Goal: Task Accomplishment & Management: Complete application form

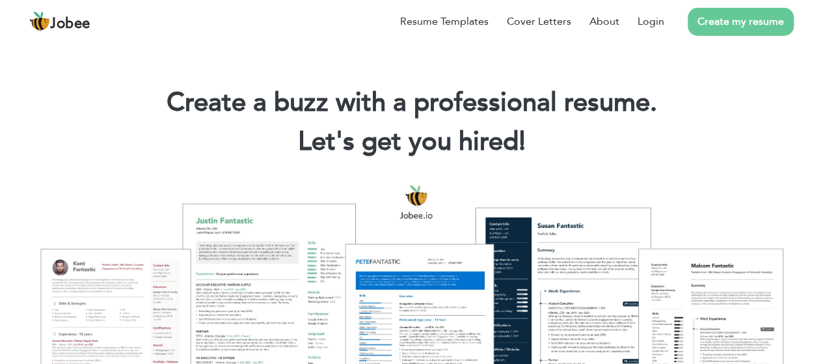
click at [724, 20] on link "Create my resume" at bounding box center [741, 22] width 106 height 28
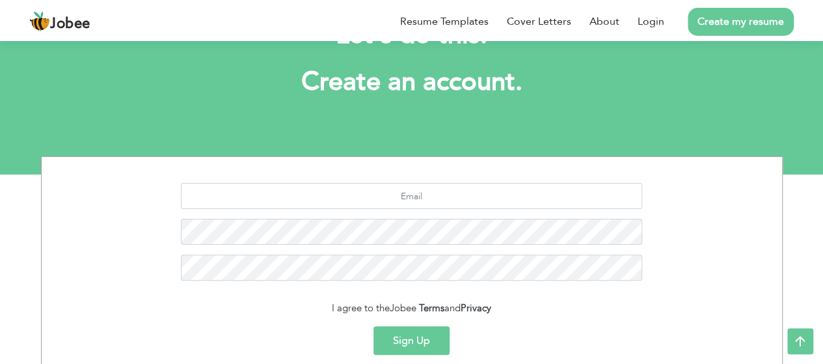
scroll to position [52, 0]
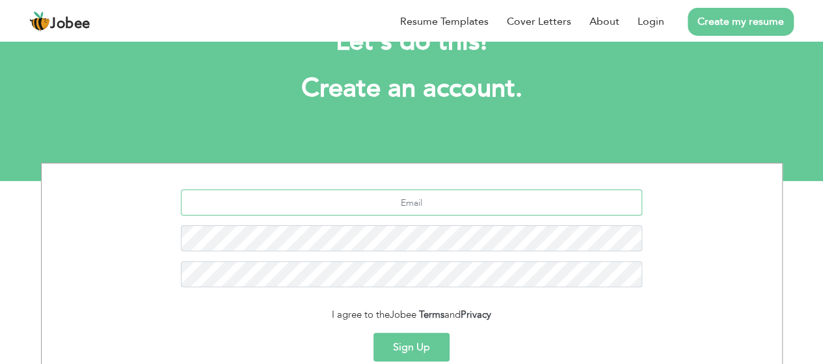
click at [422, 204] on input "text" at bounding box center [411, 202] width 461 height 26
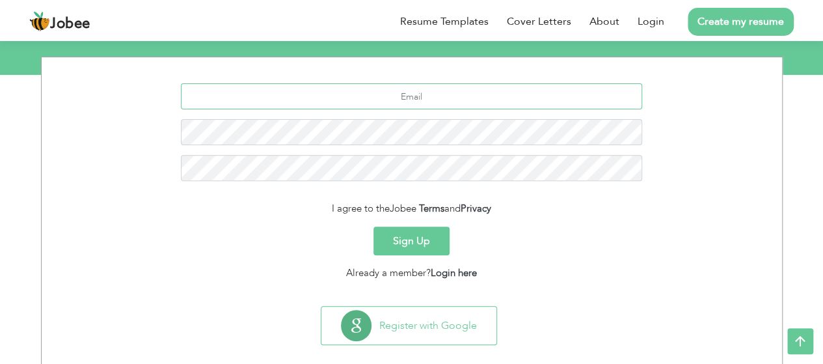
scroll to position [157, 0]
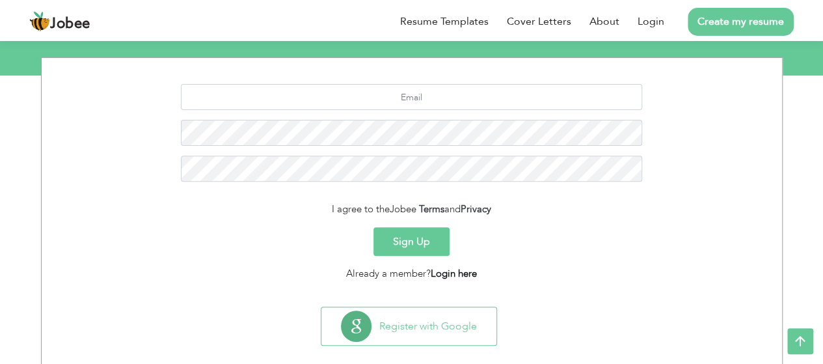
click at [472, 271] on link "Login here" at bounding box center [454, 273] width 46 height 13
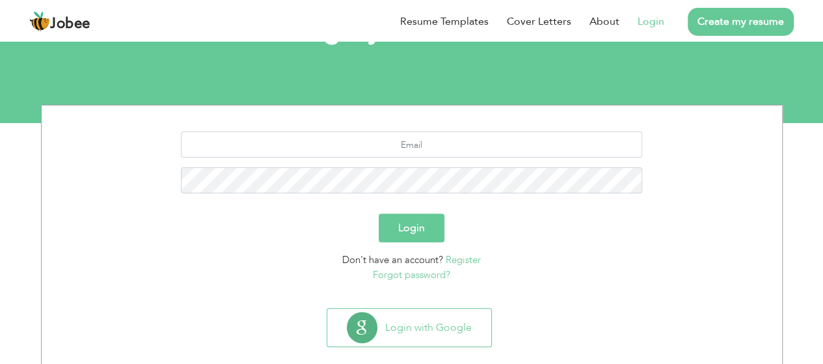
scroll to position [130, 0]
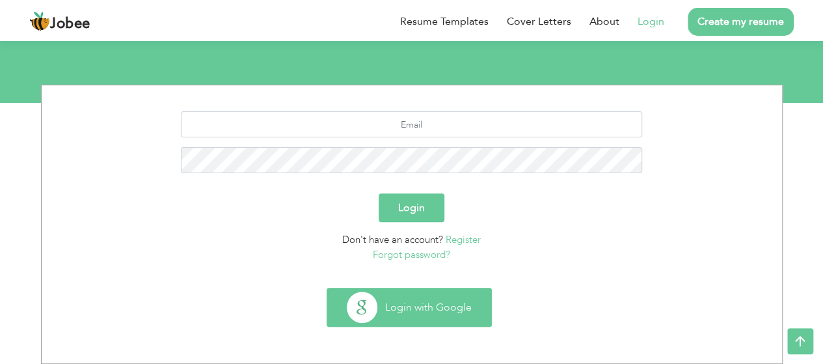
click at [362, 308] on button "Login with Google" at bounding box center [409, 307] width 164 height 38
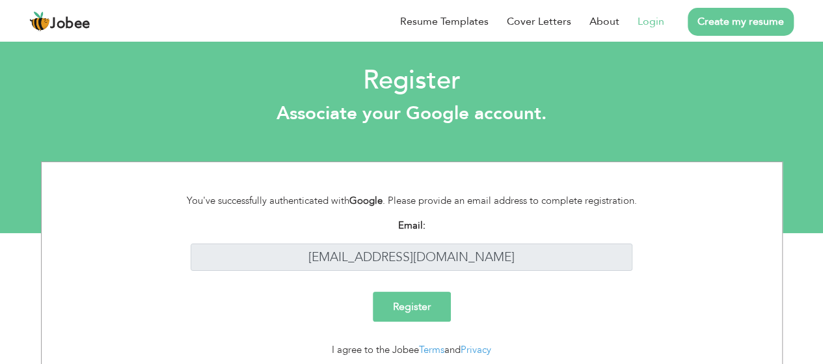
click at [631, 19] on li "Login" at bounding box center [642, 22] width 45 height 34
click at [640, 21] on link "Login" at bounding box center [651, 22] width 27 height 16
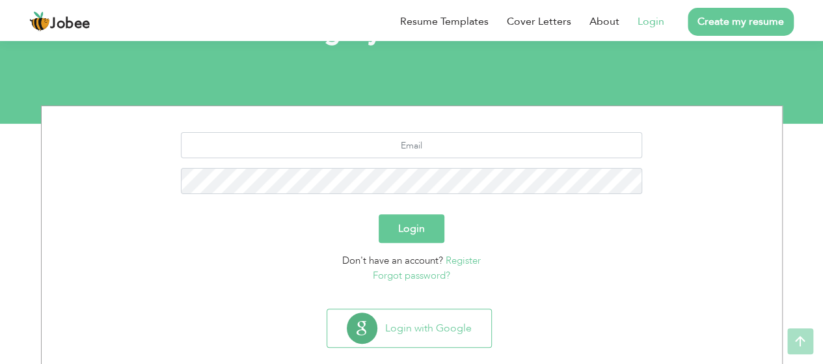
scroll to position [130, 0]
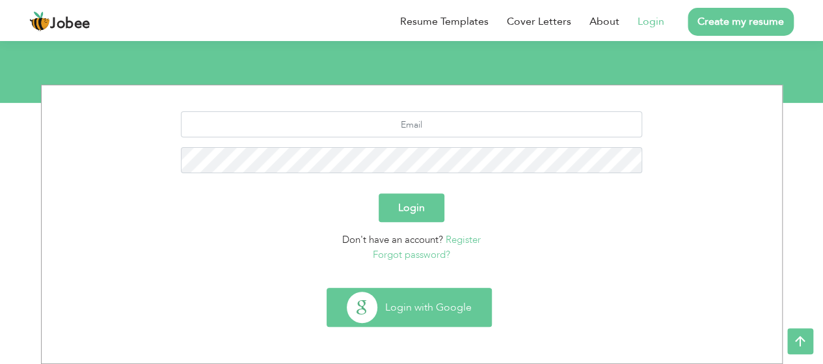
click at [423, 301] on button "Login with Google" at bounding box center [409, 307] width 164 height 38
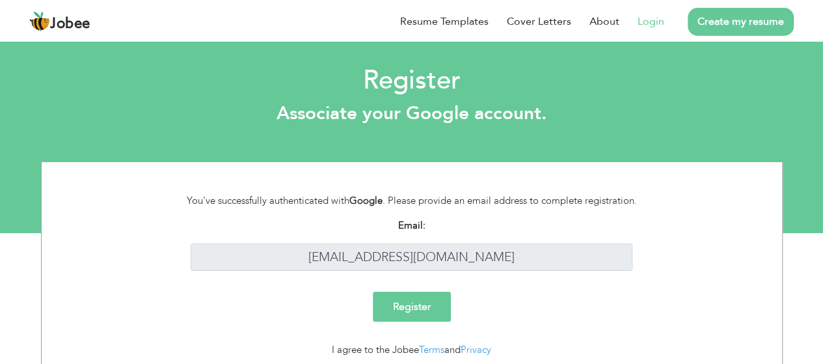
click at [411, 307] on input "Register" at bounding box center [412, 307] width 78 height 30
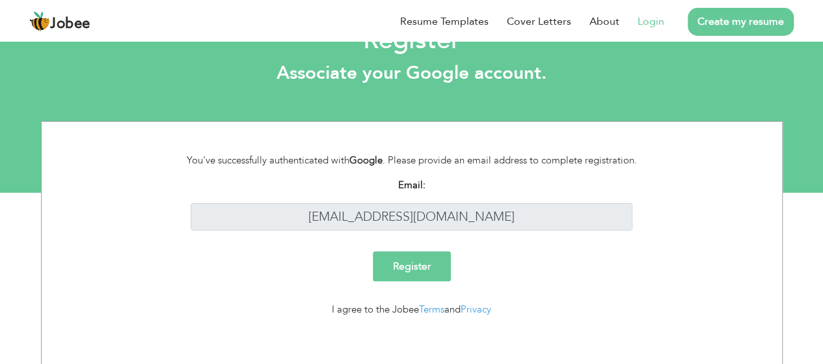
scroll to position [46, 0]
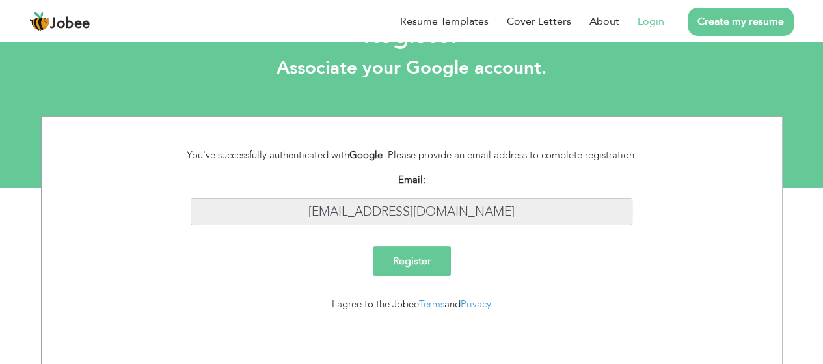
click at [508, 202] on input "abdullahqadri942@gmail.com" at bounding box center [412, 212] width 442 height 28
drag, startPoint x: 510, startPoint y: 204, endPoint x: 303, endPoint y: 204, distance: 206.3
click at [305, 204] on input "[EMAIL_ADDRESS][DOMAIN_NAME]" at bounding box center [412, 212] width 442 height 28
click at [726, 14] on link "Create my resume" at bounding box center [741, 22] width 106 height 28
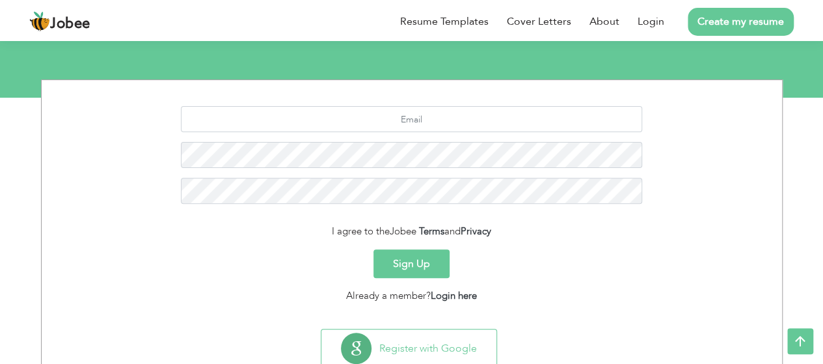
scroll to position [176, 0]
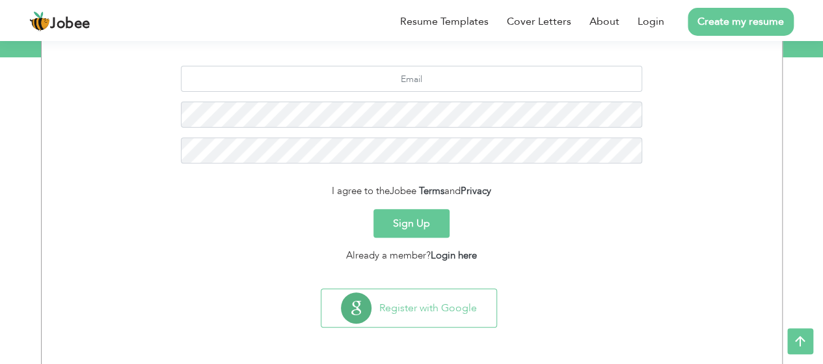
click at [331, 64] on section "I agree to the Jobee Terms and Privacy Sign Up Already a member? Login here" at bounding box center [411, 161] width 721 height 243
click at [337, 74] on input "text" at bounding box center [411, 79] width 461 height 26
click at [433, 211] on button "Sign Up" at bounding box center [412, 223] width 76 height 29
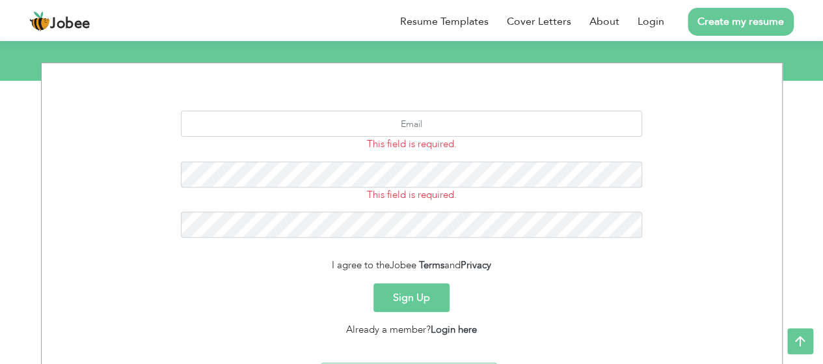
scroll to position [150, 0]
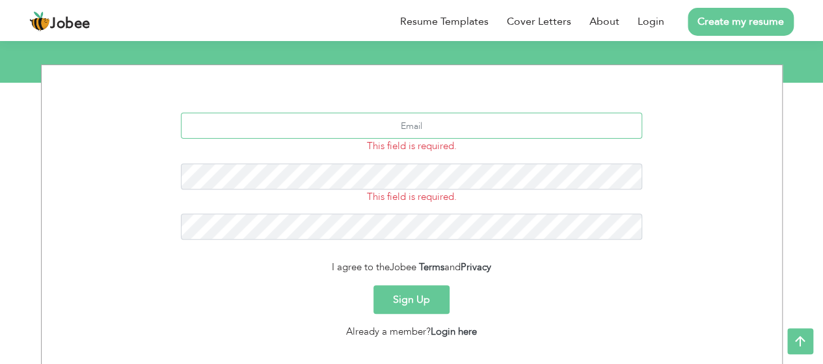
click at [409, 118] on input "text" at bounding box center [411, 126] width 461 height 26
click at [450, 131] on input "text" at bounding box center [411, 126] width 461 height 26
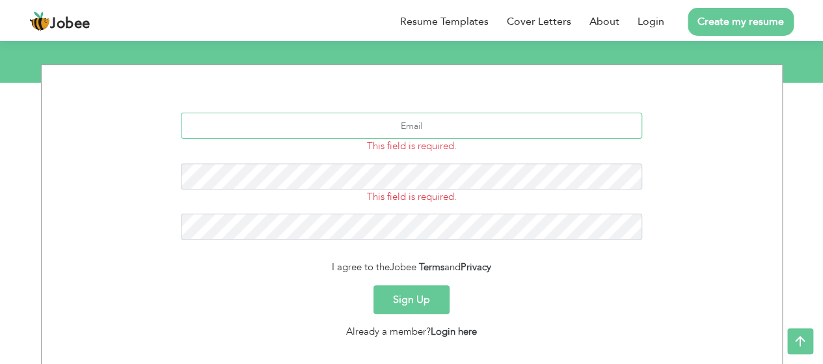
click at [435, 124] on input "text" at bounding box center [411, 126] width 461 height 26
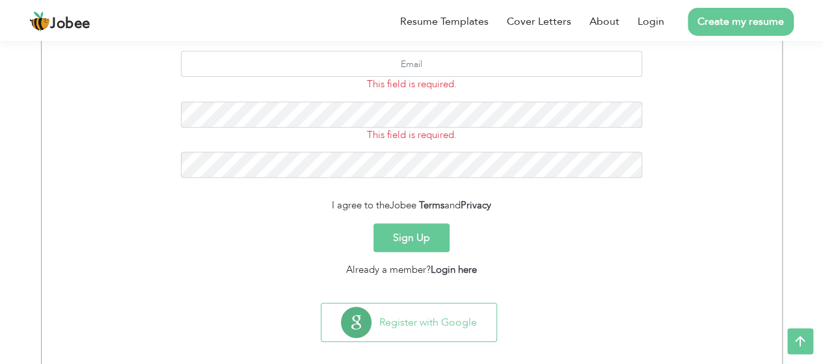
scroll to position [226, 0]
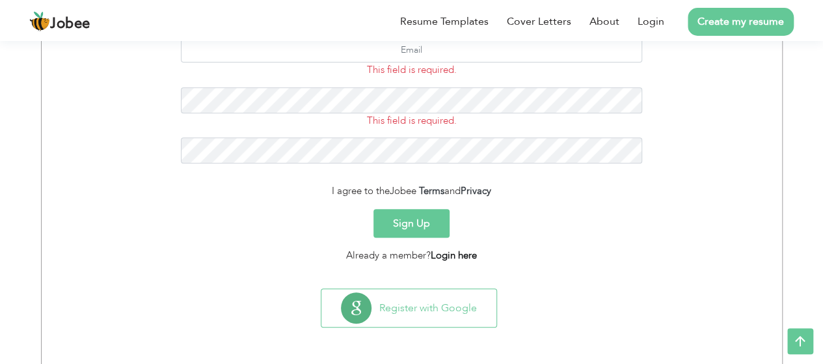
click at [464, 256] on link "Login here" at bounding box center [454, 255] width 46 height 13
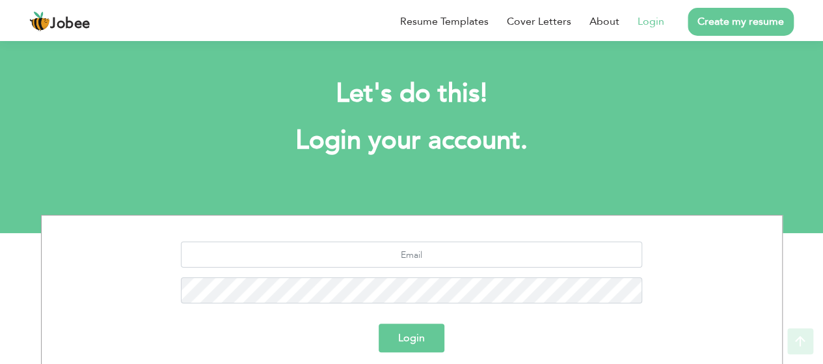
scroll to position [130, 0]
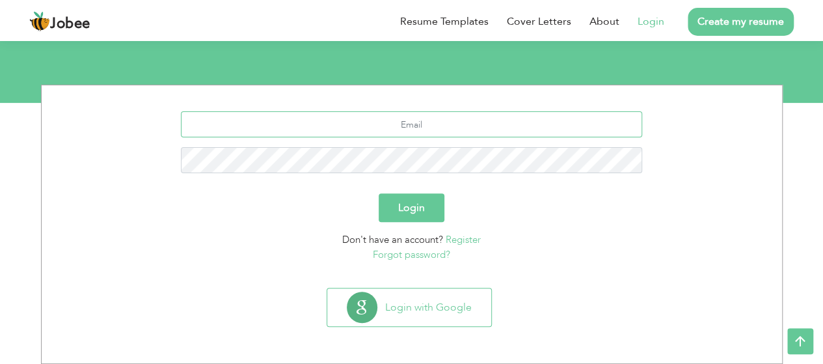
click at [424, 132] on input "text" at bounding box center [411, 124] width 461 height 26
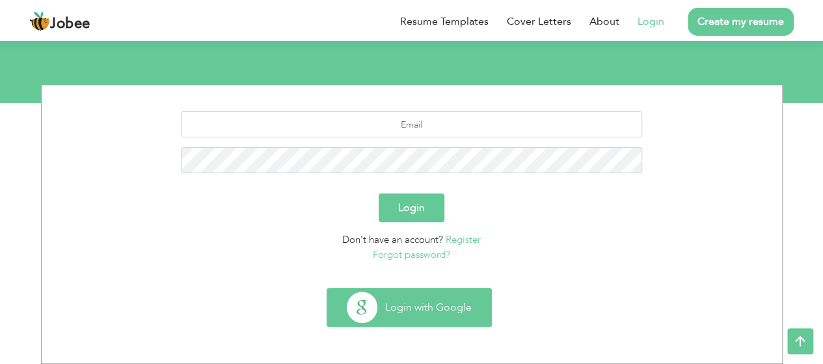
click at [436, 290] on button "Login with Google" at bounding box center [409, 307] width 164 height 38
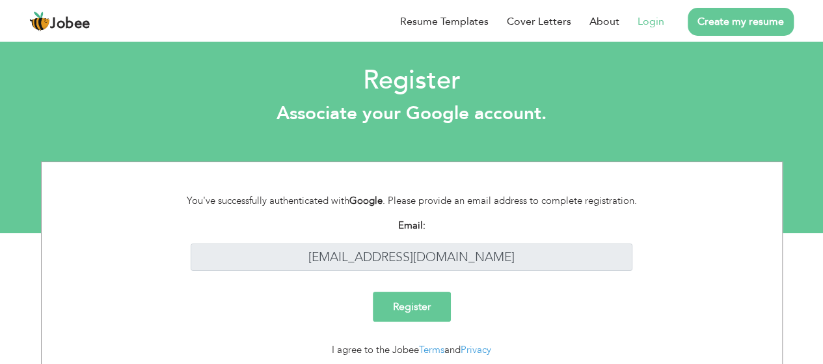
scroll to position [46, 0]
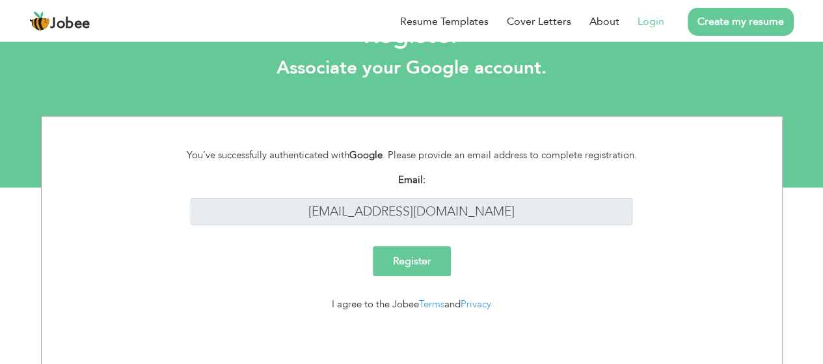
click at [409, 256] on input "Register" at bounding box center [412, 261] width 78 height 30
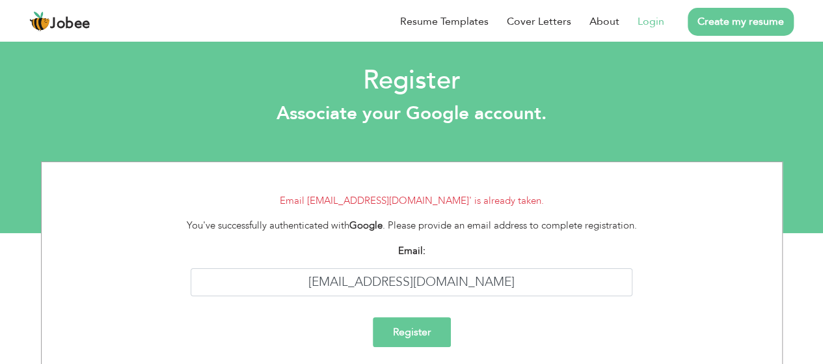
click at [640, 21] on link "Login" at bounding box center [651, 22] width 27 height 16
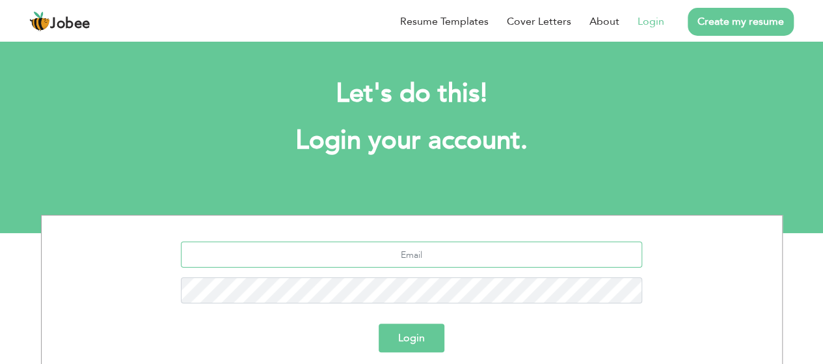
click at [467, 264] on input "text" at bounding box center [411, 254] width 461 height 26
type input "[EMAIL_ADDRESS][DOMAIN_NAME]"
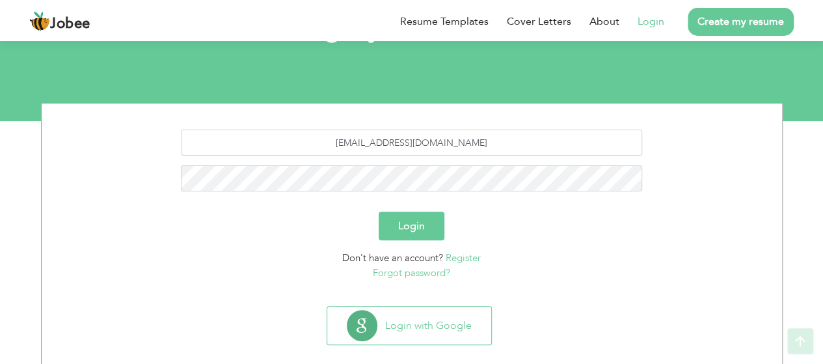
scroll to position [130, 0]
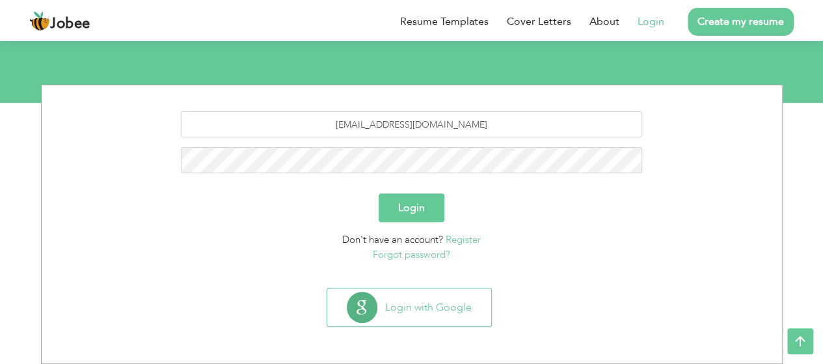
click at [415, 215] on button "Login" at bounding box center [412, 207] width 66 height 29
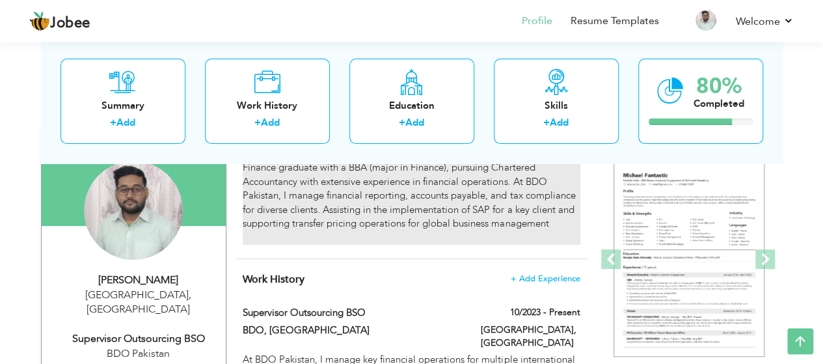
click at [453, 225] on div "Finance graduate with a BBA (major in Finance), pursuing Chartered Accountancy …" at bounding box center [411, 203] width 337 height 84
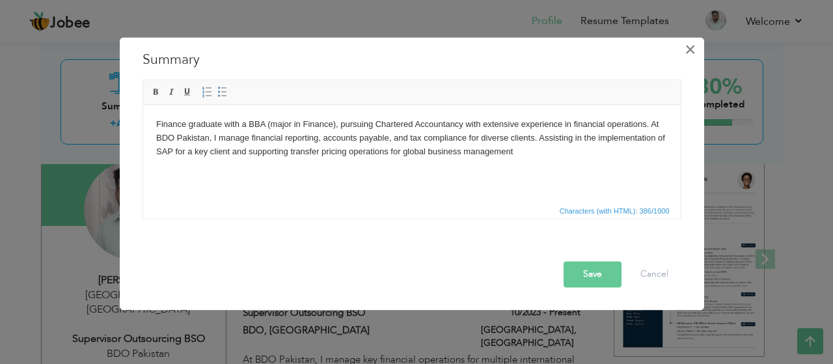
click at [685, 50] on button "×" at bounding box center [690, 49] width 21 height 21
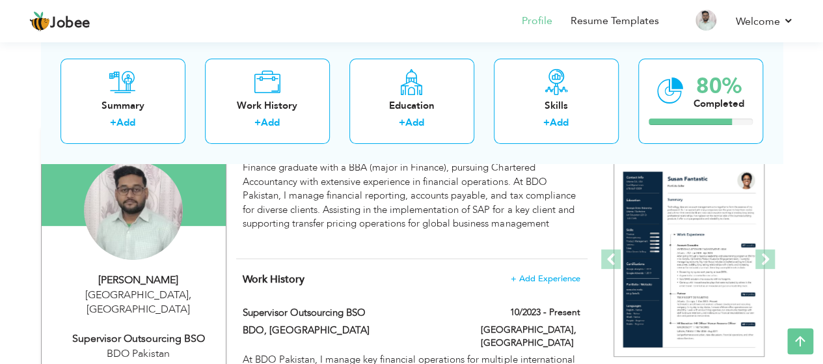
click at [146, 331] on div "Supervisor Outsourcing BSO" at bounding box center [138, 338] width 174 height 15
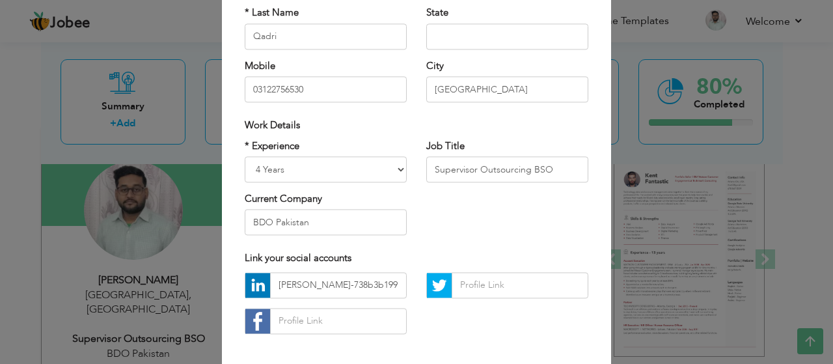
scroll to position [165, 0]
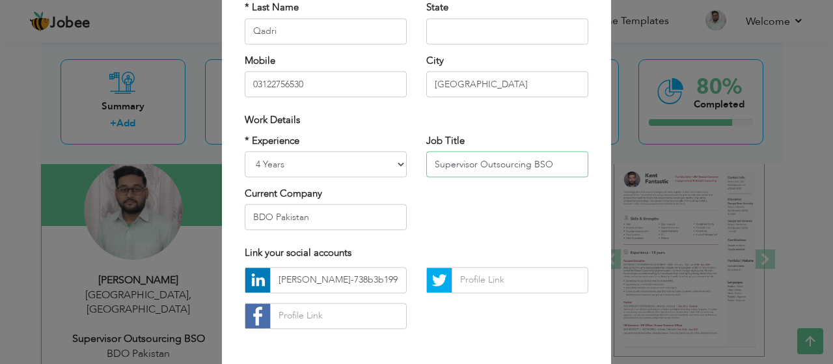
click at [428, 161] on input "Supervisor Outsourcing BSO" at bounding box center [507, 164] width 162 height 26
drag, startPoint x: 551, startPoint y: 165, endPoint x: 379, endPoint y: 163, distance: 171.8
click at [379, 163] on div "* Experience Entry Level Less than 1 Year 1 Year 2 Years 3 Years 4 Years 5 Year…" at bounding box center [416, 187] width 363 height 106
paste input "enior Supervisor Outsourcing BSO at BDO Pakistan"
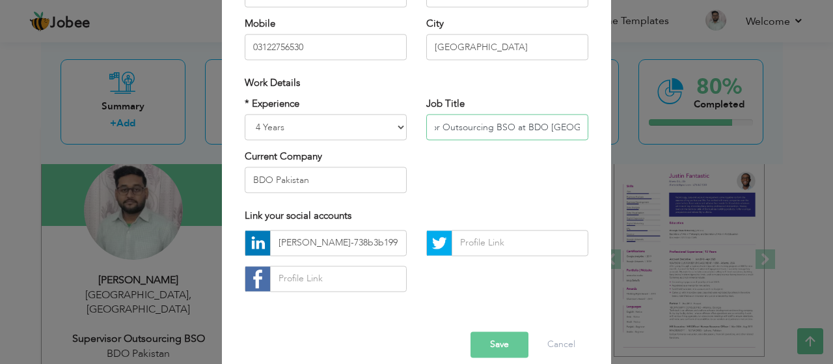
scroll to position [217, 0]
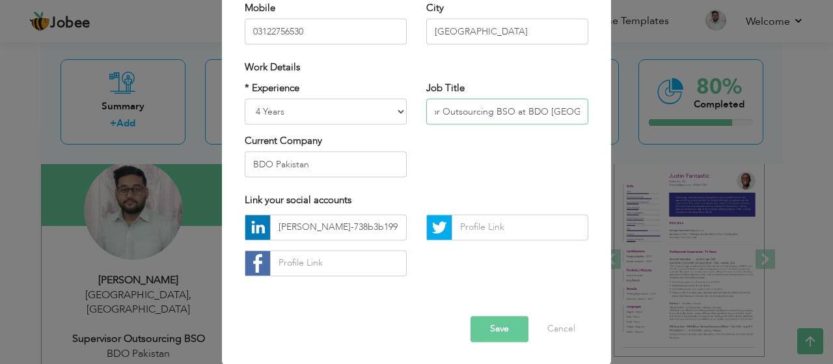
type input "Senior Supervisor Outsourcing BSO at BDO [GEOGRAPHIC_DATA]"
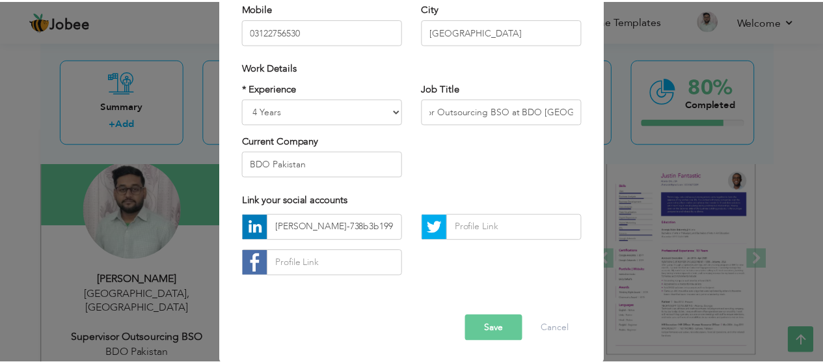
scroll to position [0, 0]
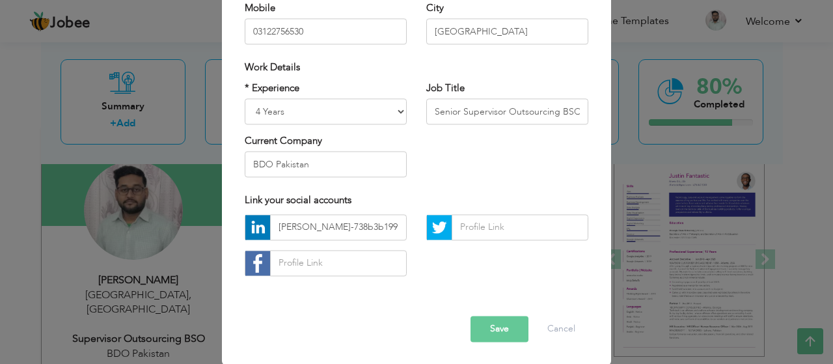
click at [488, 330] on button "Save" at bounding box center [500, 329] width 58 height 26
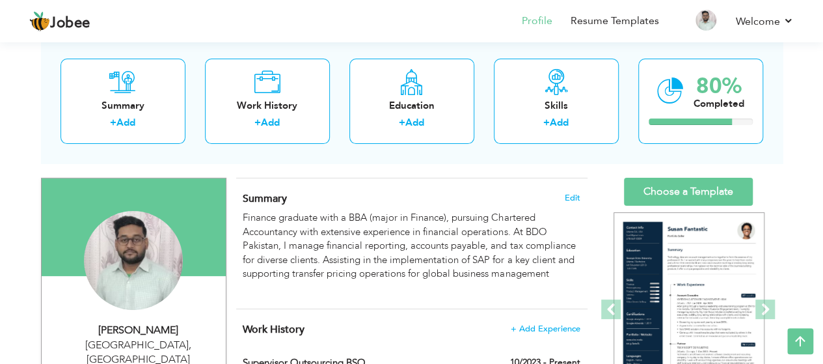
scroll to position [13, 0]
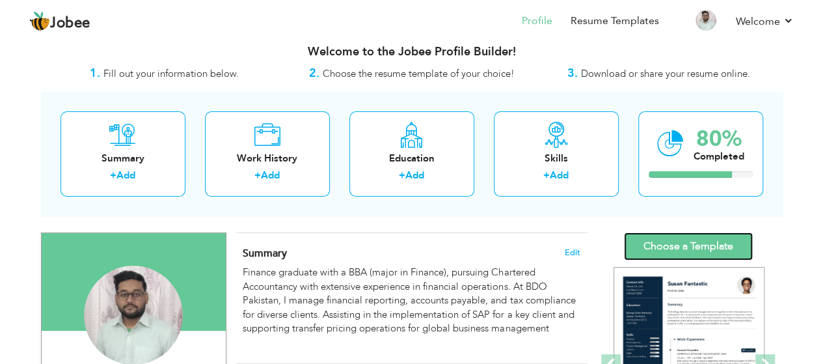
click at [713, 248] on link "Choose a Template" at bounding box center [688, 246] width 129 height 28
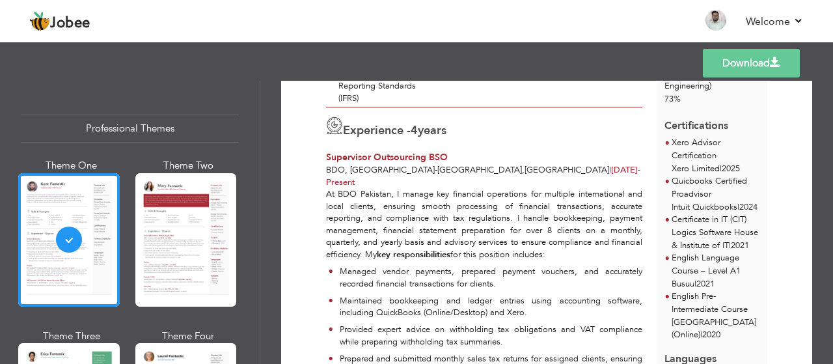
scroll to position [415, 0]
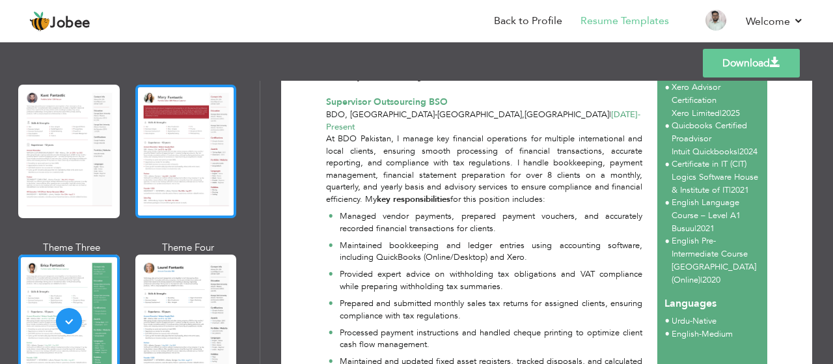
scroll to position [121, 0]
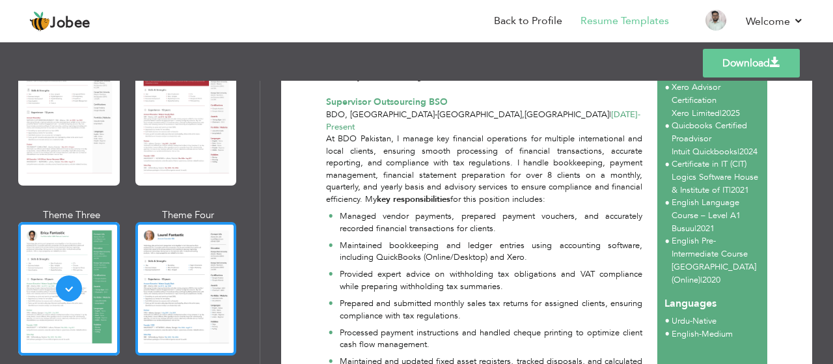
click at [189, 262] on div at bounding box center [186, 288] width 102 height 133
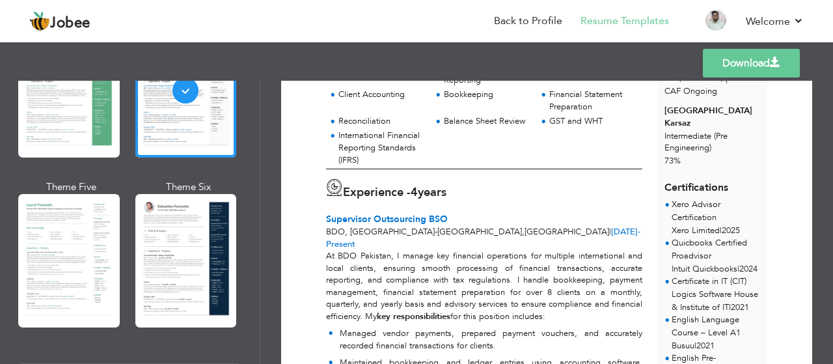
scroll to position [347, 0]
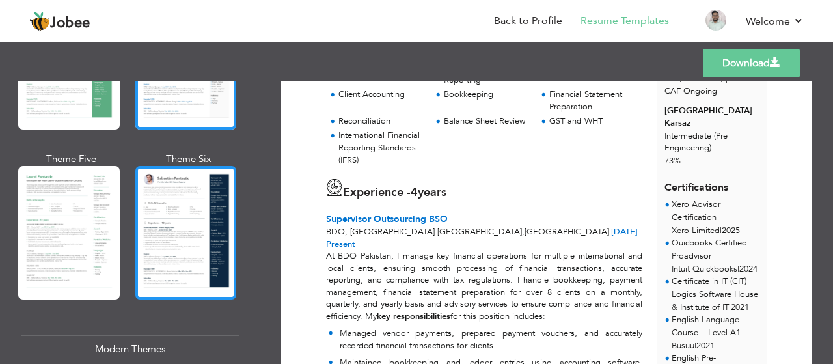
click at [171, 233] on div at bounding box center [186, 232] width 102 height 133
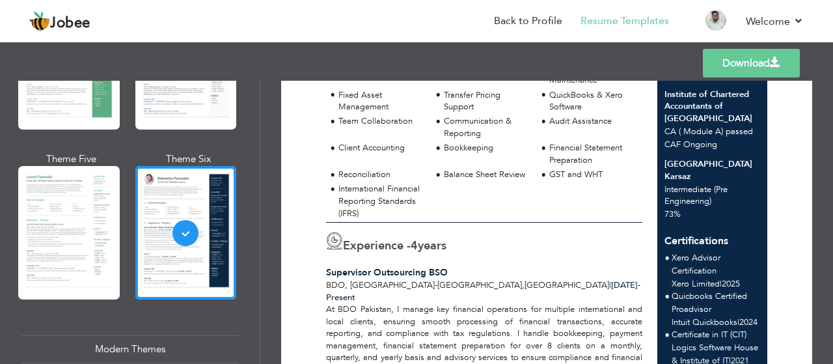
scroll to position [273, 0]
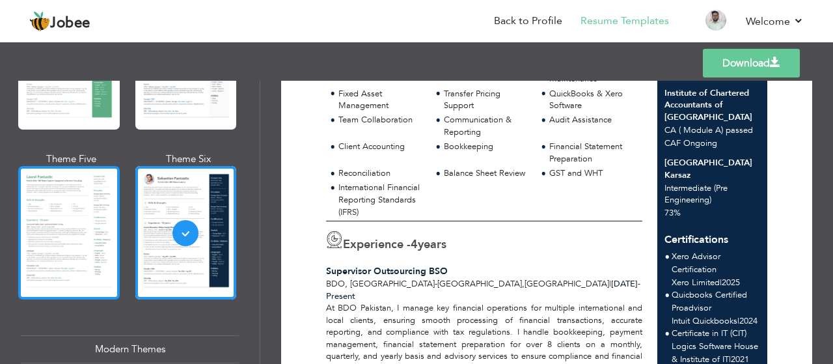
click at [79, 216] on div at bounding box center [69, 232] width 102 height 133
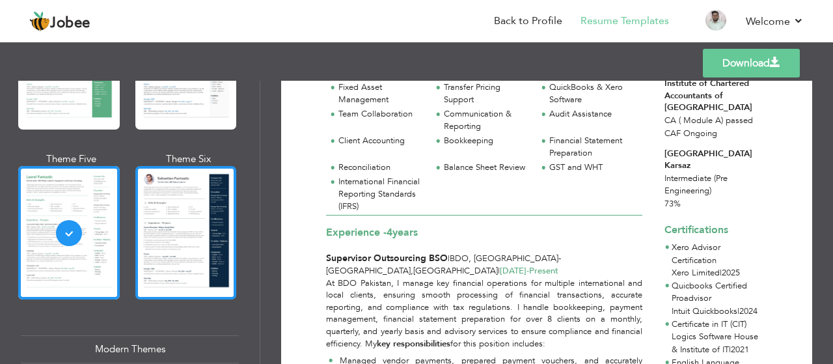
scroll to position [260, 0]
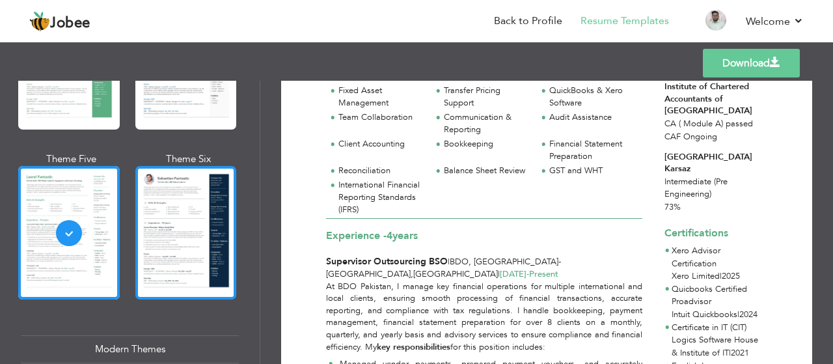
click at [172, 226] on div at bounding box center [186, 232] width 102 height 133
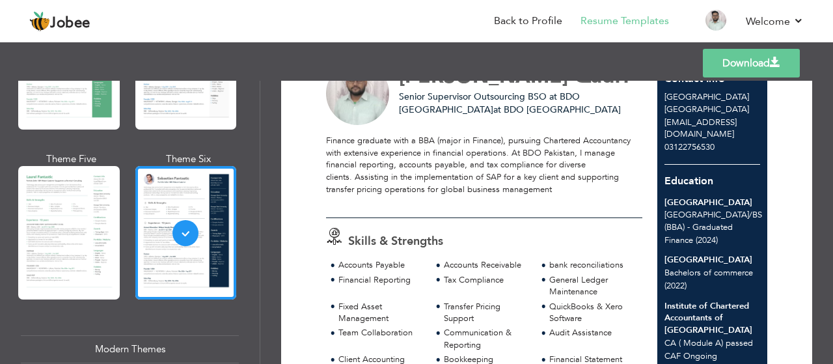
scroll to position [56, 0]
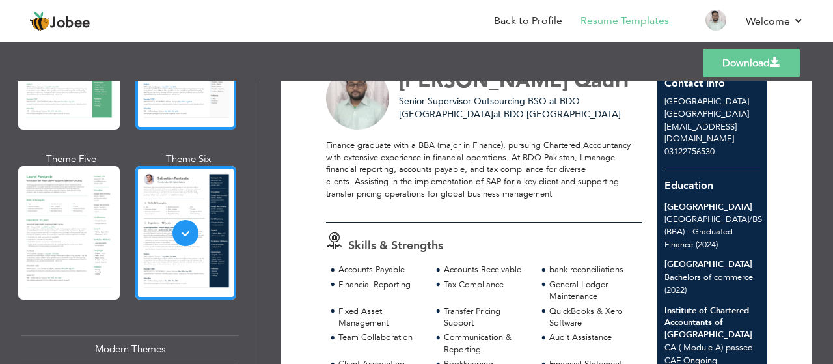
click at [193, 102] on div at bounding box center [186, 62] width 102 height 133
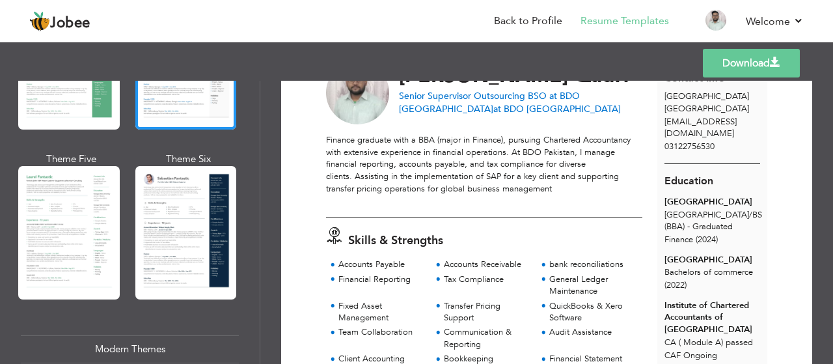
scroll to position [0, 0]
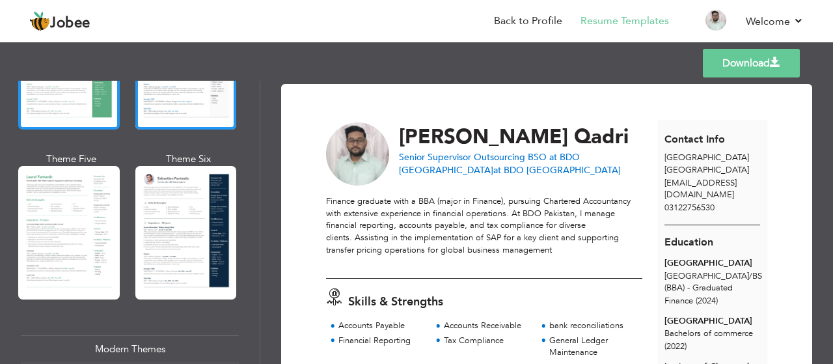
click at [95, 102] on div at bounding box center [69, 62] width 102 height 133
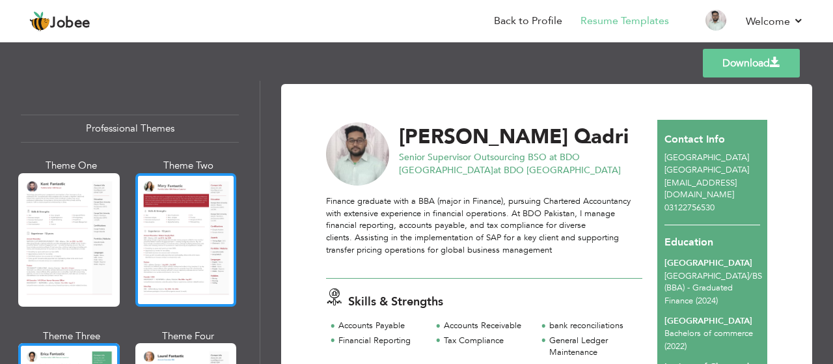
click at [180, 213] on div at bounding box center [186, 239] width 102 height 133
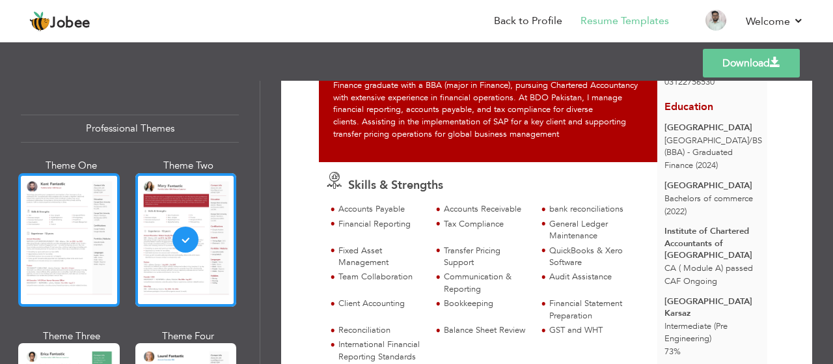
scroll to position [143, 0]
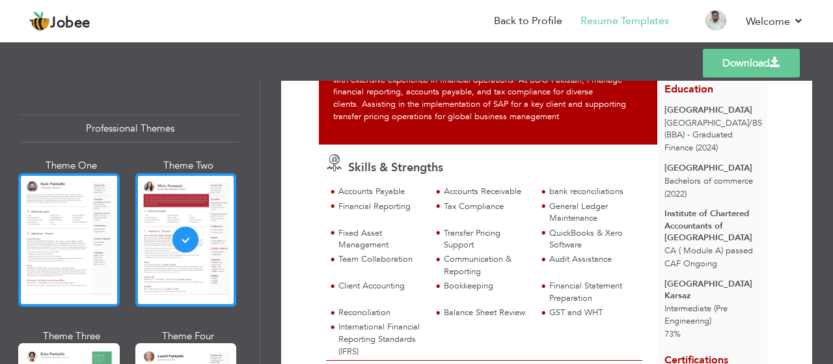
click at [42, 199] on div at bounding box center [69, 239] width 102 height 133
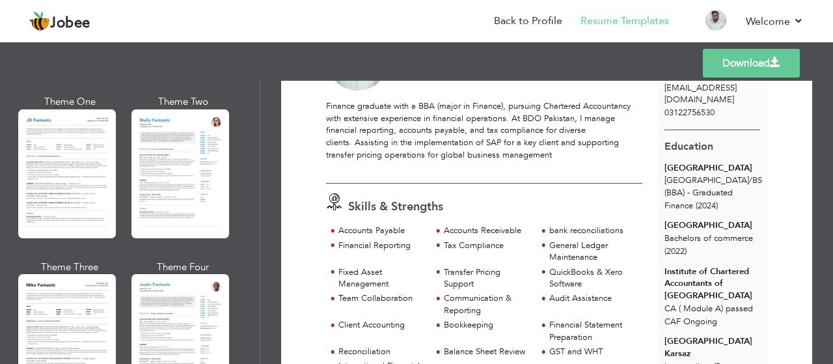
scroll to position [633, 0]
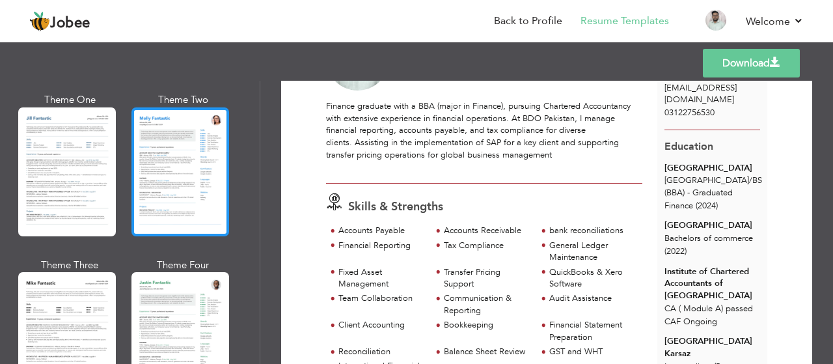
click at [191, 195] on div at bounding box center [180, 171] width 98 height 129
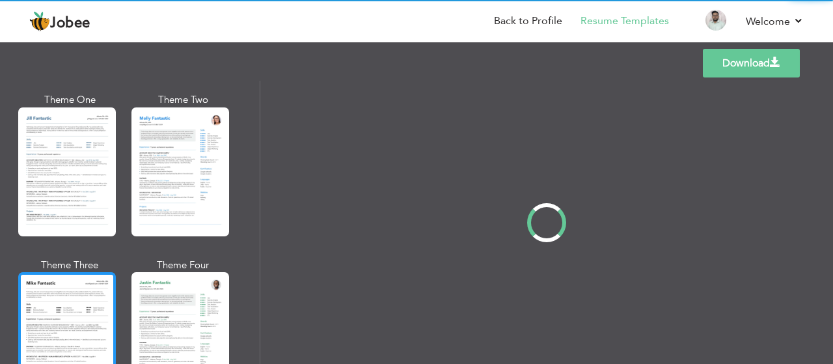
scroll to position [0, 0]
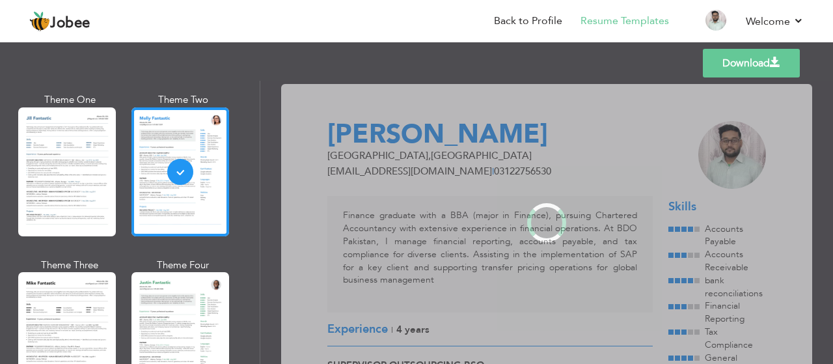
click at [91, 321] on div at bounding box center [67, 336] width 98 height 129
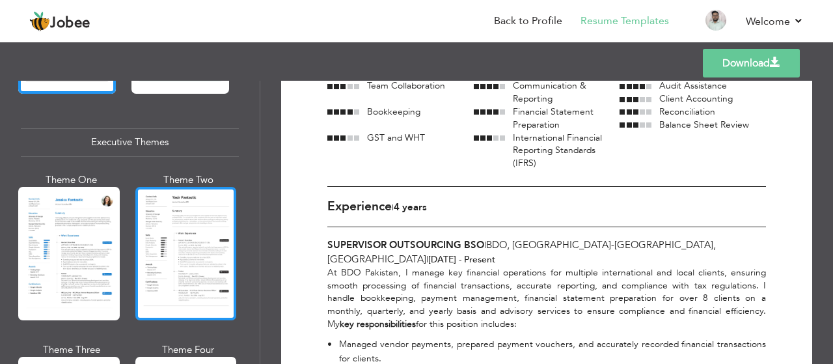
click at [191, 236] on div at bounding box center [186, 253] width 102 height 133
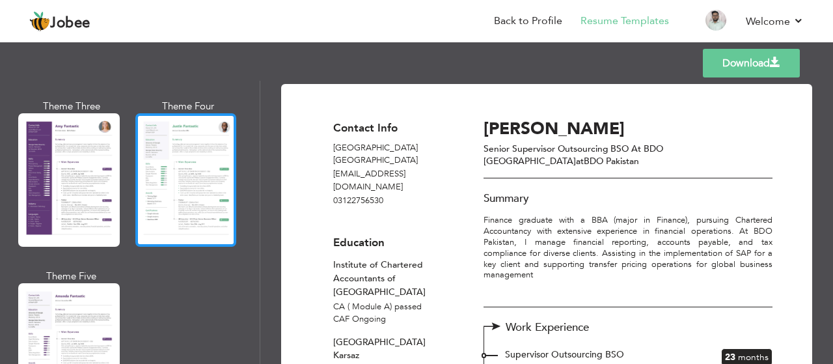
click at [171, 212] on div at bounding box center [186, 179] width 102 height 133
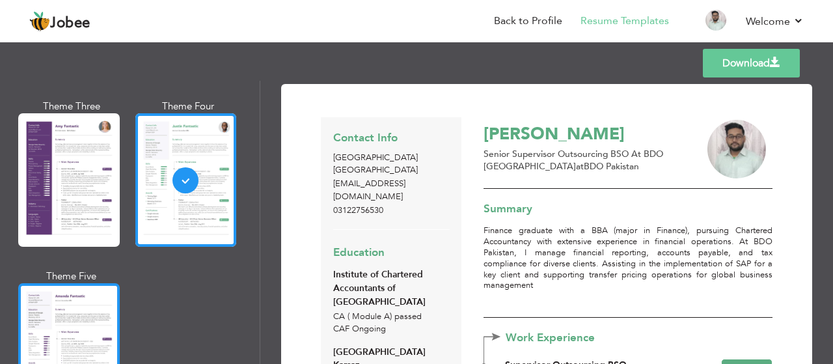
click at [81, 283] on div at bounding box center [69, 349] width 102 height 133
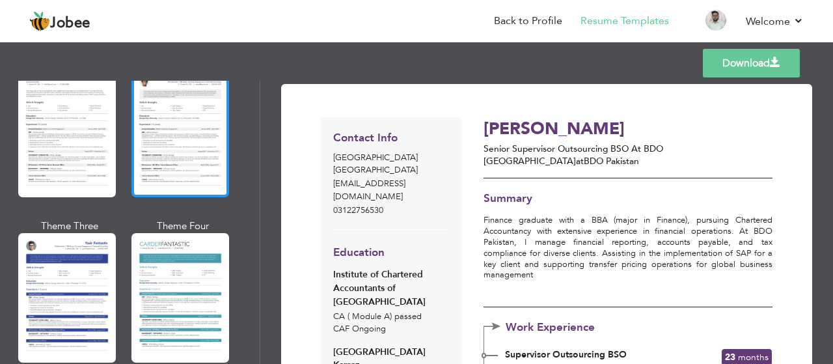
click at [168, 133] on div at bounding box center [180, 132] width 98 height 129
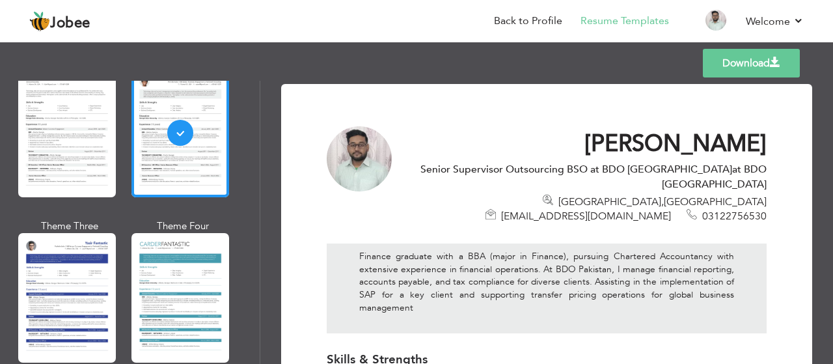
click at [443, 32] on nav "Back to Profile Resume Templates Resume Templates Cover Letters About My Resume…" at bounding box center [416, 22] width 774 height 35
click at [519, 21] on link "Back to Profile" at bounding box center [528, 21] width 68 height 15
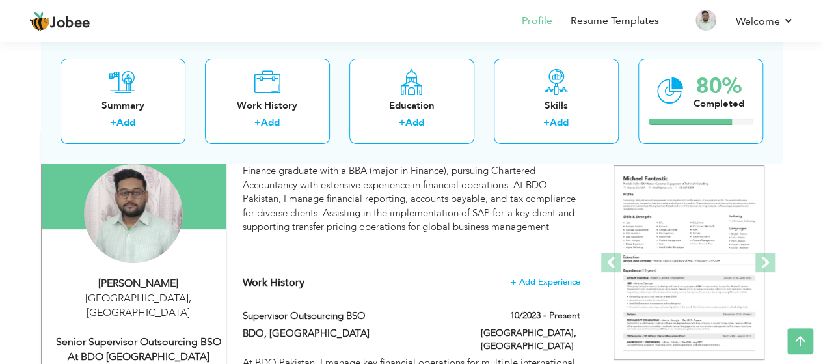
scroll to position [106, 0]
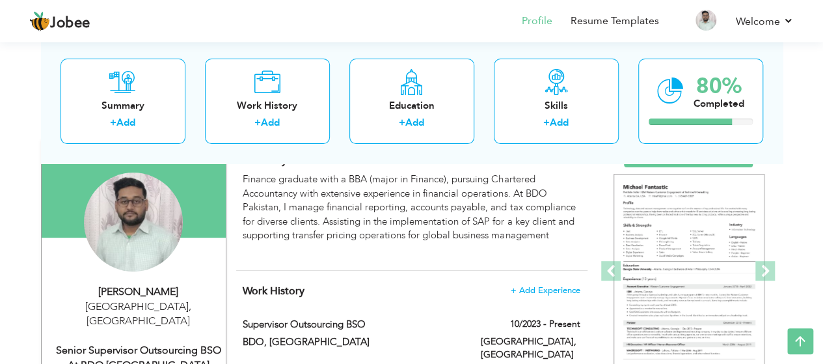
drag, startPoint x: 832, startPoint y: 138, endPoint x: 832, endPoint y: 74, distance: 64.4
click at [823, 74] on html "Jobee Profile Resume Templates Resume Templates Cover Letters About My Resume W…" at bounding box center [411, 76] width 823 height 364
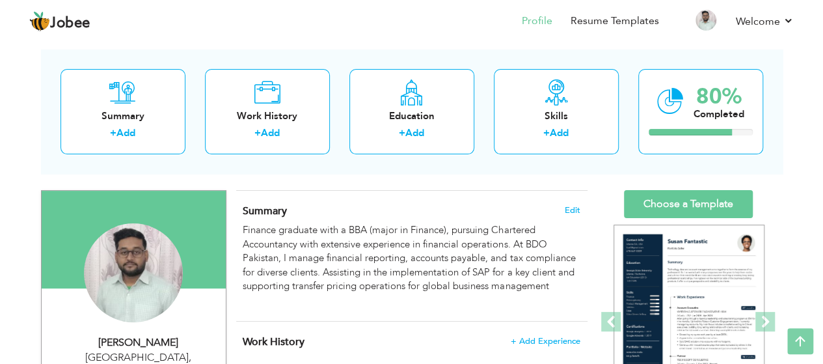
scroll to position [47, 0]
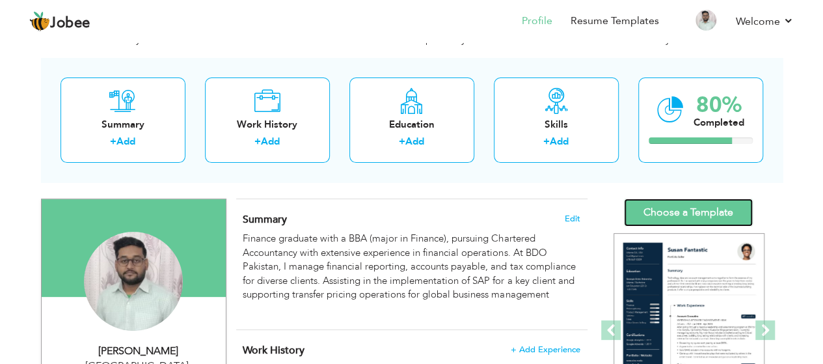
click at [701, 211] on link "Choose a Template" at bounding box center [688, 212] width 129 height 28
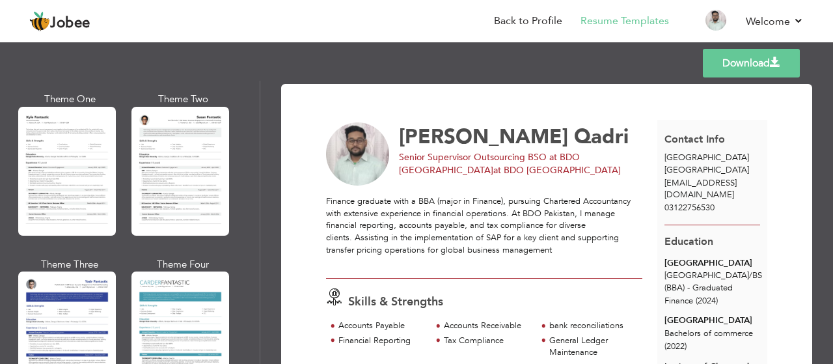
scroll to position [2330, 0]
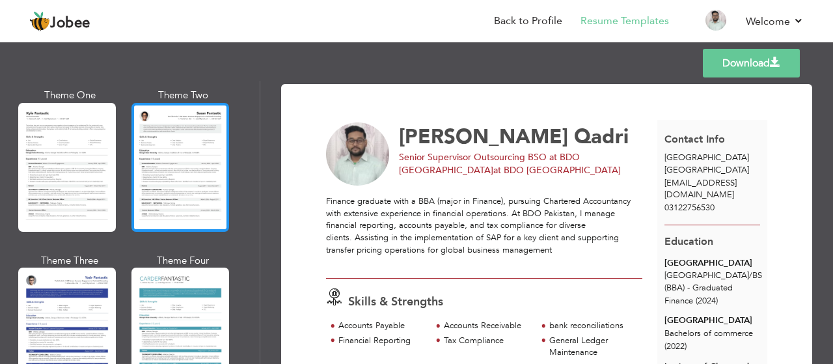
click at [220, 156] on div at bounding box center [180, 167] width 98 height 129
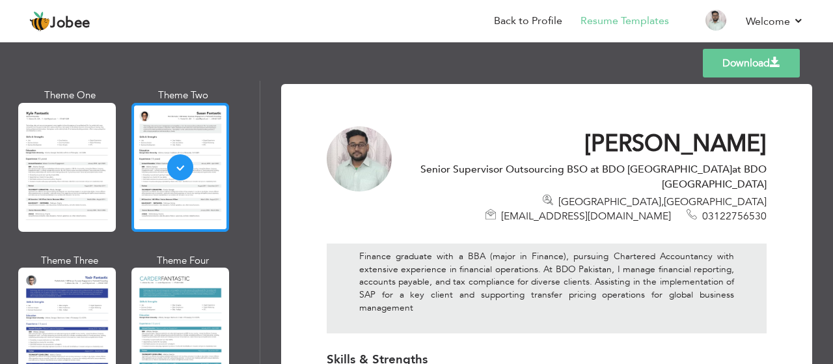
click at [201, 135] on div at bounding box center [180, 167] width 98 height 129
click at [201, 135] on div "Professional Themes Theme One Theme Two Theme Three Theme Four" at bounding box center [416, 222] width 833 height 283
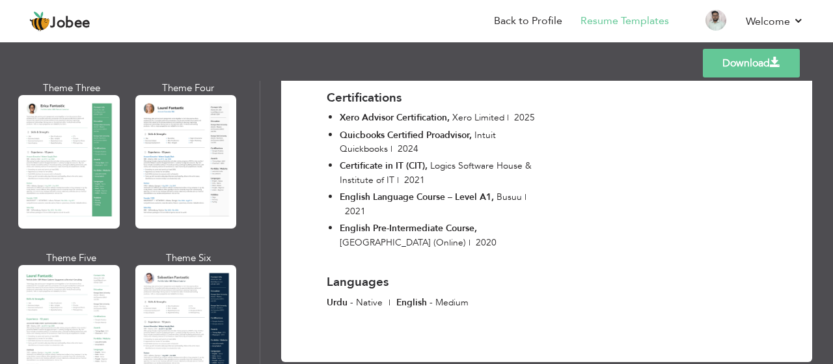
scroll to position [0, 0]
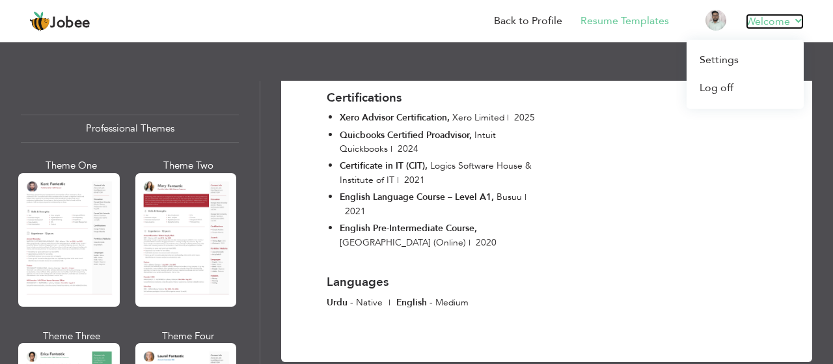
click at [793, 17] on link "Welcome" at bounding box center [775, 22] width 58 height 16
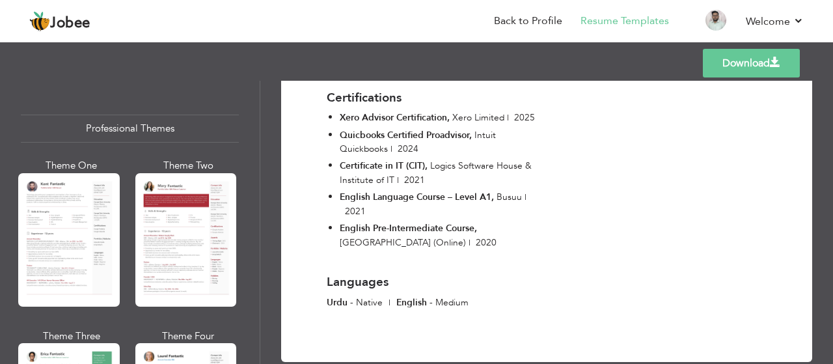
click at [521, 46] on div "Templates Download" at bounding box center [416, 63] width 833 height 42
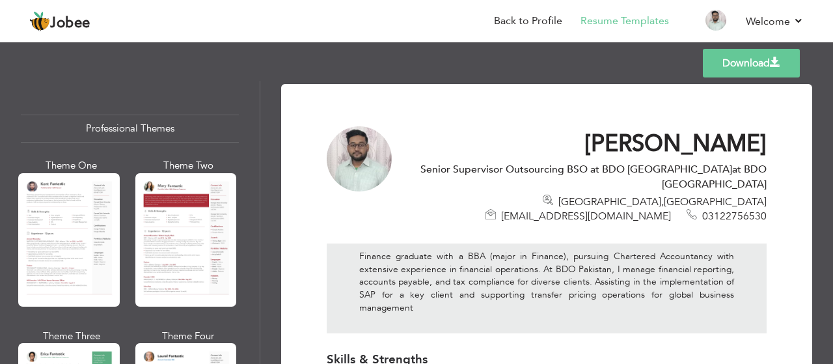
click at [582, 209] on span "[EMAIL_ADDRESS][DOMAIN_NAME]" at bounding box center [586, 216] width 170 height 14
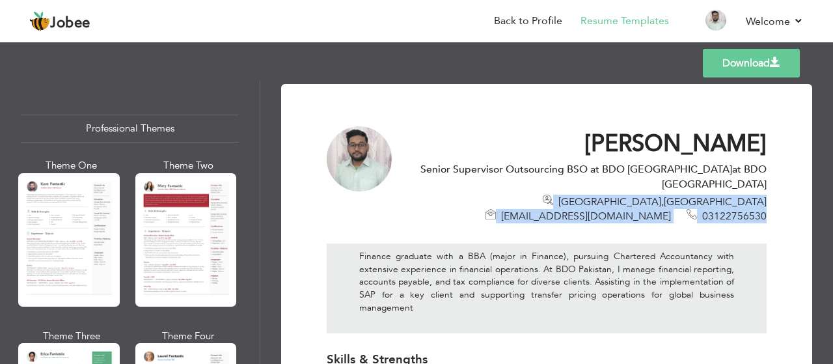
click at [582, 209] on span "[EMAIL_ADDRESS][DOMAIN_NAME]" at bounding box center [586, 216] width 170 height 14
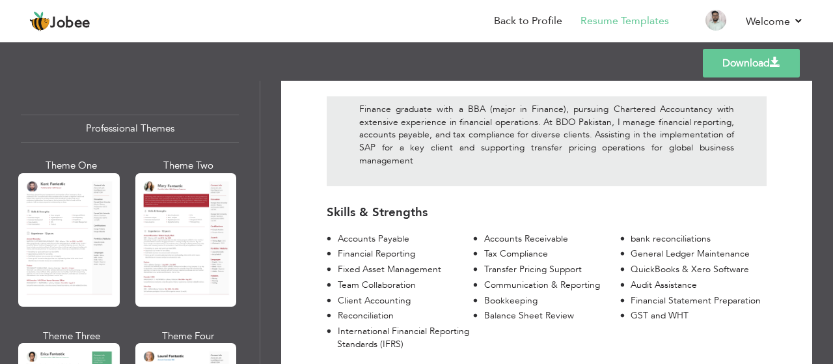
scroll to position [147, 0]
click at [509, 232] on div "Accounts Receivable" at bounding box center [552, 238] width 136 height 13
click at [480, 139] on div "Finance graduate with a BBA (major in Finance), pursuing Chartered Accountancy …" at bounding box center [547, 141] width 440 height 90
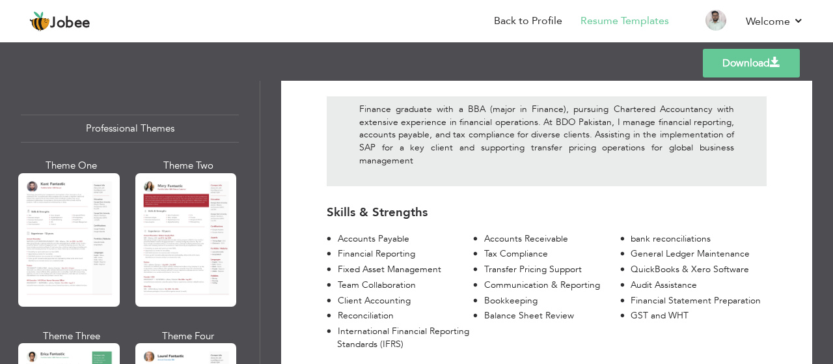
click at [480, 139] on div "Finance graduate with a BBA (major in Finance), pursuing Chartered Accountancy …" at bounding box center [547, 141] width 440 height 90
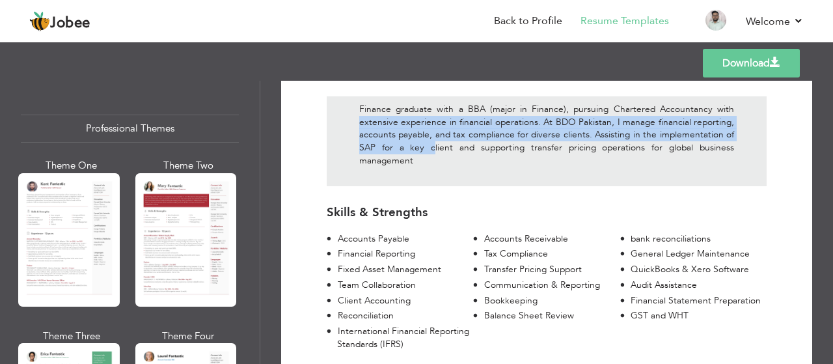
drag, startPoint x: 433, startPoint y: 118, endPoint x: 333, endPoint y: 85, distance: 105.0
click at [333, 96] on div "Finance graduate with a BBA (major in Finance), pursuing Chartered Accountancy …" at bounding box center [547, 141] width 440 height 90
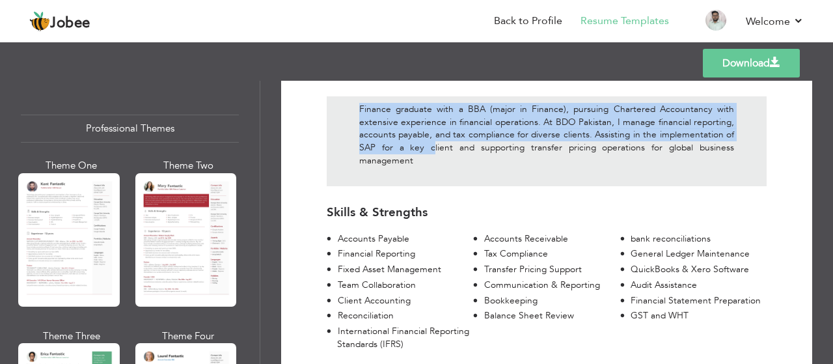
scroll to position [144, 0]
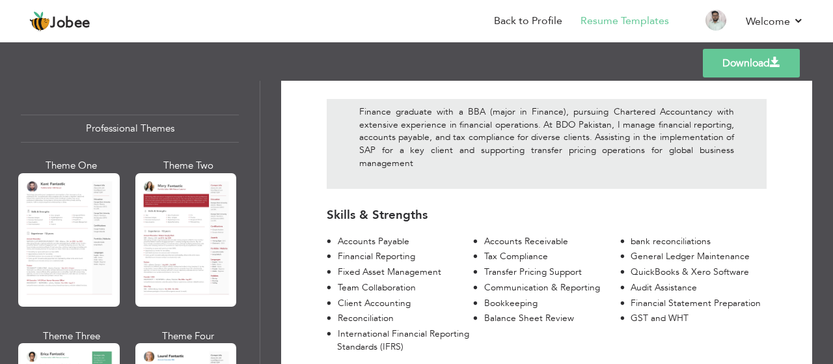
click at [412, 148] on div "Finance graduate with a BBA (major in Finance), pursuing Chartered Accountancy …" at bounding box center [547, 144] width 440 height 90
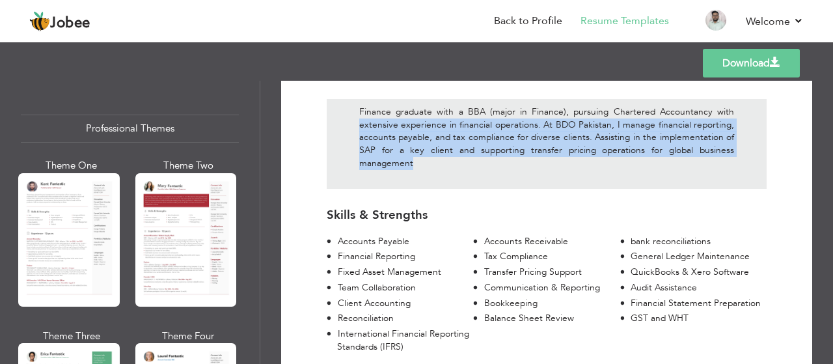
drag, startPoint x: 420, startPoint y: 128, endPoint x: 355, endPoint y: 92, distance: 74.0
click at [355, 99] on div "Finance graduate with a BBA (major in Finance), pursuing Chartered Accountancy …" at bounding box center [547, 144] width 440 height 90
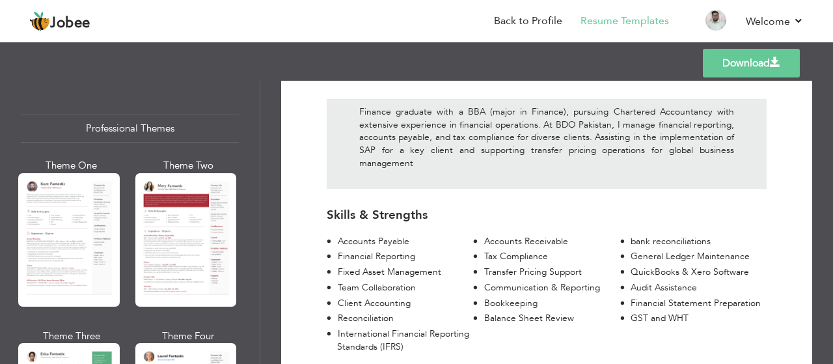
click at [585, 235] on div "Accounts Receivable" at bounding box center [552, 241] width 136 height 13
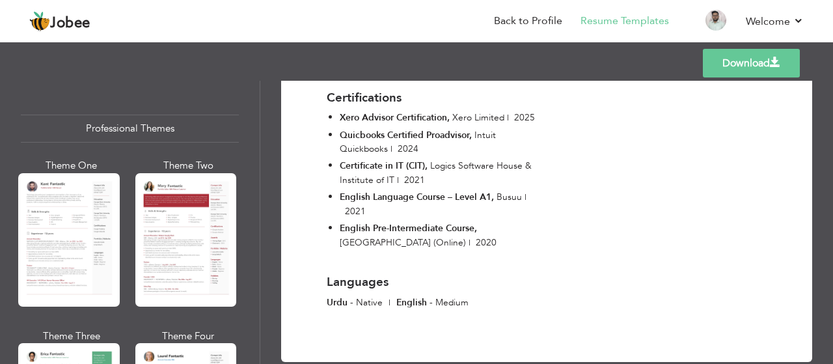
scroll to position [684, 0]
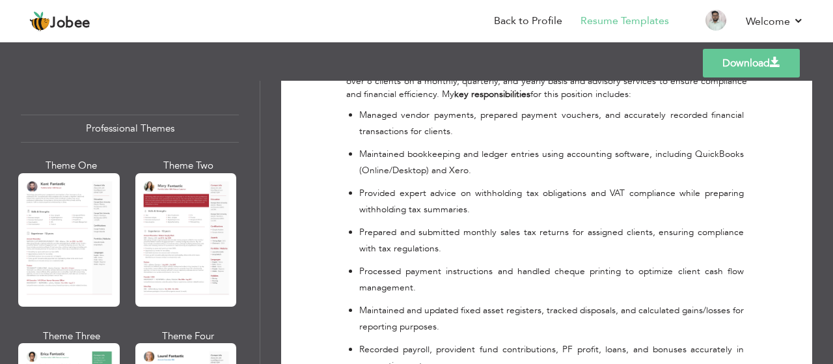
click at [785, 68] on link "Download" at bounding box center [751, 63] width 97 height 29
click at [618, 58] on div "Templates Download" at bounding box center [416, 63] width 833 height 42
click at [733, 58] on link "Download" at bounding box center [751, 63] width 97 height 29
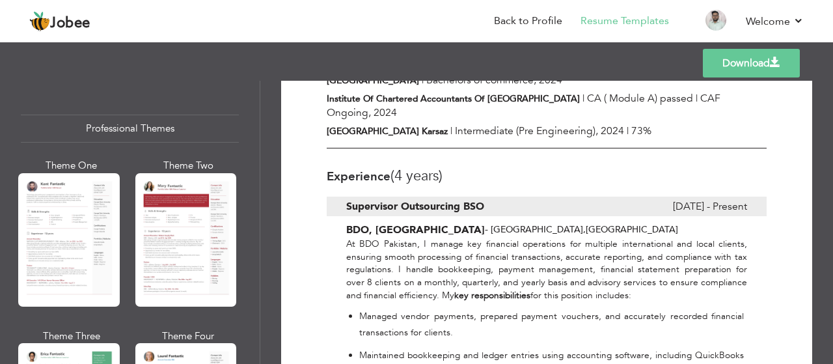
scroll to position [0, 0]
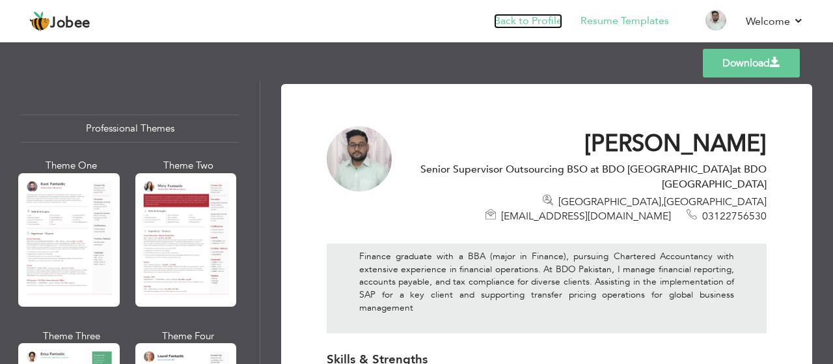
click at [518, 23] on link "Back to Profile" at bounding box center [528, 21] width 68 height 15
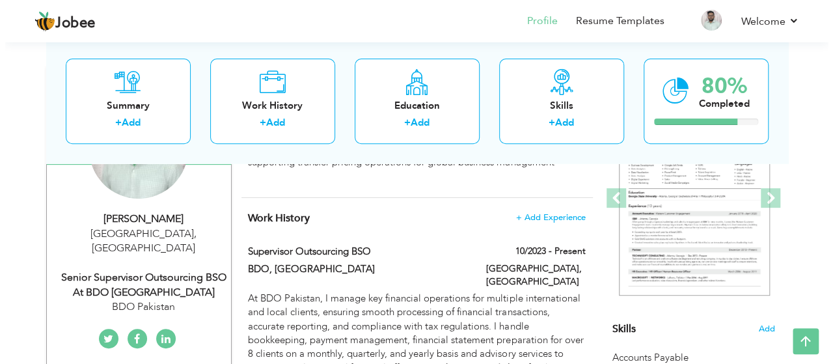
scroll to position [191, 0]
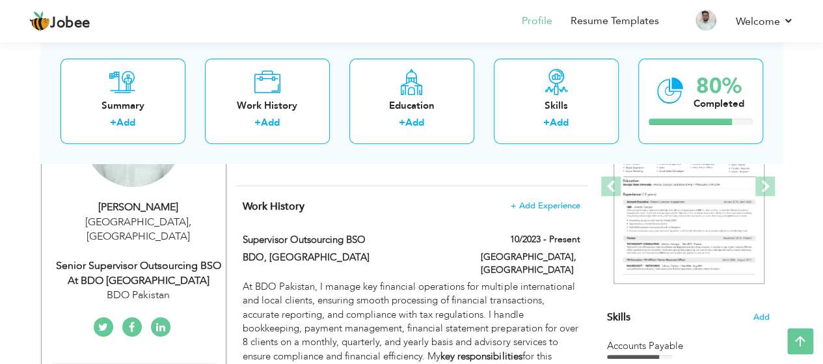
click at [135, 258] on div "Senior Supervisor Outsourcing BSO at BDO [GEOGRAPHIC_DATA]" at bounding box center [138, 273] width 174 height 30
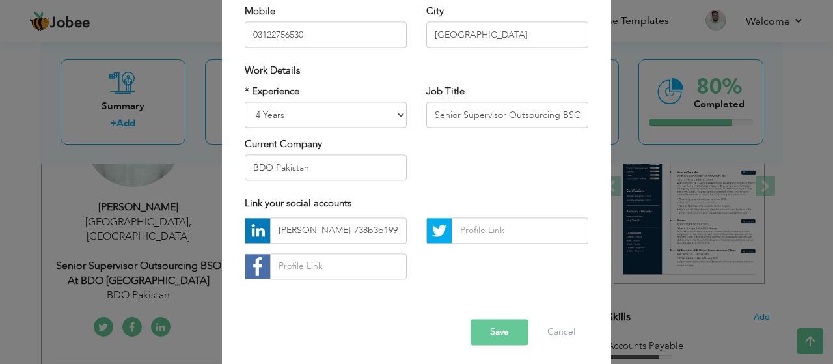
scroll to position [217, 0]
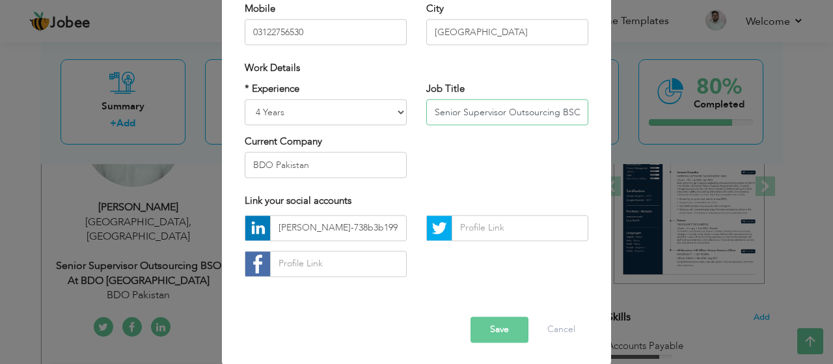
click at [538, 121] on input "Senior Supervisor Outsourcing BSO at BDO [GEOGRAPHIC_DATA]" at bounding box center [507, 112] width 162 height 26
drag, startPoint x: 571, startPoint y: 110, endPoint x: 587, endPoint y: 109, distance: 16.3
click at [587, 109] on div "Job Title Senior Supervisor Outsourcing BSO at BDO Pakistan" at bounding box center [507, 108] width 182 height 53
click at [570, 110] on input "Senior Supervisor Outsourcing BSO at BDO [GEOGRAPHIC_DATA]" at bounding box center [507, 112] width 162 height 26
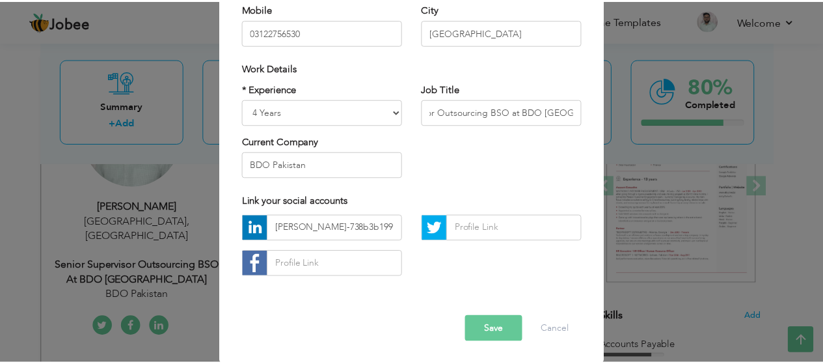
scroll to position [0, 0]
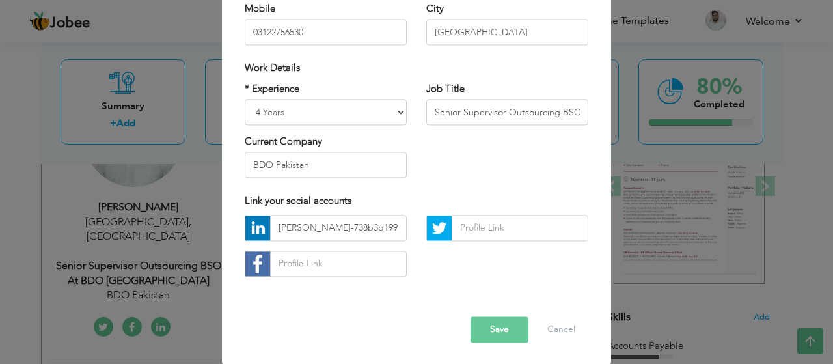
click at [640, 69] on div "× Profile Contact Information * First Name Abdullah * Last Name Qadri" at bounding box center [416, 182] width 833 height 364
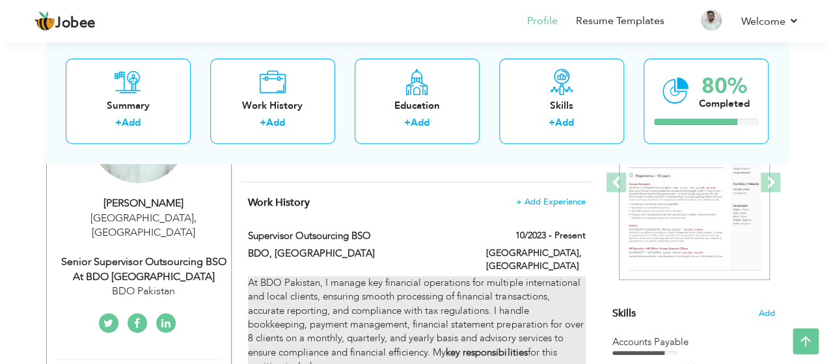
scroll to position [230, 0]
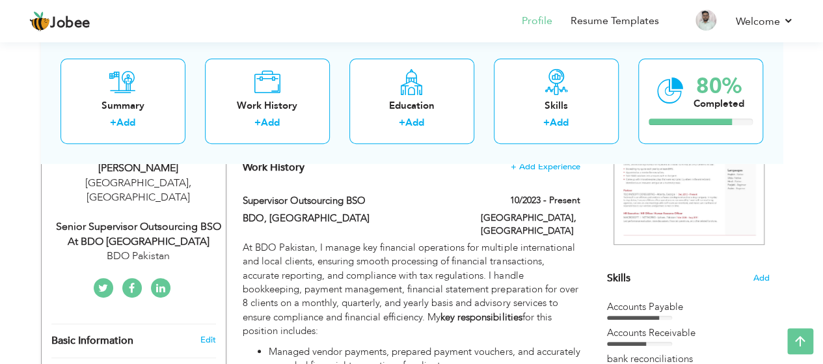
click at [141, 225] on div "Senior Supervisor Outsourcing BSO at BDO [GEOGRAPHIC_DATA]" at bounding box center [138, 234] width 174 height 30
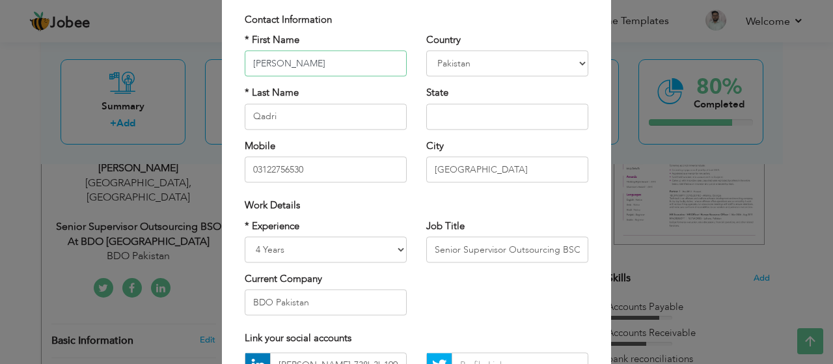
scroll to position [126, 0]
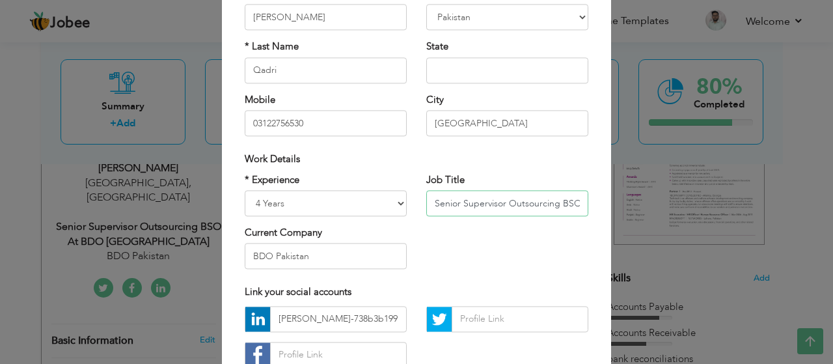
click at [561, 200] on input "Senior Supervisor Outsourcing BSO at BDO [GEOGRAPHIC_DATA]" at bounding box center [507, 203] width 162 height 26
click at [577, 199] on input "Senior Supervisor Outsourcing BSO at BDO [GEOGRAPHIC_DATA]" at bounding box center [507, 203] width 162 height 26
drag, startPoint x: 579, startPoint y: 202, endPoint x: 521, endPoint y: 202, distance: 58.6
click at [521, 202] on input "Senior Supervisor Outsourcing BSO at BDO [GEOGRAPHIC_DATA]" at bounding box center [507, 203] width 162 height 26
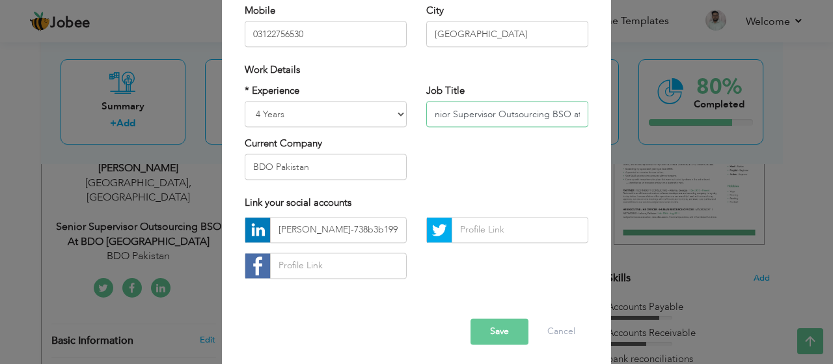
scroll to position [217, 0]
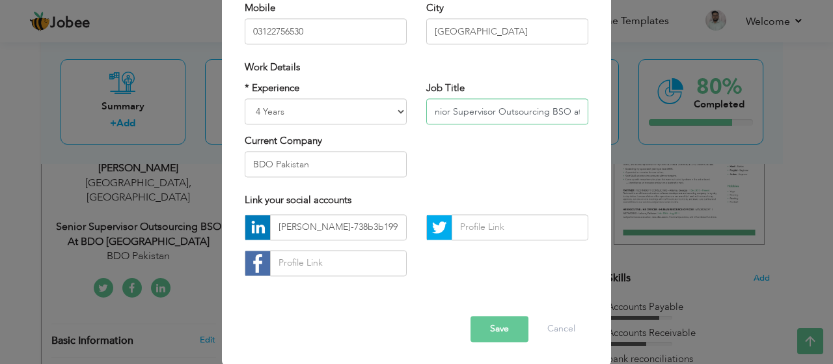
type input "Senior Supervisor Outsourcing BSO at"
click at [504, 330] on button "Save" at bounding box center [500, 329] width 58 height 26
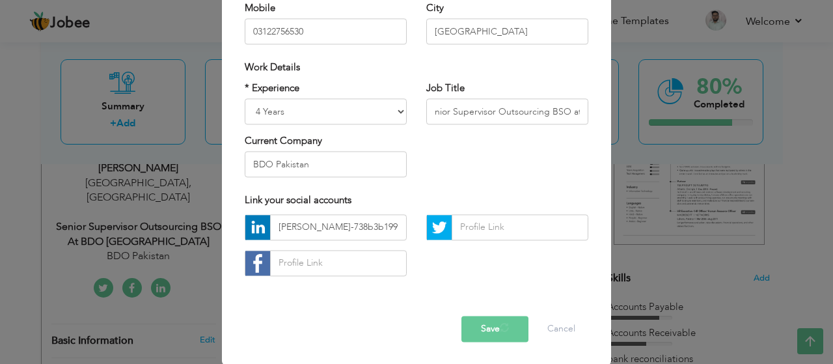
scroll to position [0, 0]
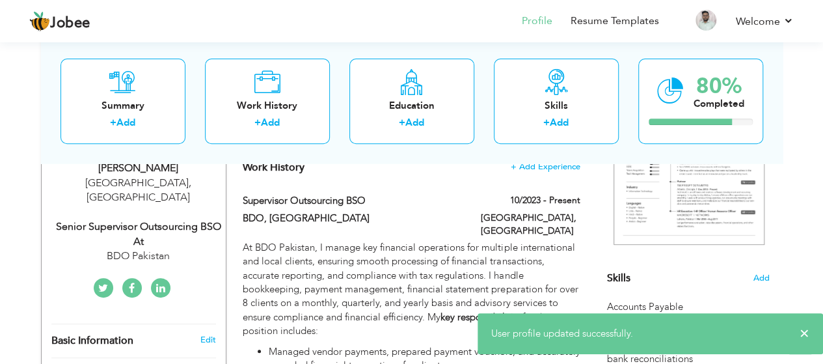
click at [130, 219] on div "Senior Supervisor Outsourcing BSO at" at bounding box center [138, 234] width 174 height 30
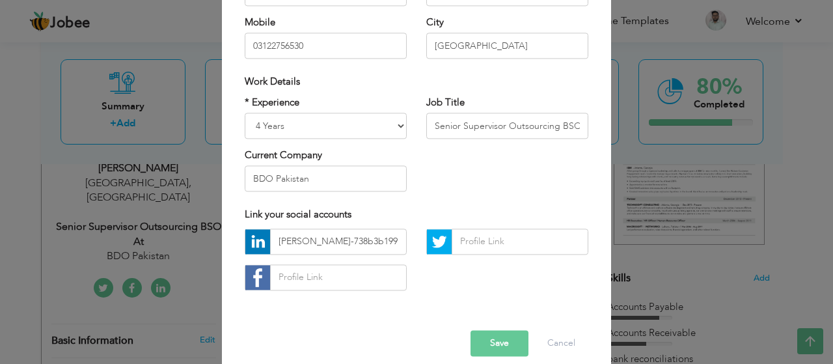
scroll to position [204, 0]
drag, startPoint x: 319, startPoint y: 172, endPoint x: 232, endPoint y: 171, distance: 87.2
click at [235, 171] on div "* Experience Entry Level Less than 1 Year 1 Year 2 Years 3 Years 4 Years 5 Year…" at bounding box center [326, 148] width 182 height 106
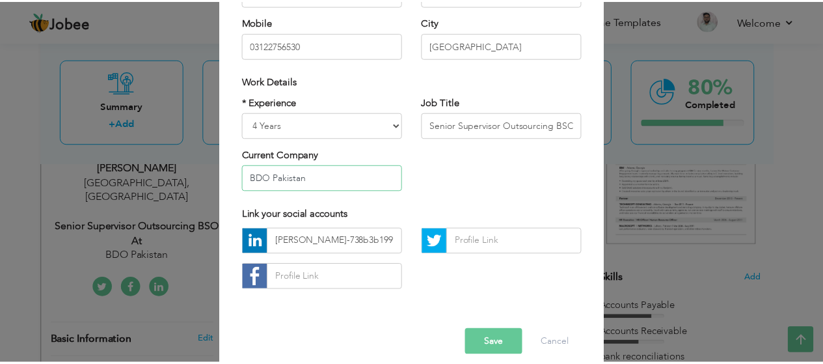
scroll to position [217, 0]
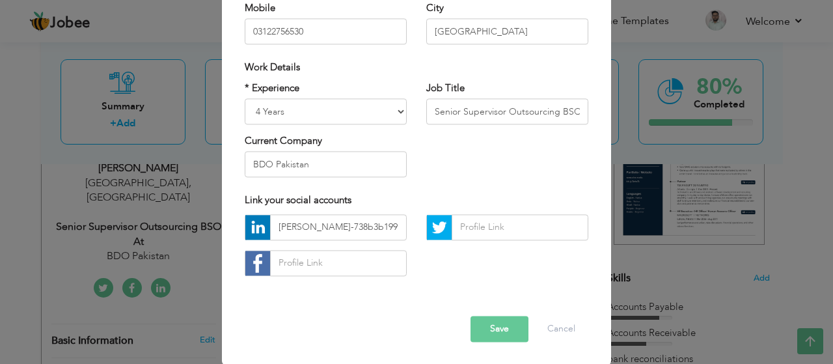
click at [683, 290] on div "× Profile Contact Information * First Name Abdullah * Last Name Qadri" at bounding box center [416, 182] width 833 height 364
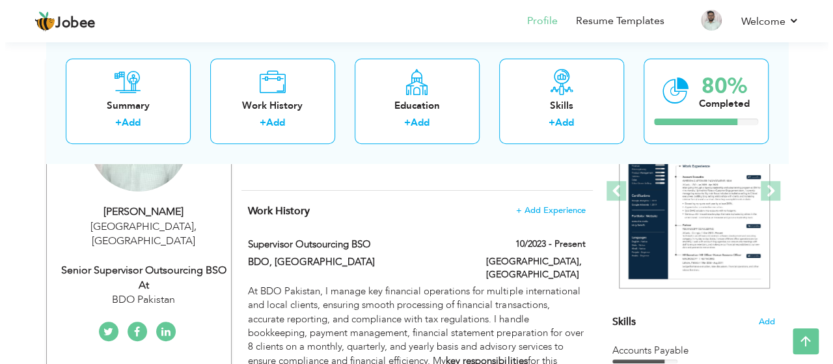
scroll to position [191, 0]
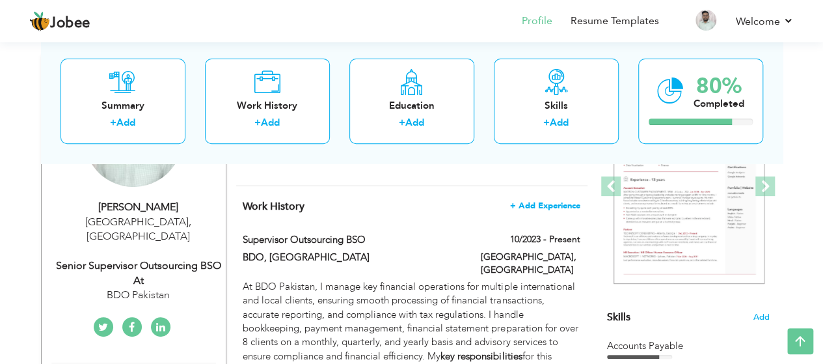
click at [534, 201] on span "+ Add Experience" at bounding box center [545, 205] width 70 height 9
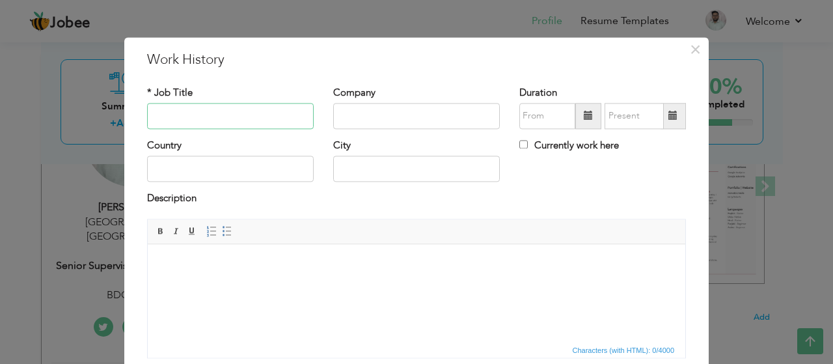
paste input "Senior Supervisor Outsourcing BSO at BDO [GEOGRAPHIC_DATA]"
type input "Senior Supervisor Outsourcing BSO at BDO [GEOGRAPHIC_DATA]"
click at [394, 111] on input "text" at bounding box center [416, 116] width 167 height 26
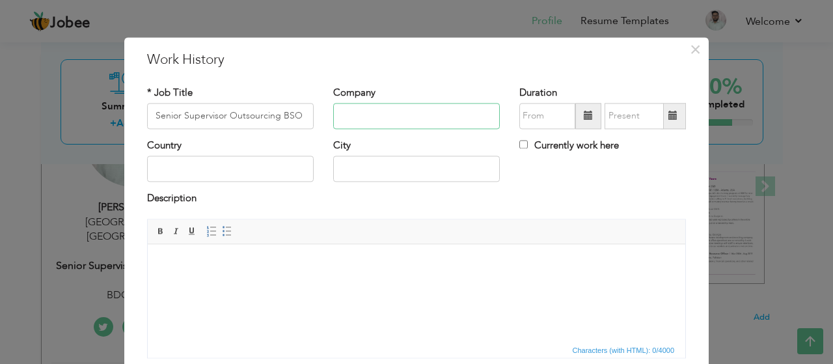
paste input "BDO Pakistan"
type input "BDO Pakistan"
click at [278, 157] on input "text" at bounding box center [230, 169] width 167 height 26
type input "[GEOGRAPHIC_DATA]"
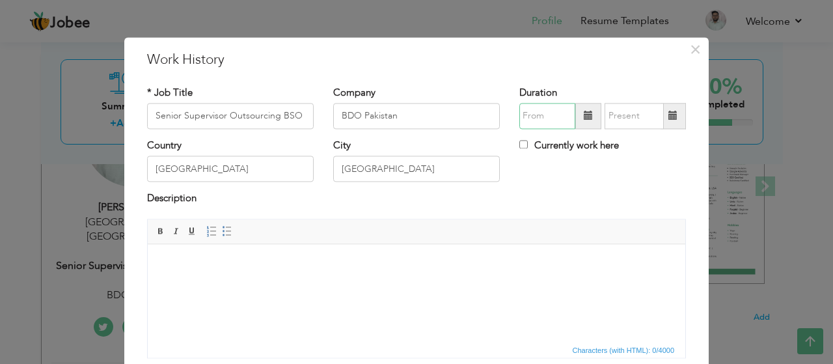
click at [545, 120] on input "text" at bounding box center [547, 116] width 56 height 26
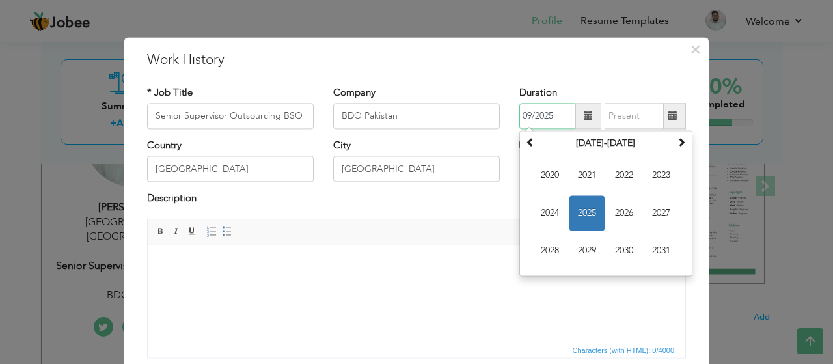
click at [595, 217] on span "2025" at bounding box center [586, 212] width 35 height 35
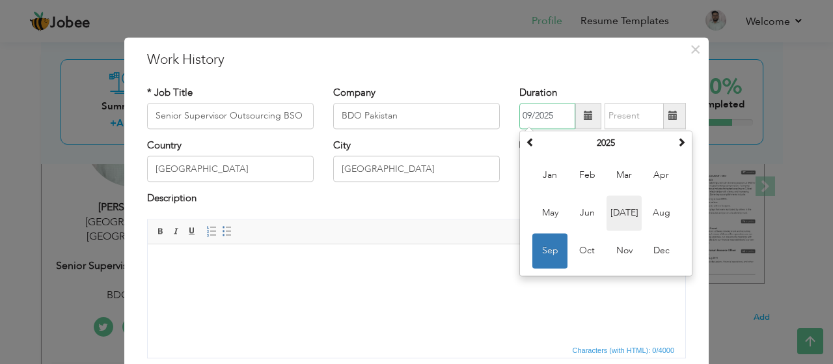
click at [630, 205] on span "[DATE]" at bounding box center [624, 212] width 35 height 35
type input "07/2025"
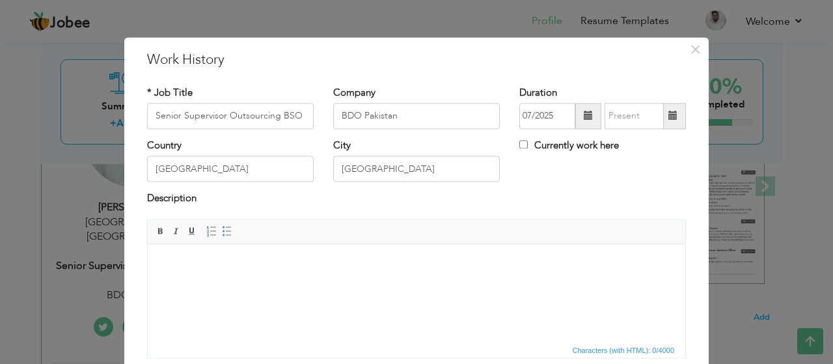
click at [564, 146] on label "Currently work here" at bounding box center [569, 146] width 100 height 14
click at [528, 146] on input "Currently work here" at bounding box center [523, 144] width 8 height 8
checkbox input "true"
click at [239, 261] on body at bounding box center [417, 264] width 512 height 14
click at [200, 269] on body at bounding box center [417, 264] width 512 height 14
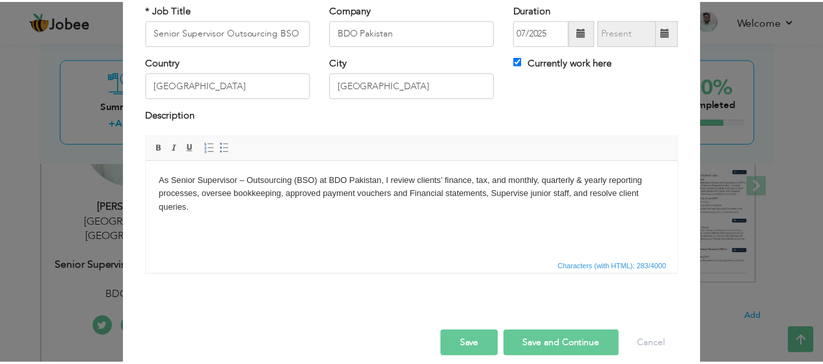
scroll to position [91, 0]
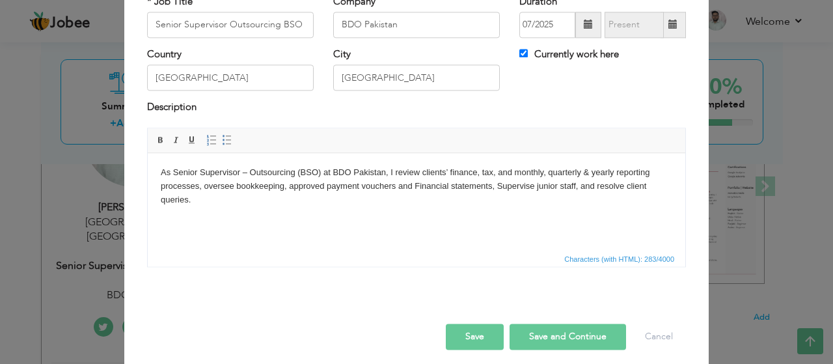
click at [530, 334] on button "Save and Continue" at bounding box center [568, 336] width 116 height 26
checkbox input "false"
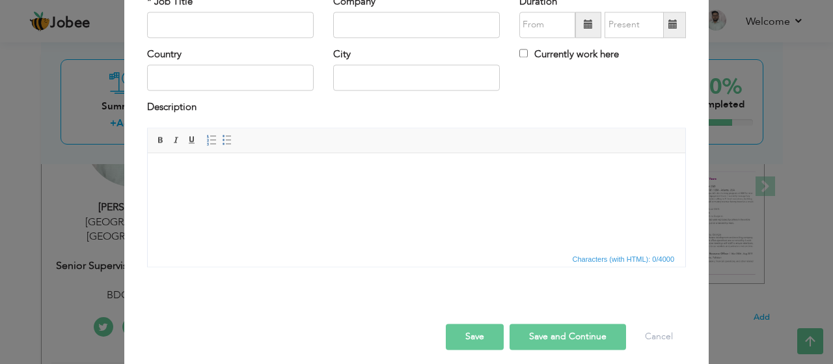
click at [784, 292] on div "× Work History * Job Title Company Duration Currently work here Country" at bounding box center [416, 182] width 833 height 364
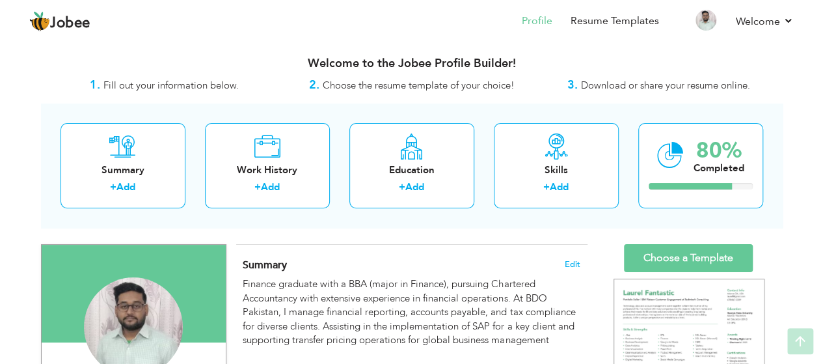
scroll to position [0, 0]
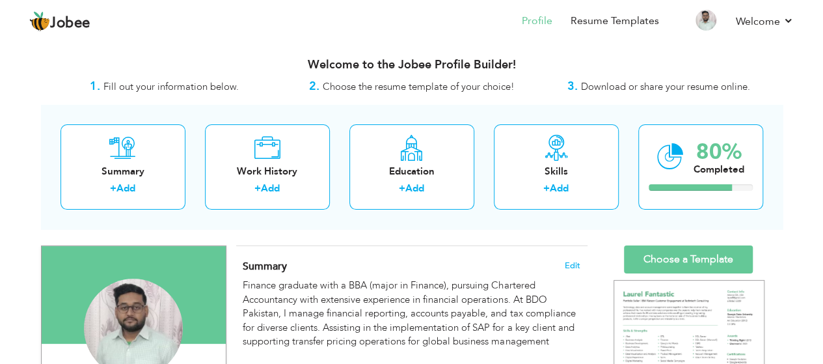
click at [513, 254] on div "Summary Edit Finance graduate with a BBA (major in Finance), pursuing Chartered…" at bounding box center [411, 311] width 351 height 131
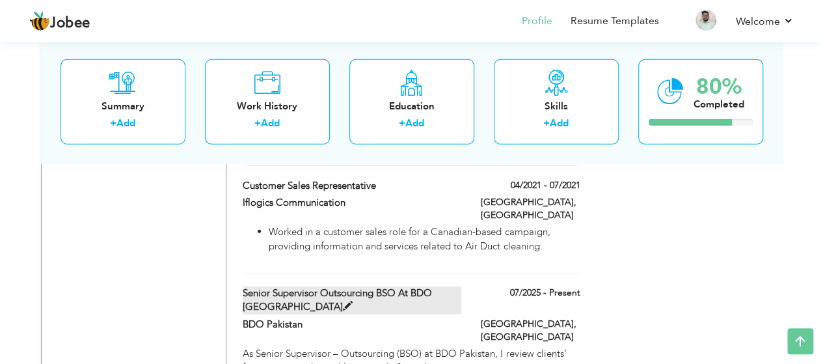
scroll to position [1892, 0]
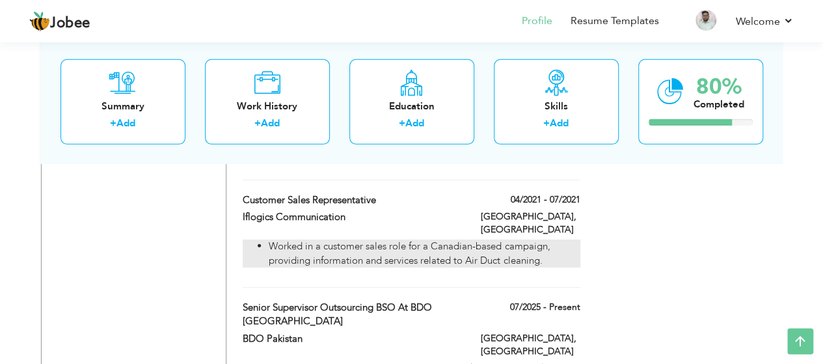
drag, startPoint x: 370, startPoint y: 282, endPoint x: 409, endPoint y: 204, distance: 87.6
drag, startPoint x: 461, startPoint y: 279, endPoint x: 484, endPoint y: 211, distance: 71.2
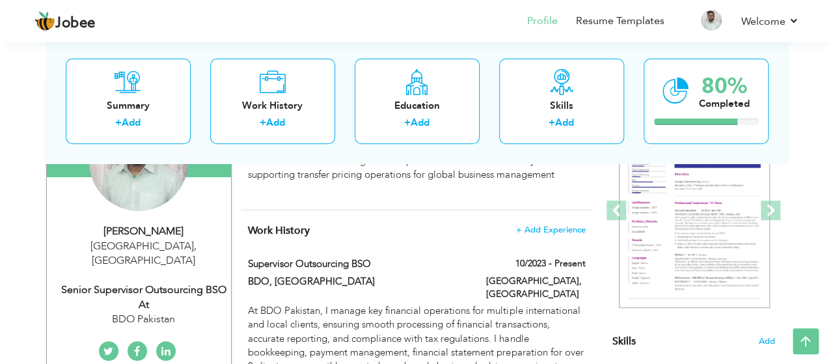
scroll to position [170, 0]
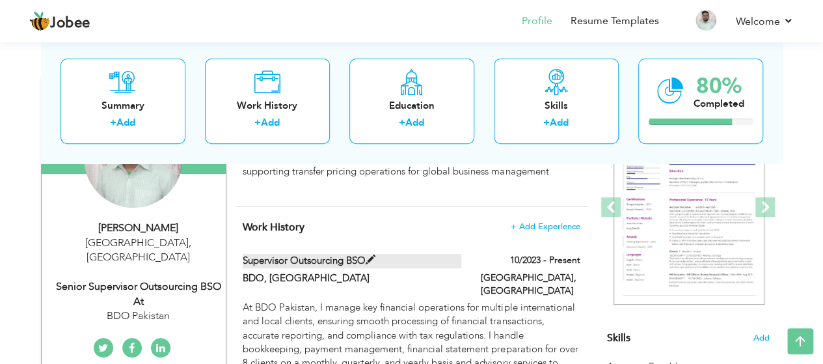
click at [454, 260] on label "Supervisor Outsourcing BSO" at bounding box center [352, 261] width 219 height 14
type input "Supervisor Outsourcing BSO"
type input "BDO, [GEOGRAPHIC_DATA]"
type input "10/2023"
type input "[GEOGRAPHIC_DATA]"
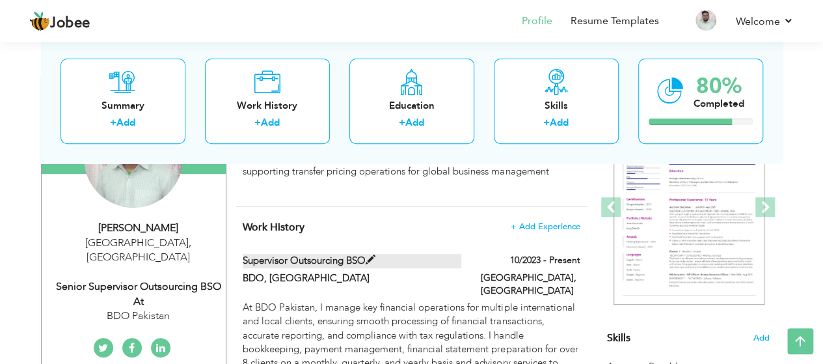
type input "[GEOGRAPHIC_DATA]"
checkbox input "true"
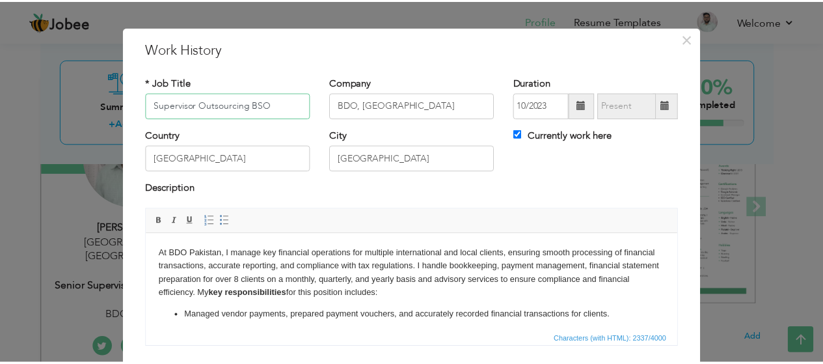
scroll to position [0, 0]
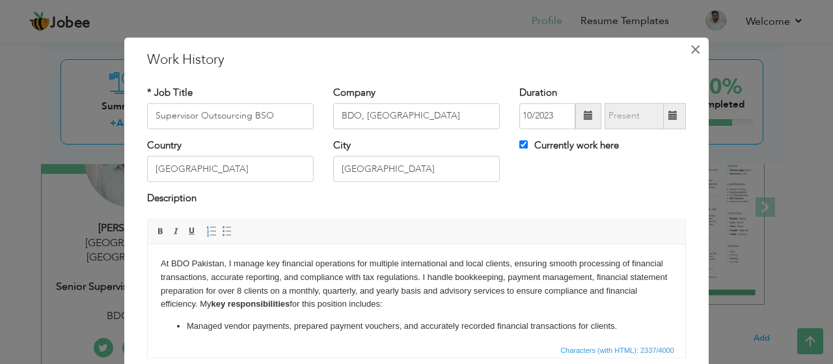
drag, startPoint x: 694, startPoint y: 46, endPoint x: 691, endPoint y: 54, distance: 8.2
click at [691, 49] on span "×" at bounding box center [695, 49] width 11 height 23
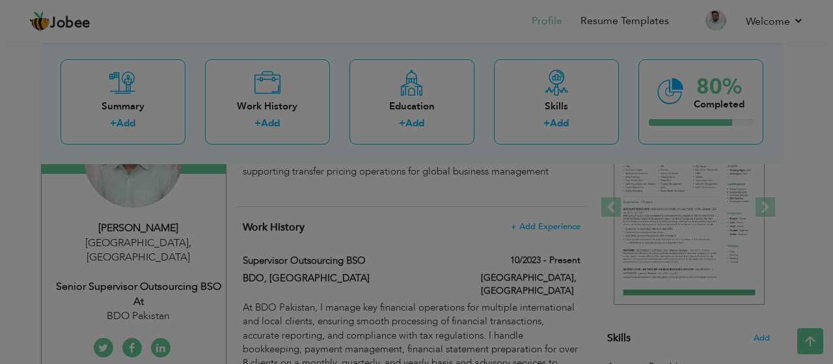
drag, startPoint x: 542, startPoint y: 195, endPoint x: 531, endPoint y: 214, distance: 22.4
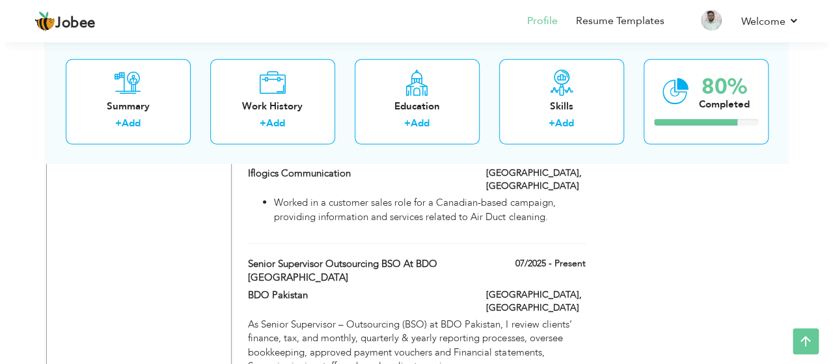
scroll to position [1935, 0]
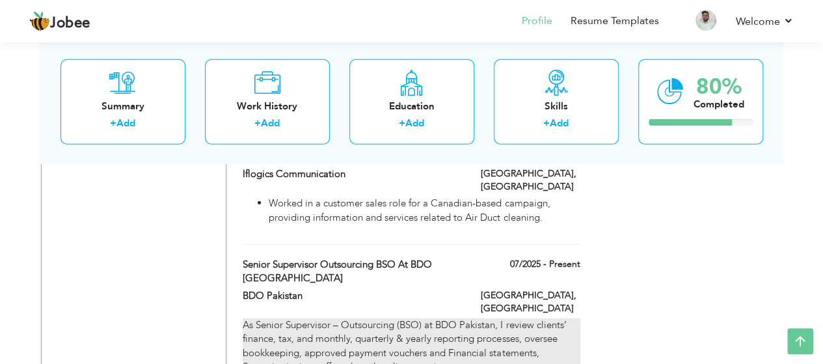
click at [514, 318] on div "As Senior Supervisor – Outsourcing (BSO) at BDO Pakistan, I review clients’ fin…" at bounding box center [411, 346] width 337 height 56
type input "Senior Supervisor Outsourcing BSO at BDO Pakistan"
type input "BDO Pakistan"
type input "07/2025"
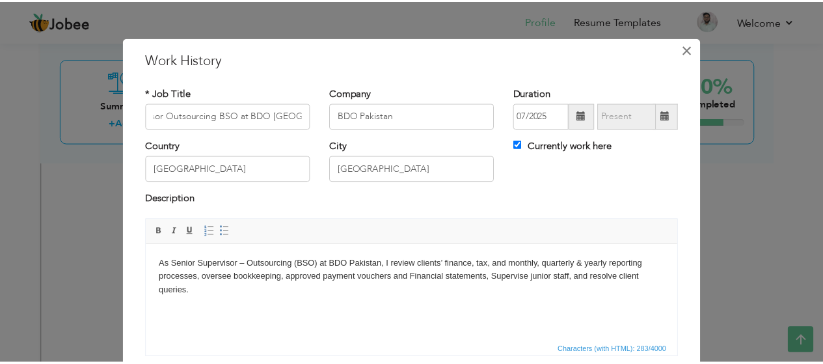
scroll to position [0, 0]
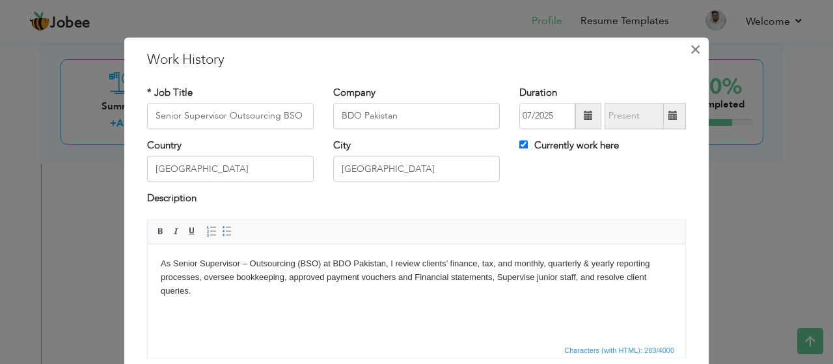
click at [690, 50] on span "×" at bounding box center [695, 49] width 11 height 23
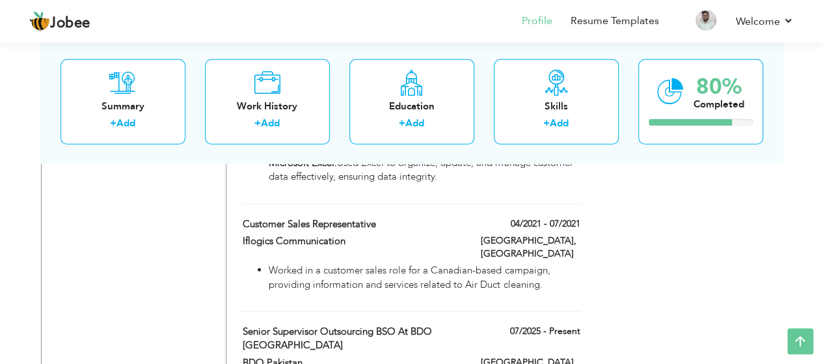
scroll to position [1866, 0]
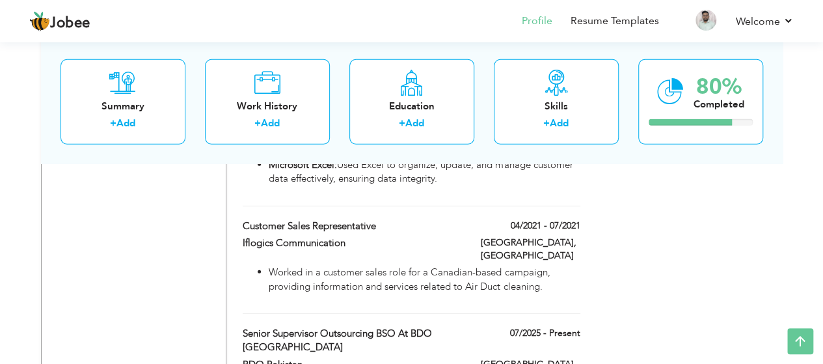
drag, startPoint x: 490, startPoint y: 282, endPoint x: 489, endPoint y: 197, distance: 85.3
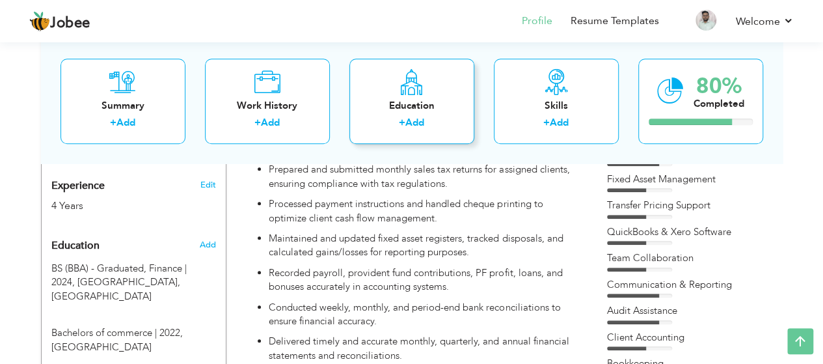
scroll to position [508, 0]
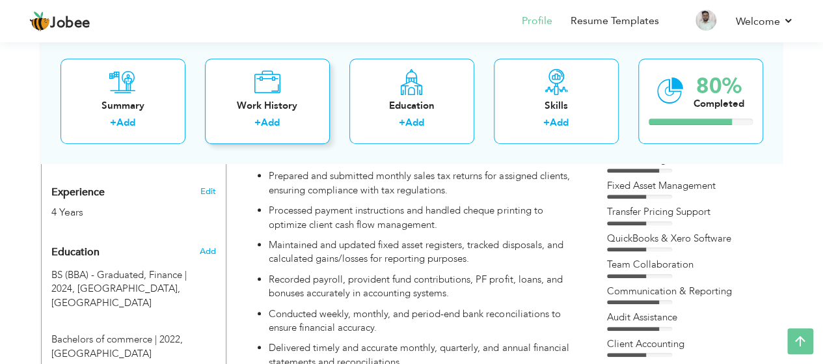
click at [252, 120] on div "+ Add" at bounding box center [267, 124] width 104 height 17
checkbox input "false"
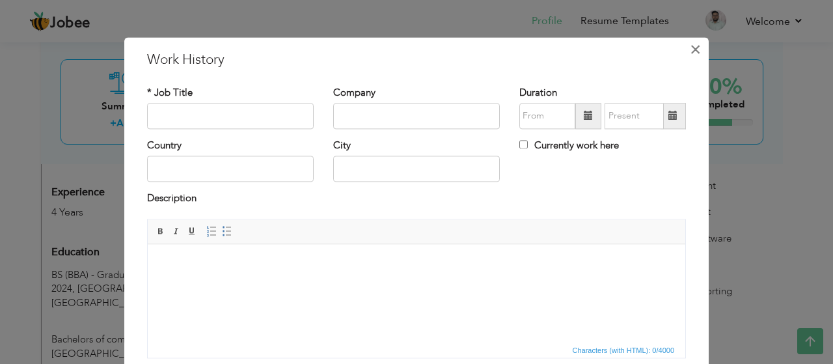
click at [690, 47] on span "×" at bounding box center [695, 49] width 11 height 23
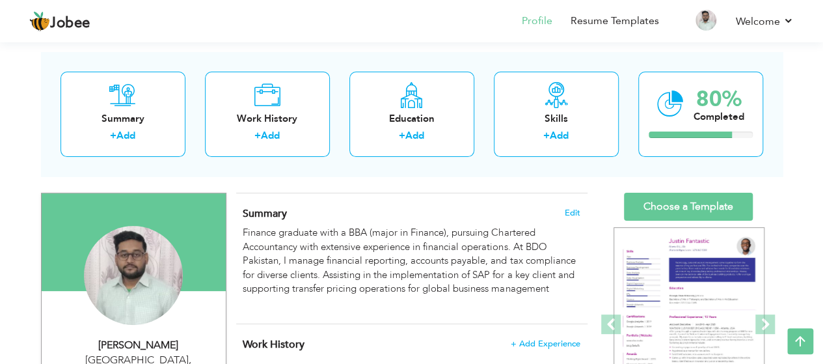
scroll to position [52, 0]
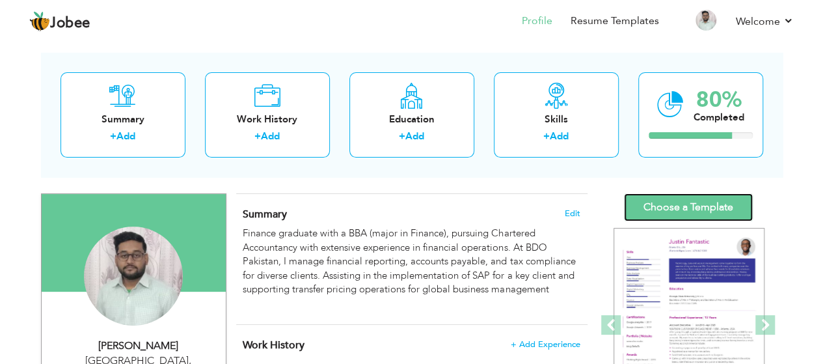
click at [682, 205] on link "Choose a Template" at bounding box center [688, 207] width 129 height 28
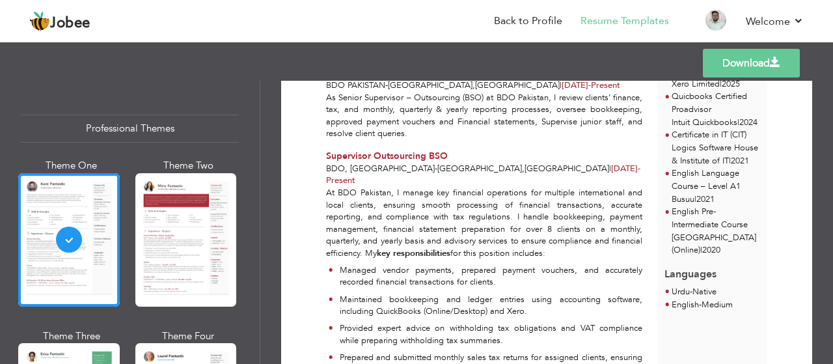
scroll to position [483, 0]
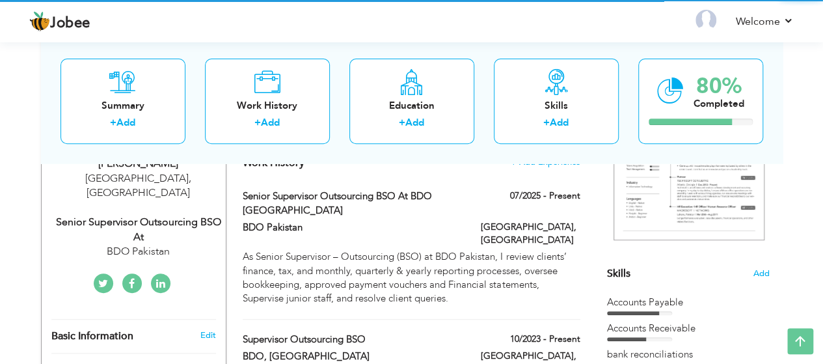
drag, startPoint x: 778, startPoint y: 286, endPoint x: 777, endPoint y: 267, distance: 18.3
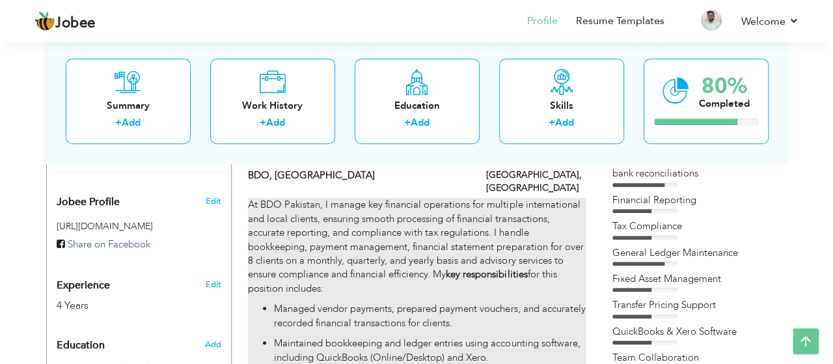
scroll to position [420, 0]
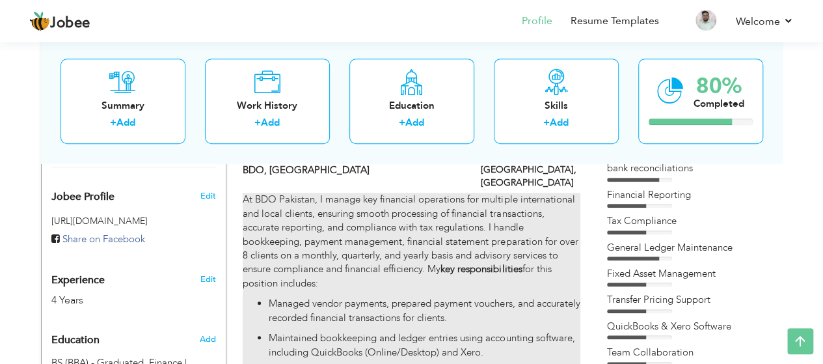
click at [413, 245] on p "At BDO Pakistan, I manage key financial operations for multiple international a…" at bounding box center [411, 242] width 337 height 98
type input "Supervisor Outsourcing BSO"
type input "BDO, [GEOGRAPHIC_DATA]"
type input "10/2023"
type input "[GEOGRAPHIC_DATA]"
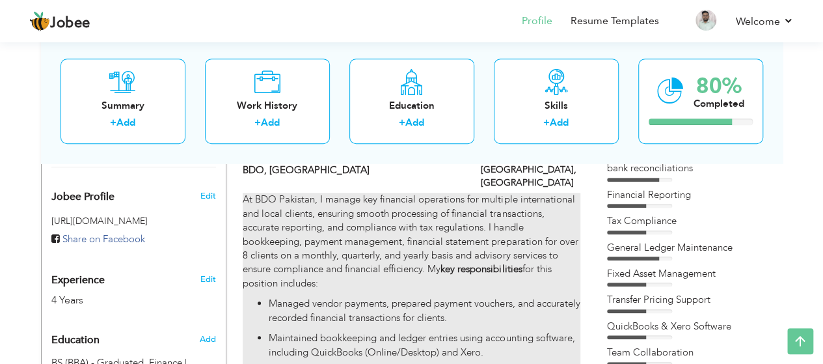
type input "[GEOGRAPHIC_DATA]"
checkbox input "true"
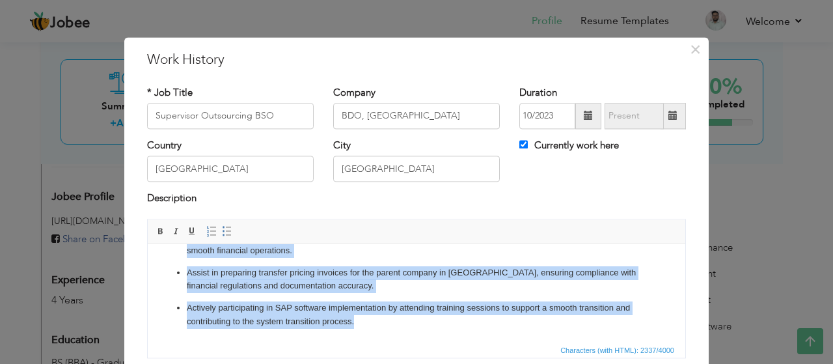
scroll to position [98, 0]
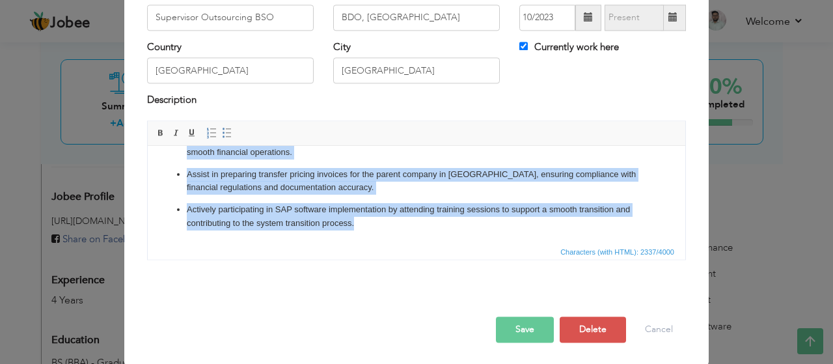
drag, startPoint x: 161, startPoint y: 165, endPoint x: 620, endPoint y: 373, distance: 503.8
click at [620, 243] on html "At BDO Pakistan, I manage key financial operations for multiple international a…" at bounding box center [417, 33] width 538 height 420
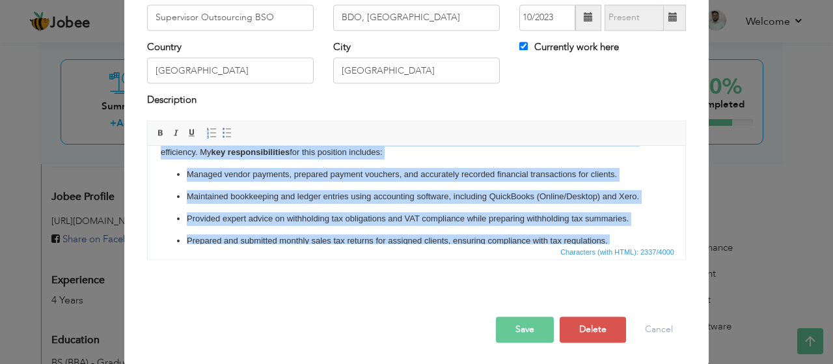
scroll to position [65, 0]
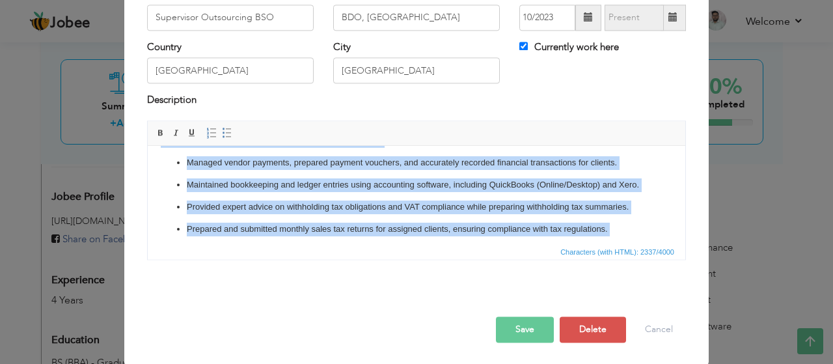
click at [620, 163] on p "Managed vendor payments, prepared payment vouchers, and accurately recorded fin…" at bounding box center [416, 163] width 459 height 14
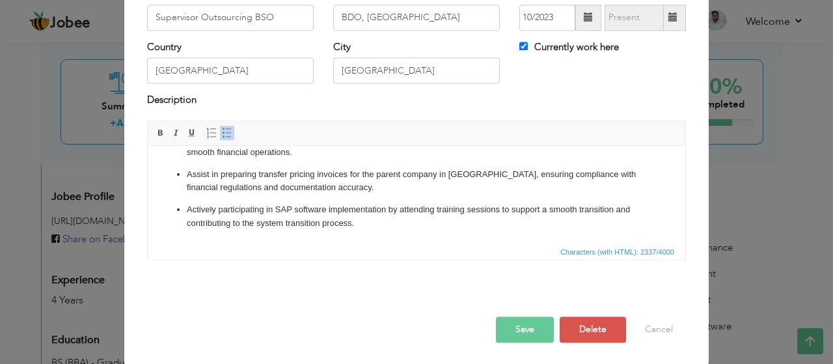
scroll to position [0, 0]
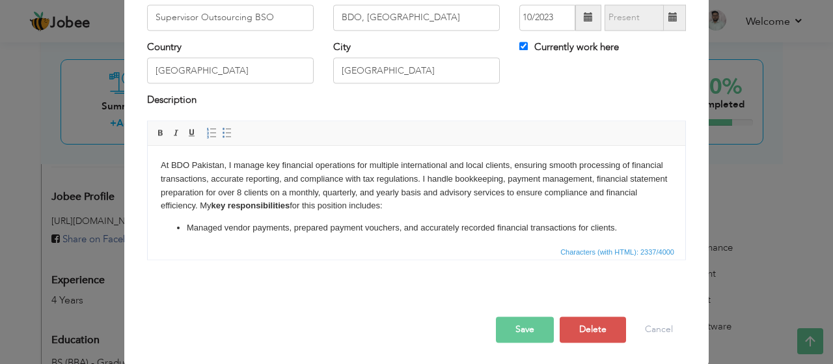
drag, startPoint x: 152, startPoint y: 160, endPoint x: 454, endPoint y: 211, distance: 306.2
click at [454, 211] on html "At BDO Pakistan, I manage key financial operations for multiple international a…" at bounding box center [417, 356] width 538 height 420
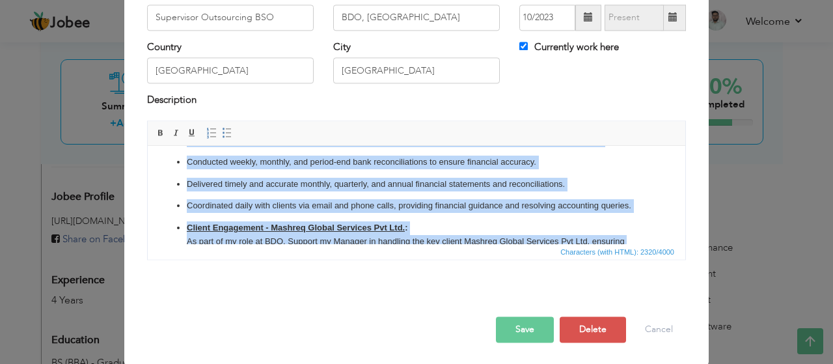
scroll to position [336, 0]
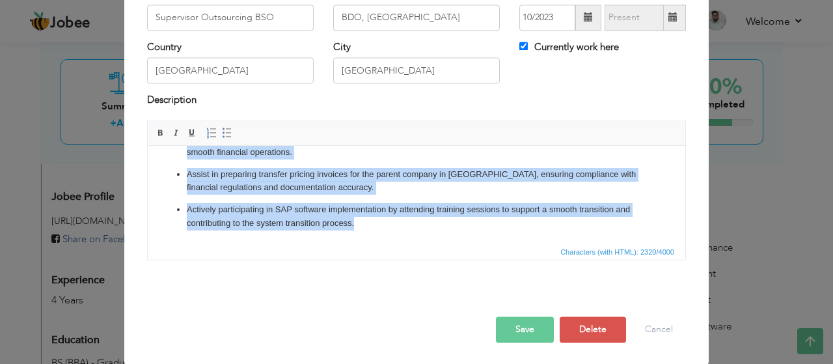
drag, startPoint x: 198, startPoint y: 214, endPoint x: 580, endPoint y: 272, distance: 386.4
click at [580, 243] on html "At BDO Pakistan, I manage key financial operations for multiple international a…" at bounding box center [417, 33] width 538 height 420
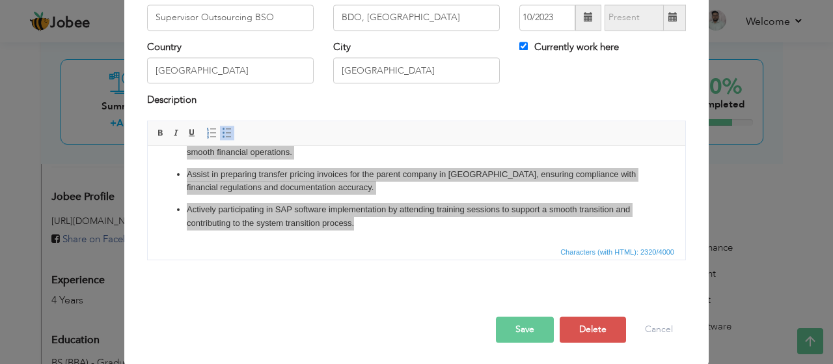
drag, startPoint x: 681, startPoint y: 223, endPoint x: 683, endPoint y: 169, distance: 54.7
click at [683, 169] on div "At BDO Pakistan, I manage key financial operations for multiple international a…" at bounding box center [416, 194] width 558 height 149
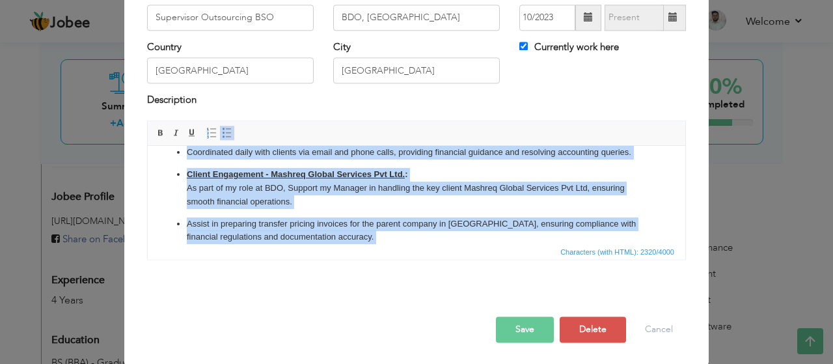
scroll to position [267, 0]
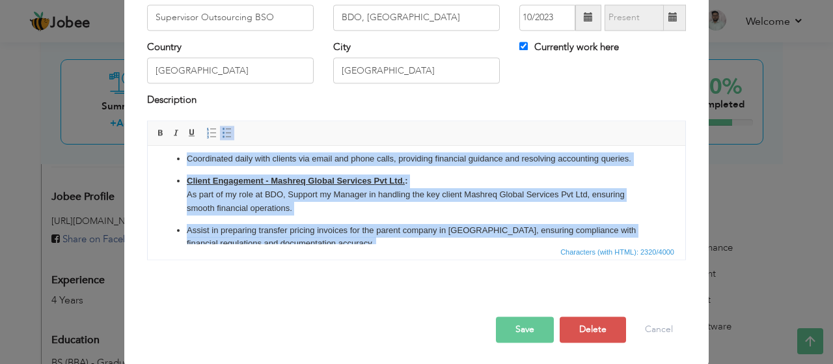
click at [251, 202] on p "Client Engagement - Mashreq Global Services Pvt Ltd. : As part of my role at BD…" at bounding box center [416, 194] width 459 height 40
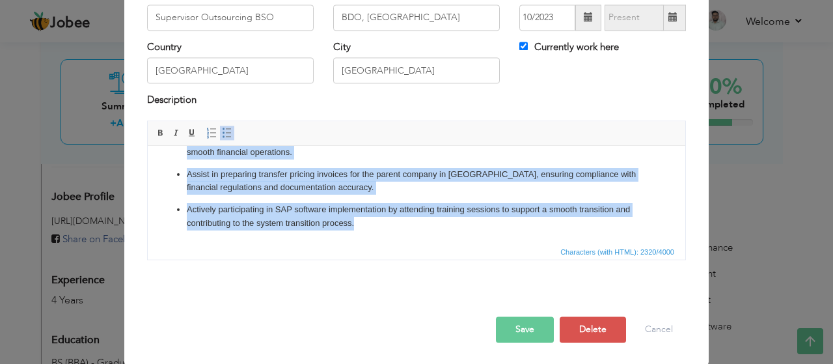
drag, startPoint x: 187, startPoint y: 195, endPoint x: 594, endPoint y: 421, distance: 465.8
click at [452, 243] on html "At BDO Pakistan, I manage key financial operations for multiple international a…" at bounding box center [417, 33] width 538 height 420
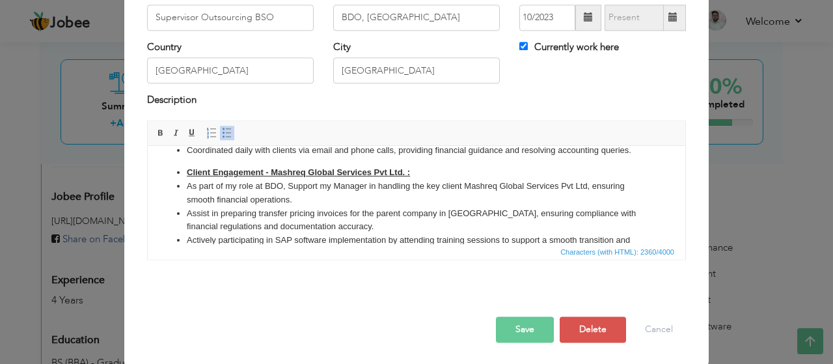
scroll to position [276, 0]
click at [447, 179] on li "Client Engagement - Mashreq Global Services Pvt Ltd. :" at bounding box center [416, 172] width 459 height 14
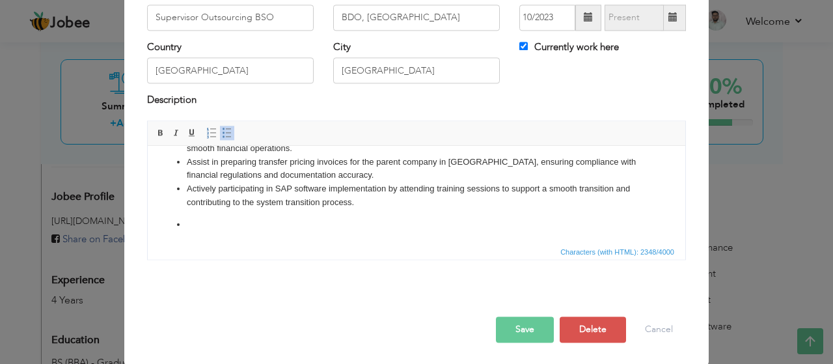
drag, startPoint x: 182, startPoint y: 238, endPoint x: 170, endPoint y: 239, distance: 11.8
click at [170, 231] on ul "Managed vendor payments, prepared payment vouchers, and accurately recorded fin…" at bounding box center [417, 63] width 512 height 336
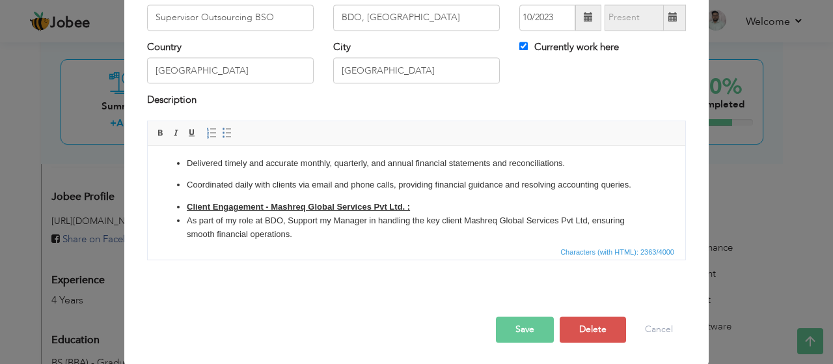
scroll to position [249, 0]
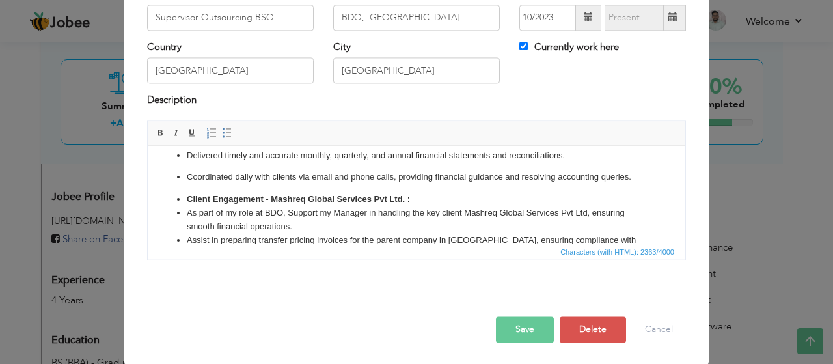
click at [186, 209] on ul "Managed vendor payments, prepared payment vouchers, and accurately recorded fin…" at bounding box center [417, 130] width 512 height 315
drag, startPoint x: 179, startPoint y: 212, endPoint x: 187, endPoint y: 213, distance: 7.9
click at [187, 206] on li "Client Engagement - Mashreq Global Services Pvt Ltd. :" at bounding box center [416, 200] width 459 height 14
click at [222, 133] on span at bounding box center [227, 133] width 10 height 10
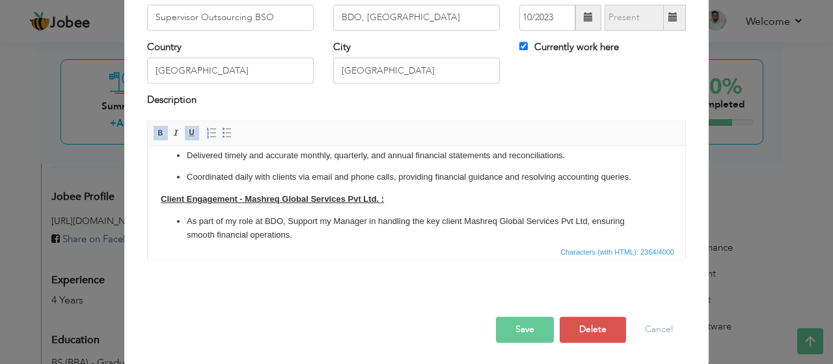
click at [161, 204] on strong "Client Engagement - Mashreq Global Services Pvt Ltd. :" at bounding box center [272, 199] width 223 height 10
click at [187, 131] on span at bounding box center [192, 133] width 10 height 10
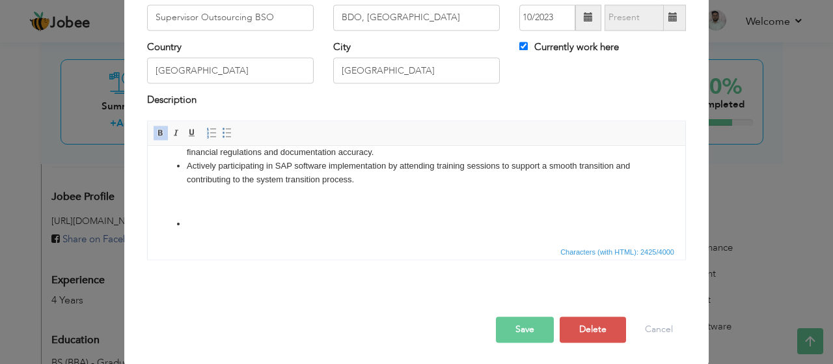
click at [218, 220] on li at bounding box center [416, 224] width 459 height 14
click at [182, 225] on ul at bounding box center [417, 224] width 512 height 14
click at [222, 131] on span at bounding box center [227, 133] width 10 height 10
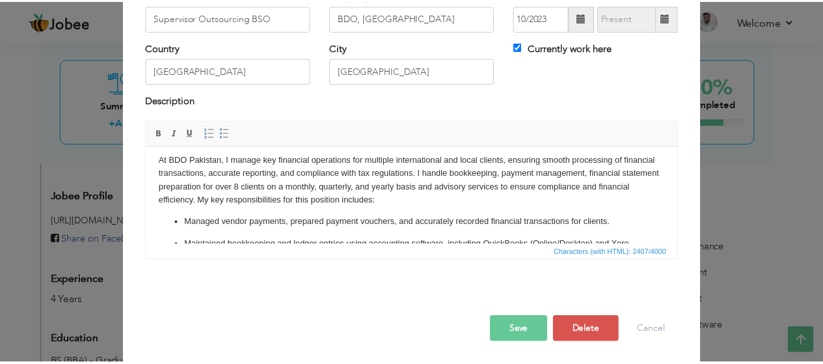
scroll to position [0, 0]
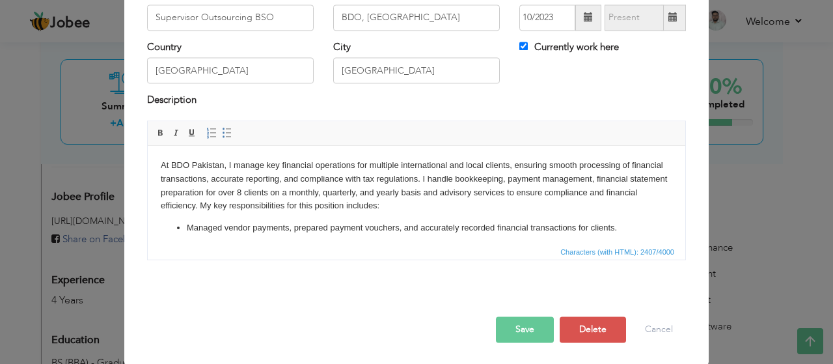
click at [541, 326] on button "Save" at bounding box center [525, 329] width 58 height 26
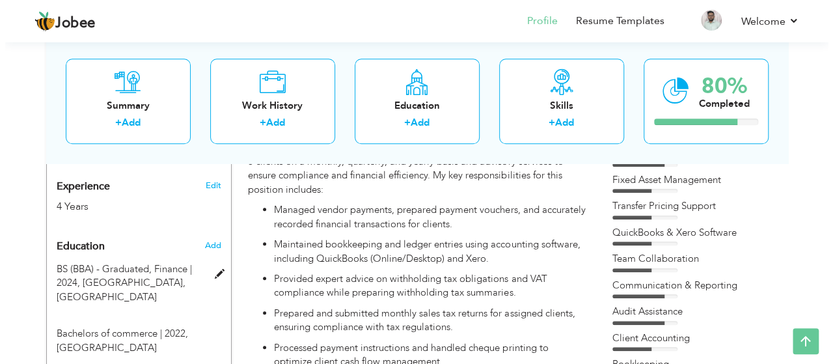
scroll to position [510, 0]
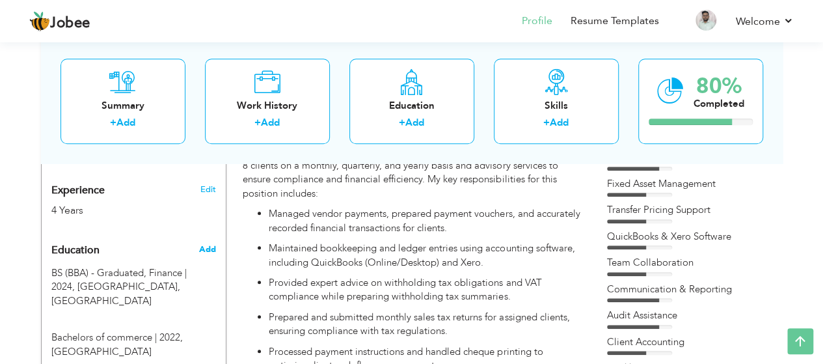
click at [212, 243] on span "Add" at bounding box center [206, 249] width 17 height 12
radio input "true"
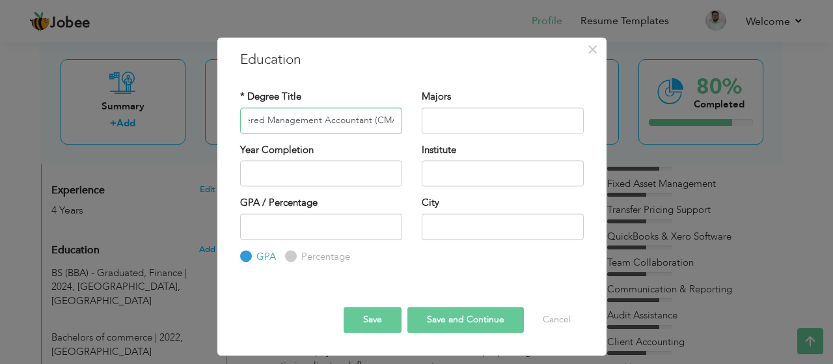
scroll to position [0, 28]
type input "Chartered Management Accountant (CMA)"
click at [475, 114] on input "text" at bounding box center [503, 120] width 162 height 26
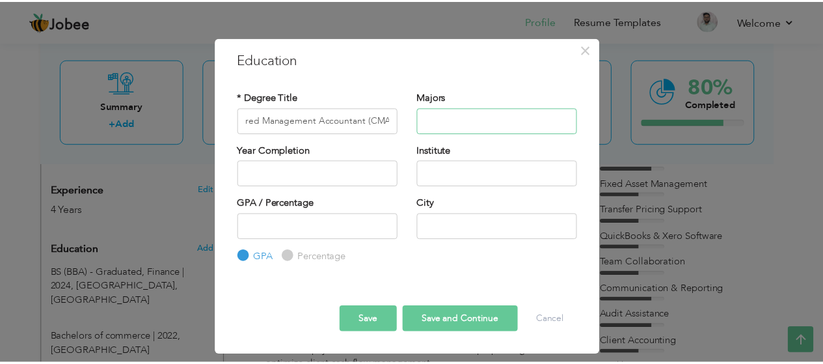
scroll to position [0, 0]
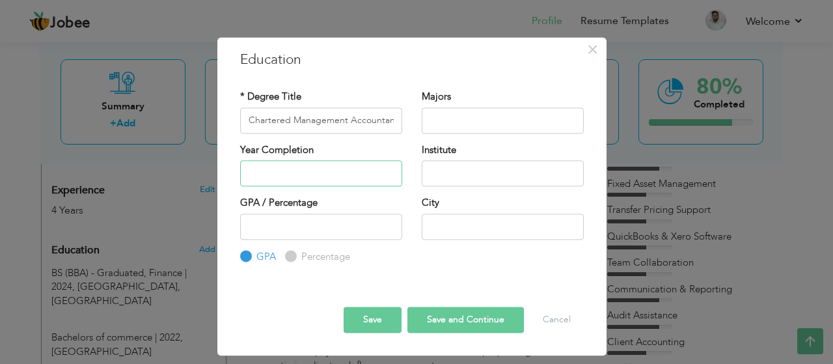
click at [356, 163] on input "text" at bounding box center [321, 173] width 162 height 26
type input "2025"
click at [443, 173] on input "text" at bounding box center [503, 173] width 162 height 26
type input "ICMA"
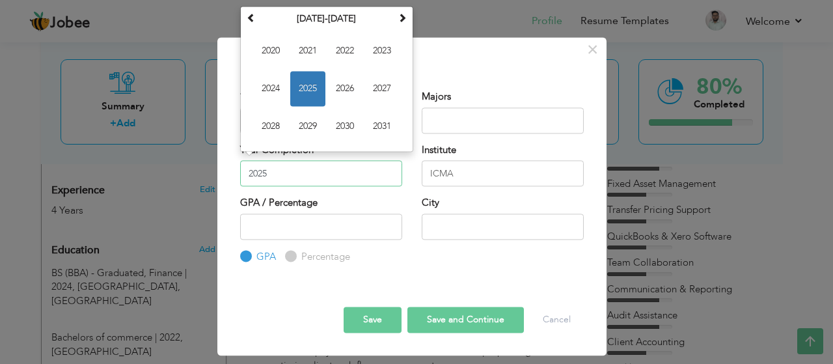
drag, startPoint x: 329, startPoint y: 185, endPoint x: 216, endPoint y: 184, distance: 112.6
click at [217, 184] on div "× Education * Degree Title Chartered Management Accountant (CMA) Majors Year Co…" at bounding box center [412, 181] width 390 height 291
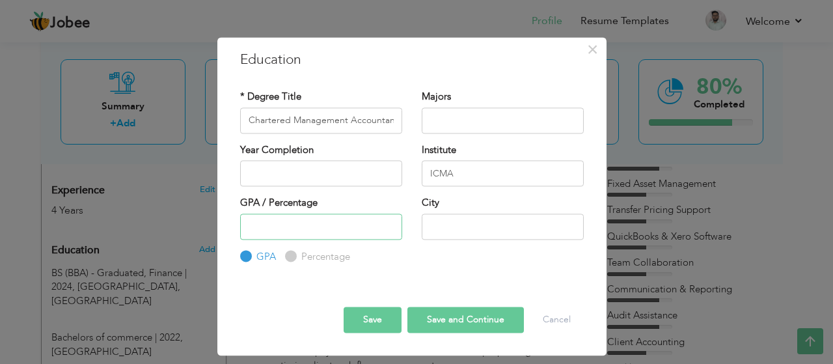
click at [344, 223] on input "number" at bounding box center [321, 226] width 162 height 26
click at [461, 118] on input "text" at bounding box center [503, 120] width 162 height 26
type input "ML-2 Ongoing"
click at [470, 228] on input "text" at bounding box center [503, 226] width 162 height 26
type input "[GEOGRAPHIC_DATA]"
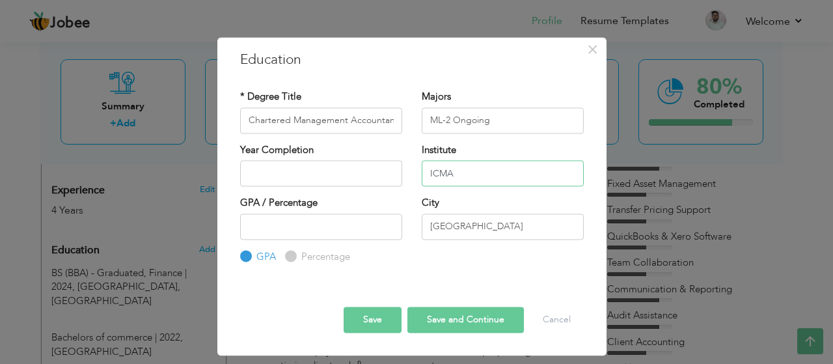
click at [467, 173] on input "ICMA" at bounding box center [503, 173] width 162 height 26
click at [373, 326] on button "Save" at bounding box center [373, 320] width 58 height 26
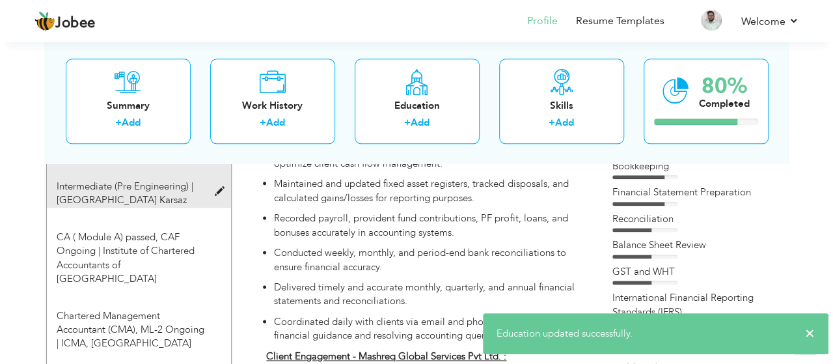
scroll to position [718, 0]
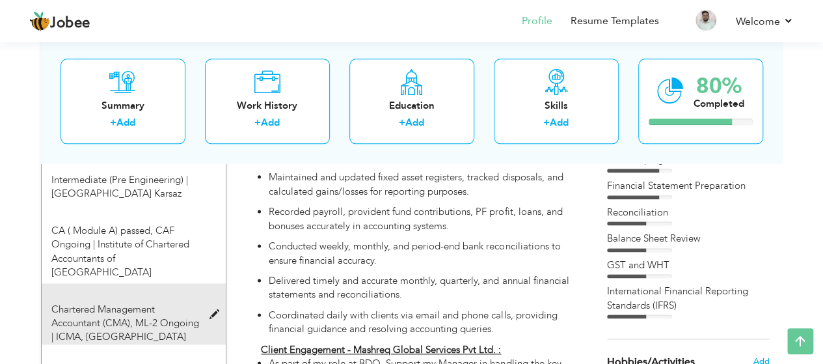
click at [207, 303] on div "Chartered Management Accountant (CMA), ML-2 Ongoing | ICMA, Karachi" at bounding box center [126, 324] width 169 height 42
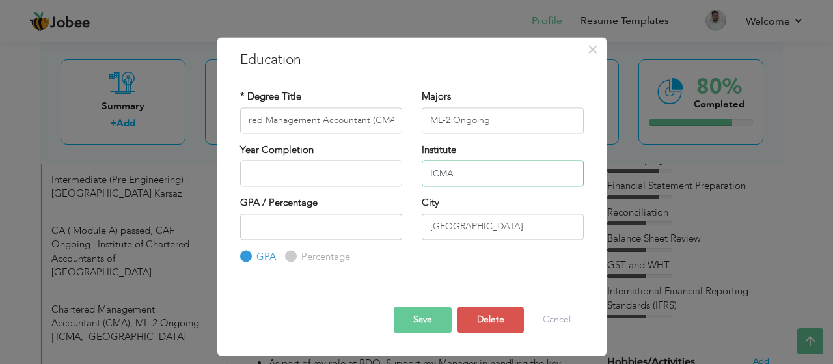
scroll to position [0, 0]
click at [457, 178] on input "ICMA" at bounding box center [503, 173] width 162 height 26
drag, startPoint x: 461, startPoint y: 176, endPoint x: 418, endPoint y: 171, distance: 43.3
click at [418, 171] on div "Institute ICMA" at bounding box center [503, 169] width 182 height 53
click at [377, 121] on input "Chartered Management Accountant (CMA)" at bounding box center [321, 120] width 162 height 26
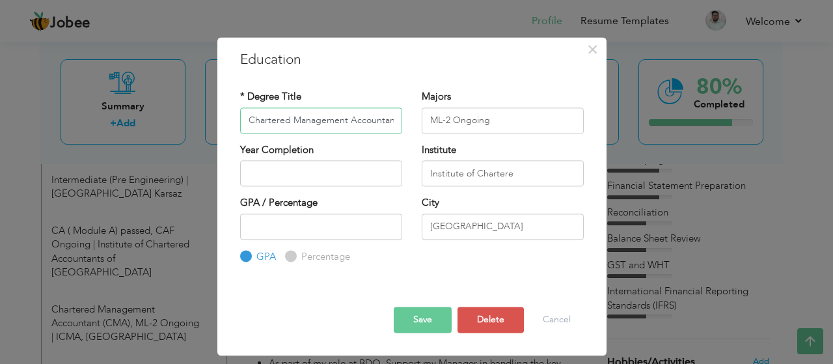
click at [377, 121] on input "Chartered Management Accountant (CMA)" at bounding box center [321, 120] width 162 height 26
click at [394, 119] on input "Chartered Management Accountant (CMA)" at bounding box center [321, 120] width 162 height 26
click at [521, 171] on input "Institute of Chartere" at bounding box center [503, 173] width 162 height 26
drag, startPoint x: 521, startPoint y: 171, endPoint x: 491, endPoint y: 173, distance: 30.0
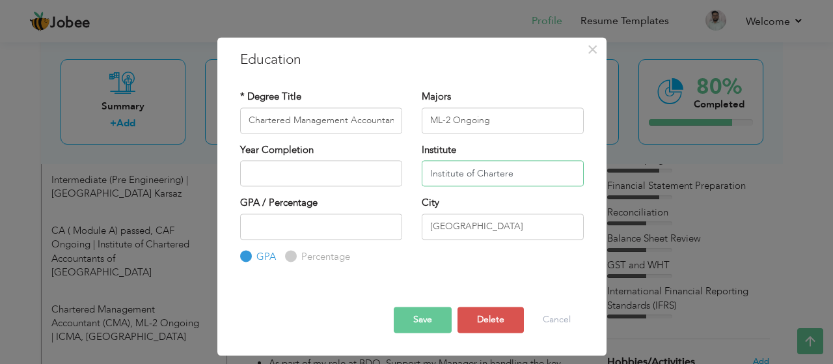
click at [491, 173] on input "Institute of Chartere" at bounding box center [503, 173] width 162 height 26
paste input "d Management Accountant"
type input "Institute of Chartered Management Accountant"
click at [428, 320] on button "Save" at bounding box center [423, 320] width 58 height 26
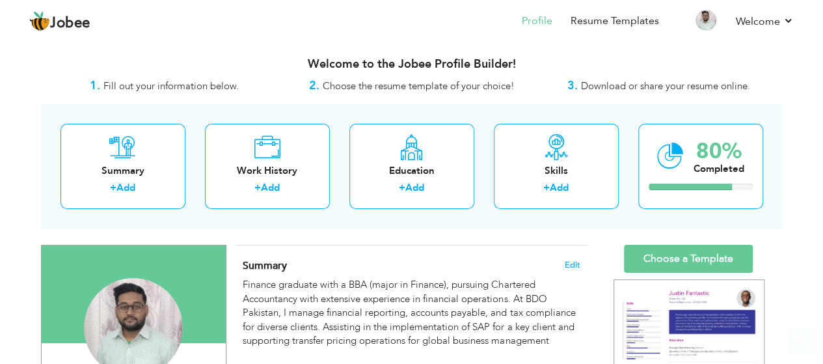
scroll to position [0, 0]
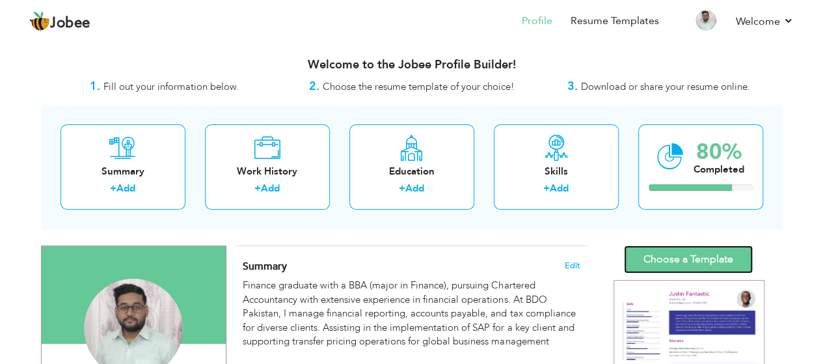
click at [677, 254] on link "Choose a Template" at bounding box center [688, 259] width 129 height 28
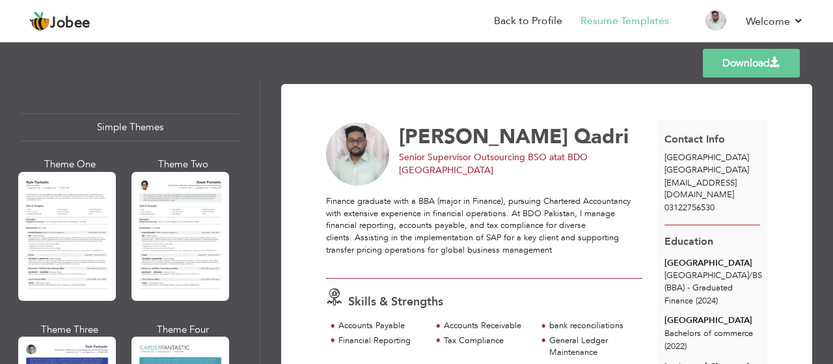
scroll to position [2265, 0]
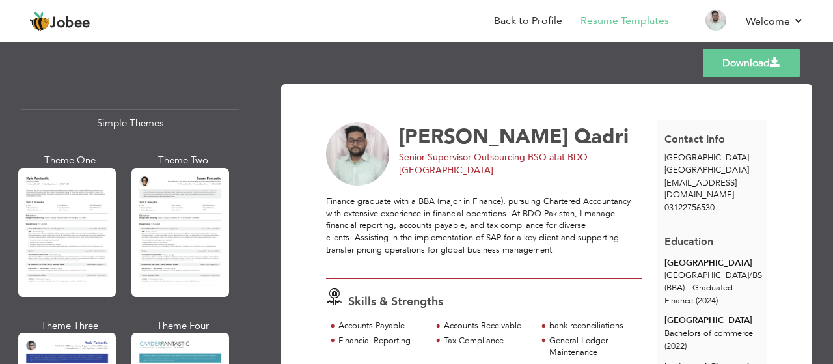
click at [216, 231] on div at bounding box center [180, 232] width 98 height 129
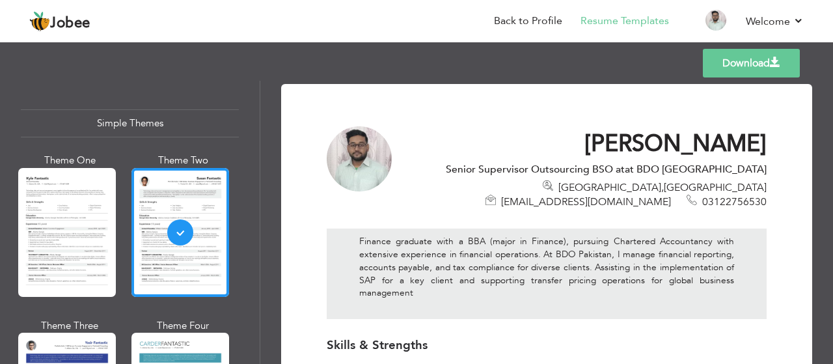
scroll to position [51, 0]
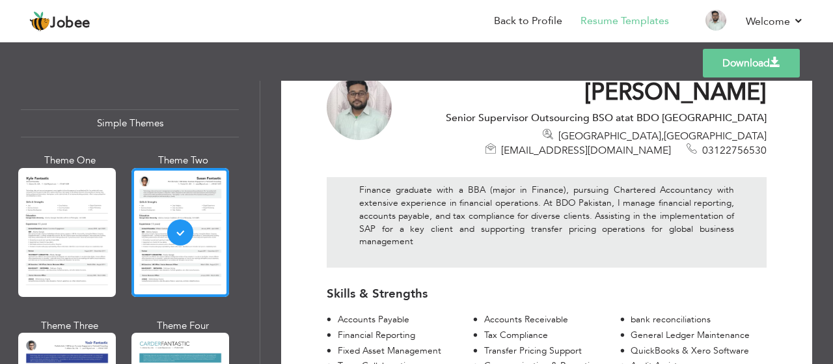
click at [390, 64] on div "Templates Download" at bounding box center [416, 63] width 833 height 42
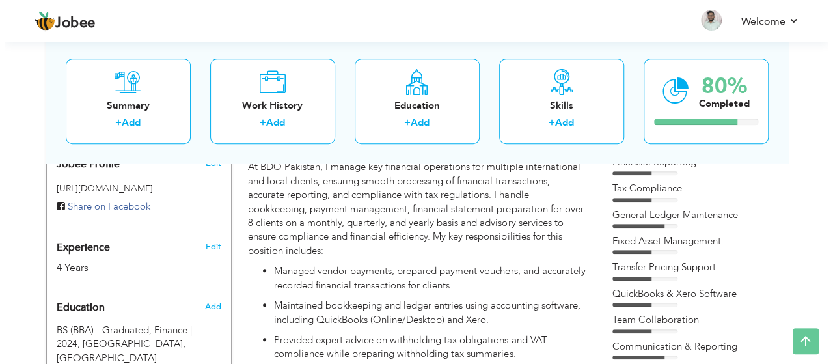
scroll to position [451, 0]
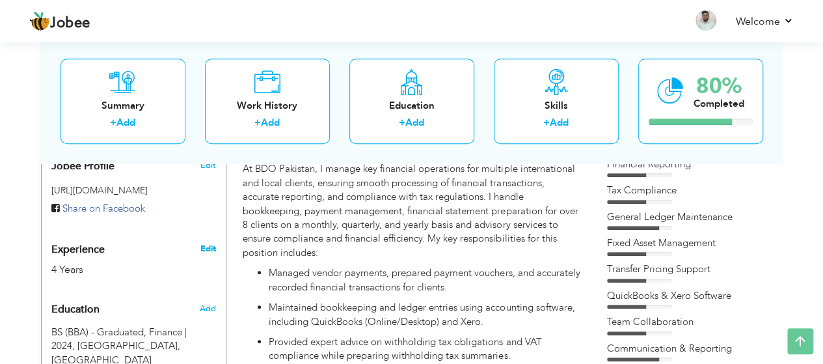
click at [207, 243] on link "Edit" at bounding box center [208, 249] width 16 height 12
select select "number:166"
select select "number:6"
type input "BDO Pakistan"
type input "Senior Supervisor Outsourcing BSO at"
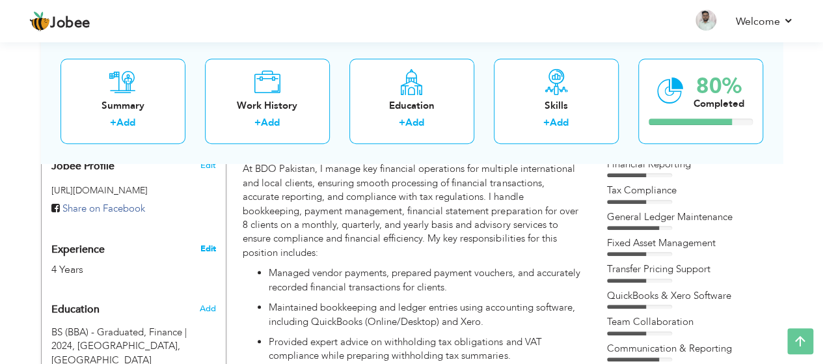
type input "[PERSON_NAME]-738b3b199"
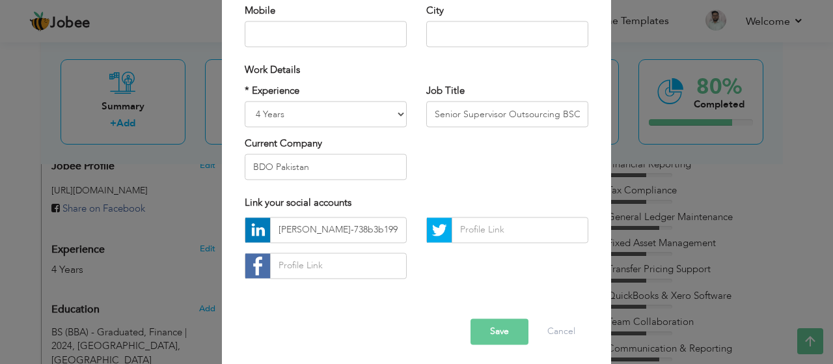
scroll to position [217, 0]
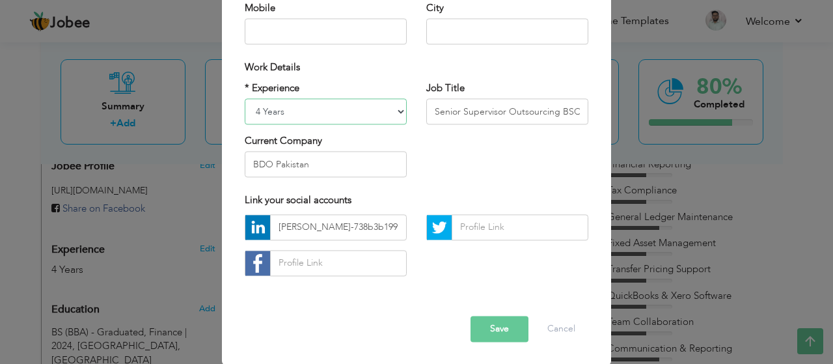
click at [302, 111] on select "Entry Level Less than 1 Year 1 Year 2 Years 3 Years 4 Years 5 Years 6 Years 7 Y…" at bounding box center [326, 111] width 162 height 26
click at [245, 98] on select "Entry Level Less than 1 Year 1 Year 2 Years 3 Years 4 Years 5 Years 6 Years 7 Y…" at bounding box center [326, 111] width 162 height 26
click at [493, 326] on button "Save" at bounding box center [500, 329] width 58 height 26
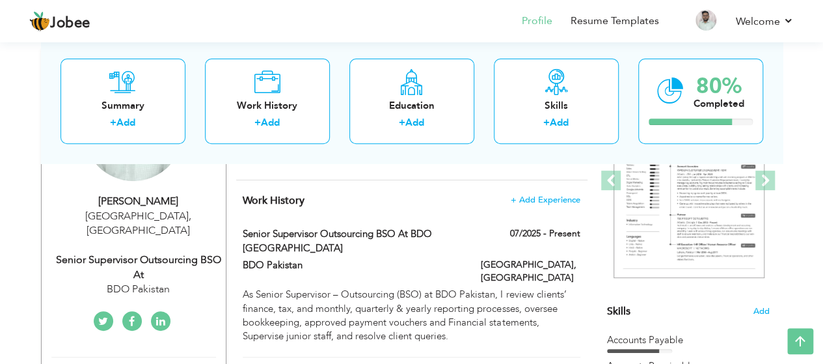
scroll to position [194, 0]
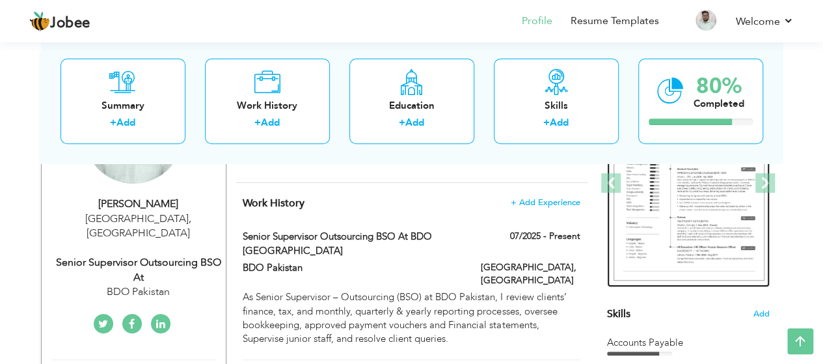
click at [694, 243] on img at bounding box center [689, 183] width 151 height 195
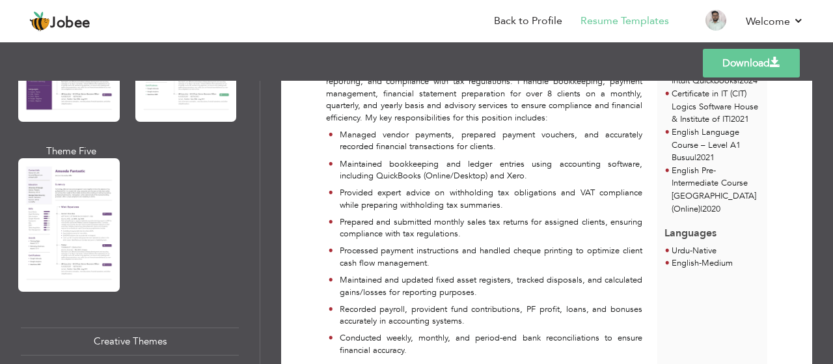
scroll to position [1183, 0]
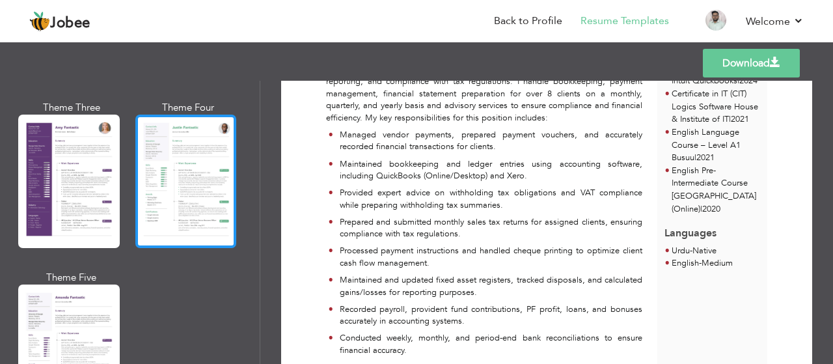
click at [215, 195] on div at bounding box center [186, 181] width 102 height 133
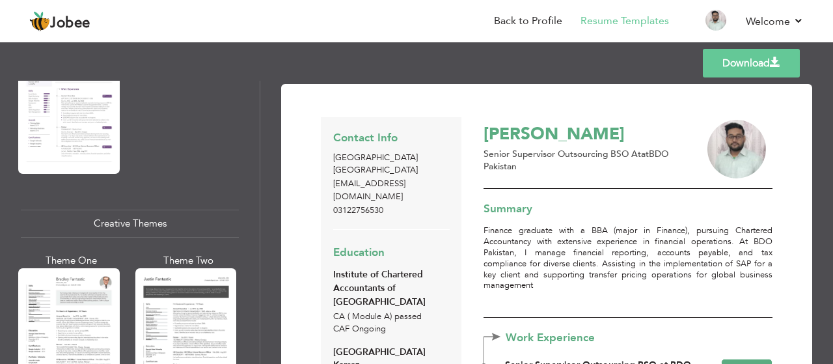
scroll to position [1541, 0]
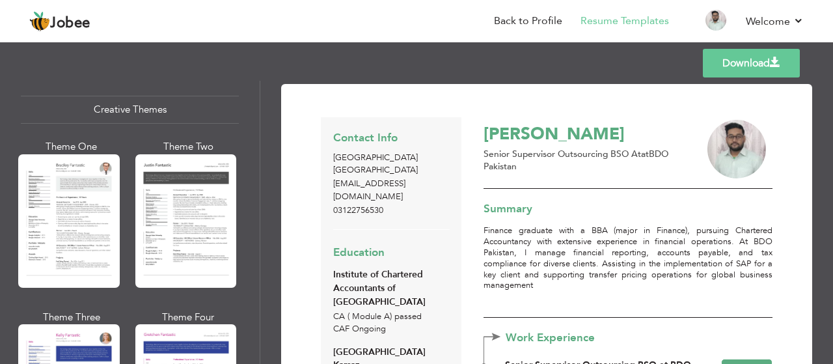
click at [207, 219] on div at bounding box center [186, 220] width 102 height 133
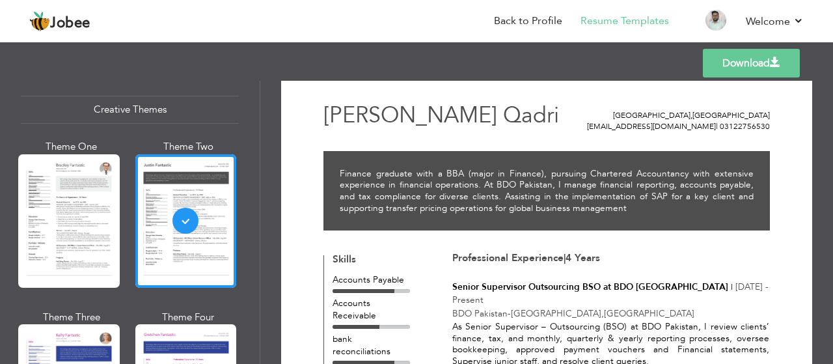
scroll to position [0, 0]
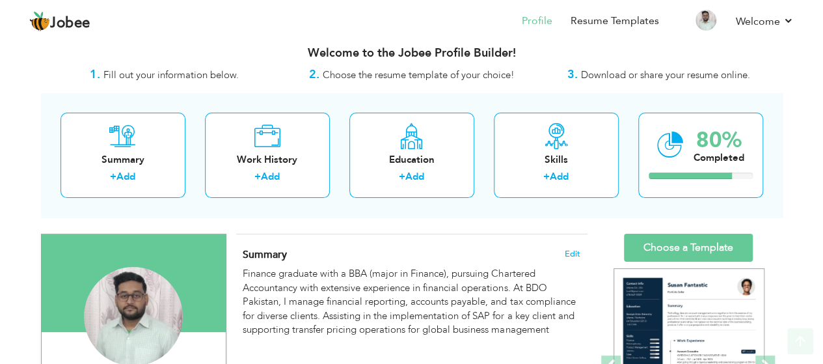
scroll to position [12, 0]
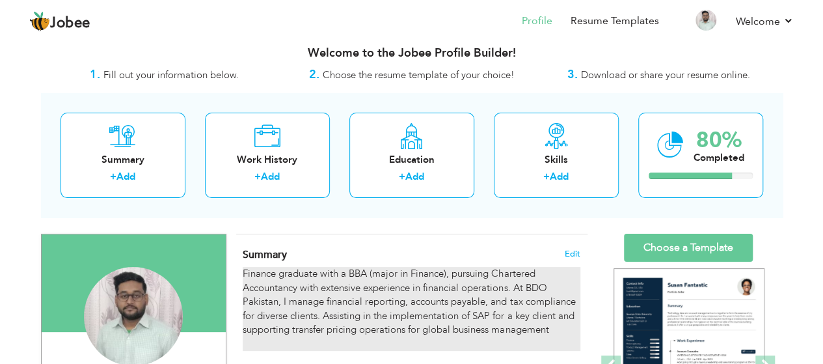
click at [477, 272] on div "Finance graduate with a BBA (major in Finance), pursuing Chartered Accountancy …" at bounding box center [411, 309] width 337 height 84
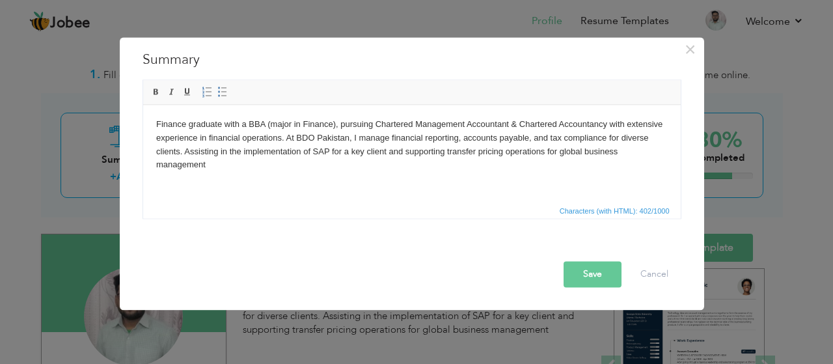
click at [590, 272] on button "Save" at bounding box center [593, 274] width 58 height 26
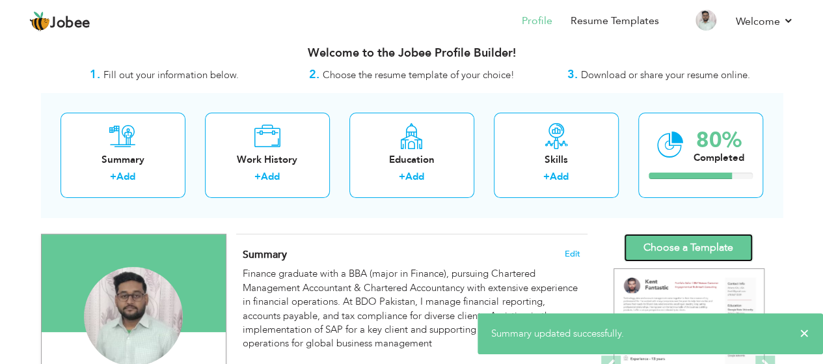
click at [709, 249] on link "Choose a Template" at bounding box center [688, 248] width 129 height 28
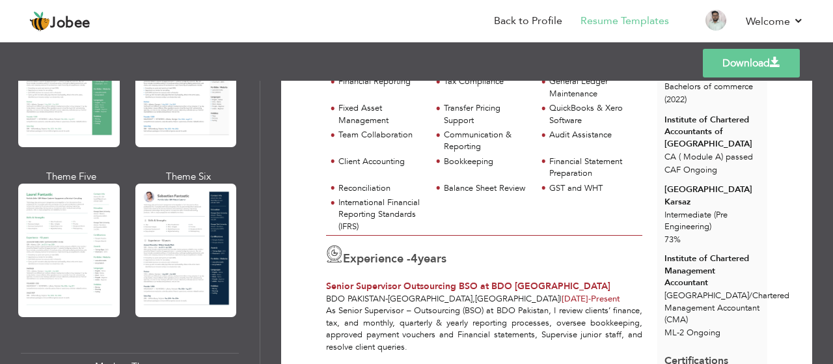
scroll to position [329, 0]
click at [185, 130] on div at bounding box center [186, 80] width 102 height 133
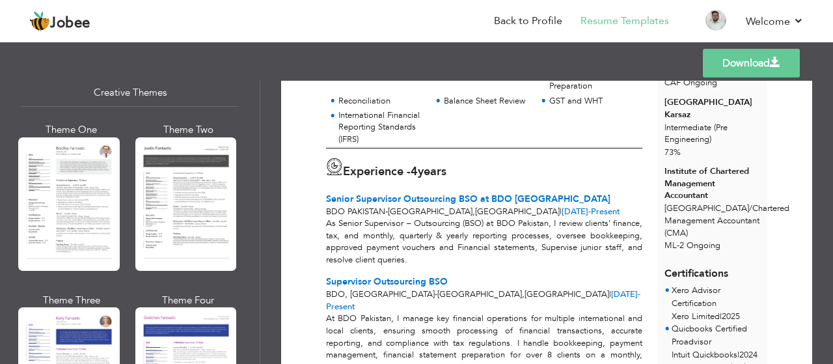
scroll to position [1557, 0]
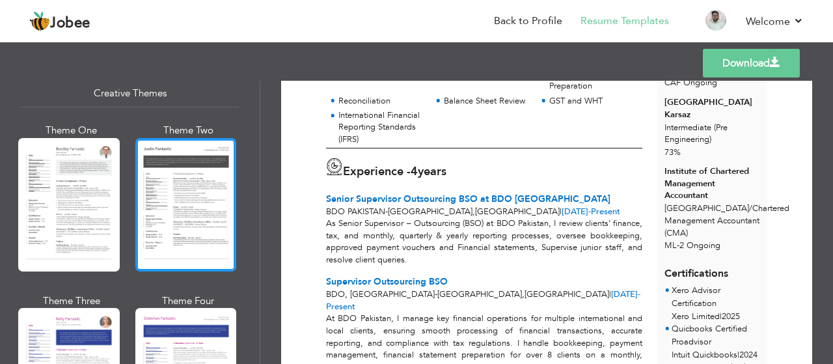
click at [185, 197] on div at bounding box center [186, 204] width 102 height 133
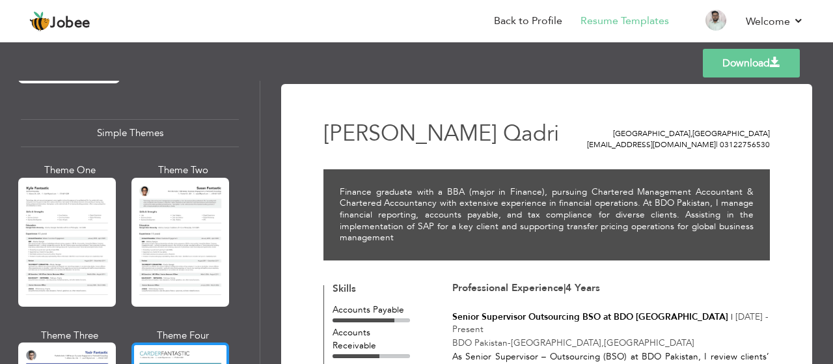
scroll to position [2253, 0]
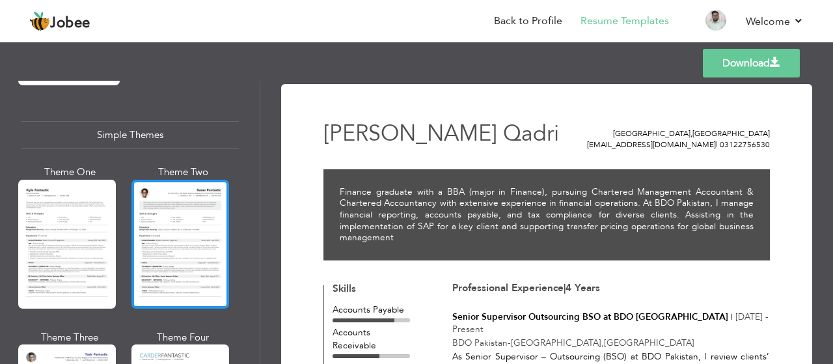
click at [190, 248] on div at bounding box center [180, 244] width 98 height 129
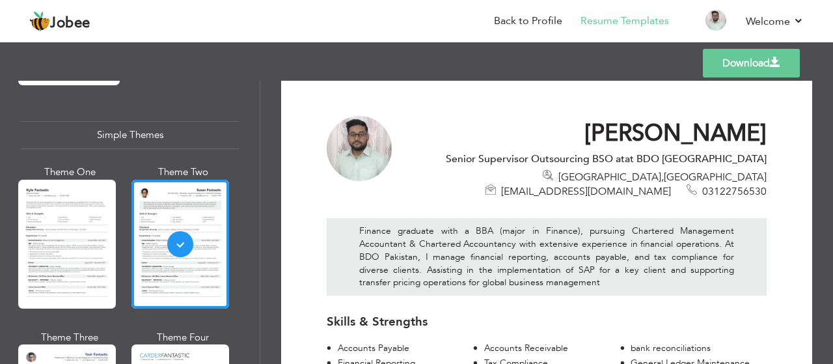
scroll to position [8, 0]
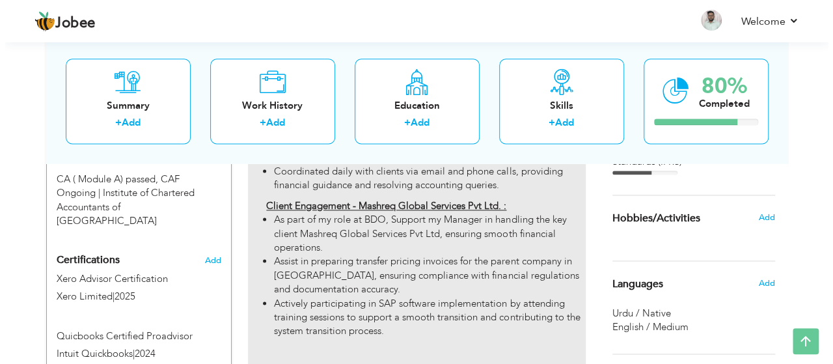
scroll to position [858, 0]
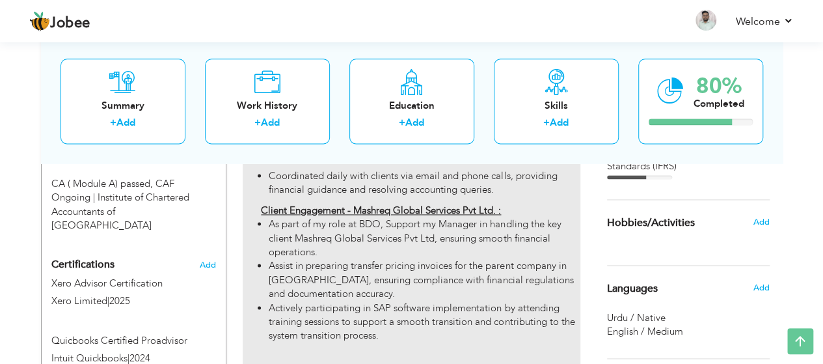
click at [416, 230] on li "As part of my role at BDO, Support my Manager in handling the key client Mashre…" at bounding box center [424, 238] width 311 height 42
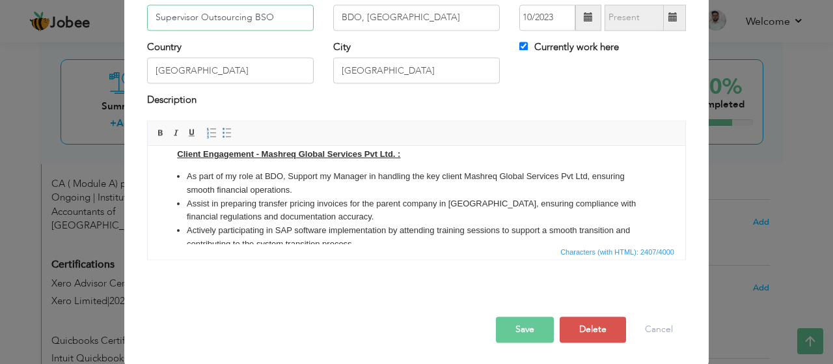
scroll to position [294, 0]
click at [338, 197] on li "As part of my role at BDO, Support my Manager in handling the key client Mashre…" at bounding box center [416, 182] width 459 height 27
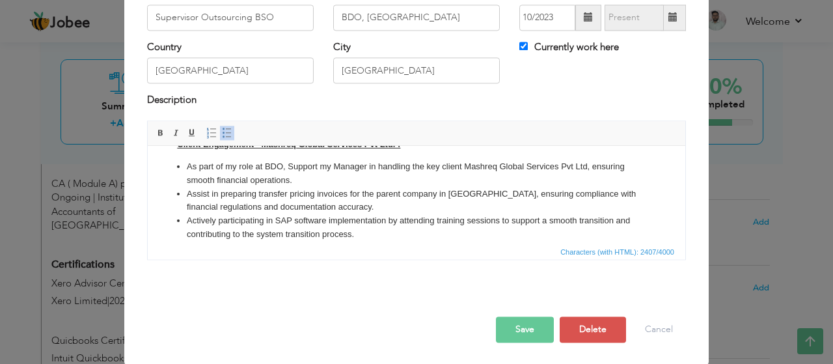
scroll to position [307, 0]
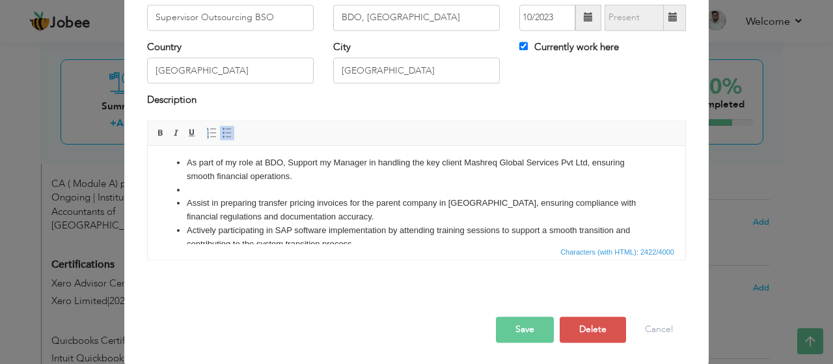
click at [222, 131] on span at bounding box center [227, 133] width 10 height 10
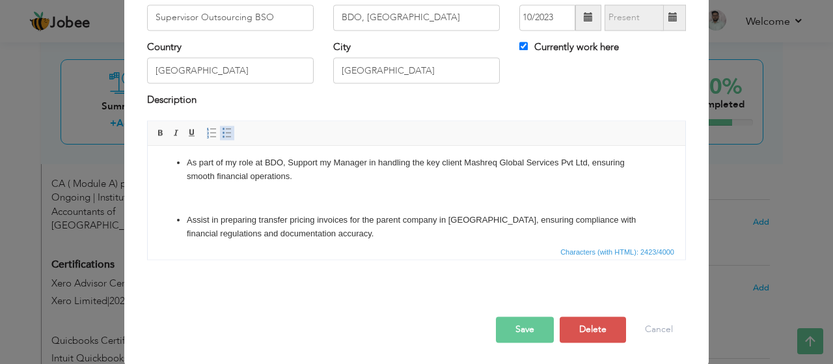
click at [222, 131] on span at bounding box center [227, 133] width 10 height 10
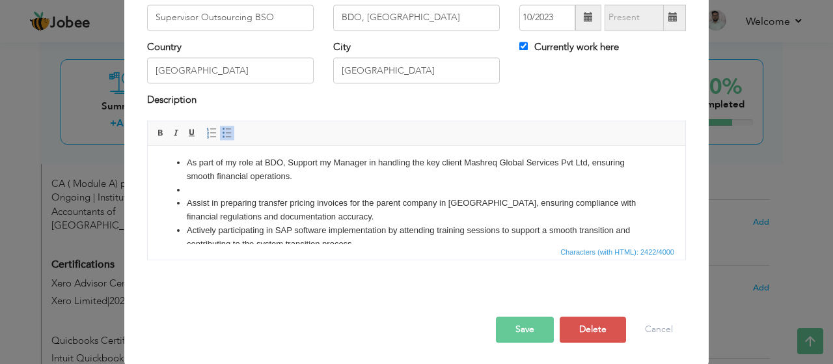
click at [222, 130] on span at bounding box center [227, 133] width 10 height 10
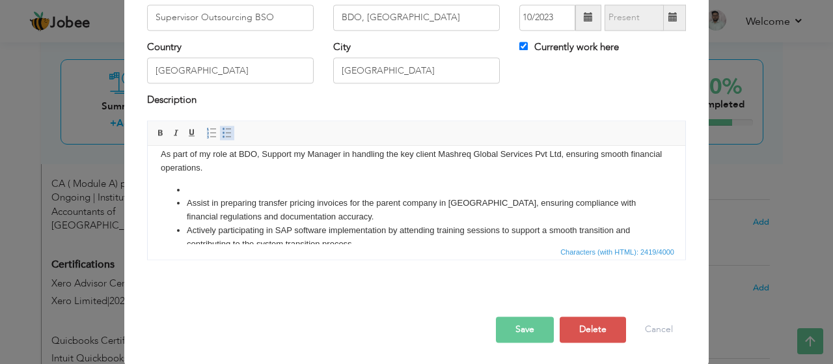
click at [222, 130] on span at bounding box center [227, 133] width 10 height 10
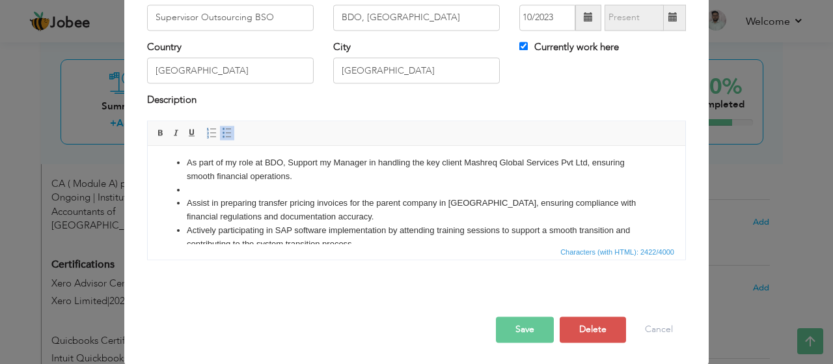
click at [176, 210] on ul "As part of my role at BDO, Support my Manager in handling the key client Mashre…" at bounding box center [417, 203] width 512 height 95
drag, startPoint x: 176, startPoint y: 205, endPoint x: 185, endPoint y: 204, distance: 8.5
click at [185, 204] on ul "As part of my role at BDO, Support my Manager in handling the key client Mashre…" at bounding box center [417, 203] width 512 height 95
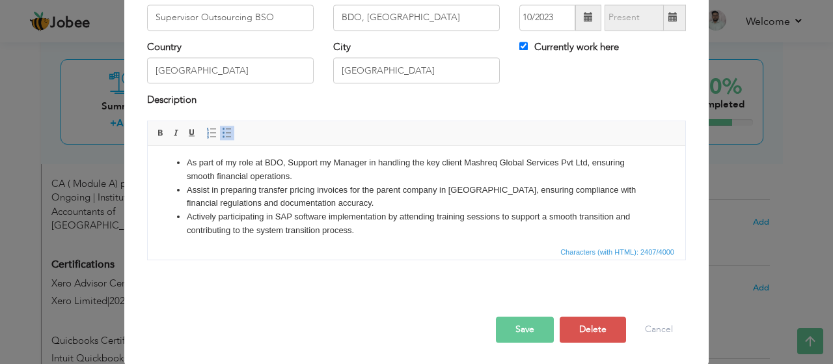
click at [334, 211] on li "Assist in preparing transfer pricing invoices for the parent company in [GEOGRA…" at bounding box center [416, 197] width 459 height 27
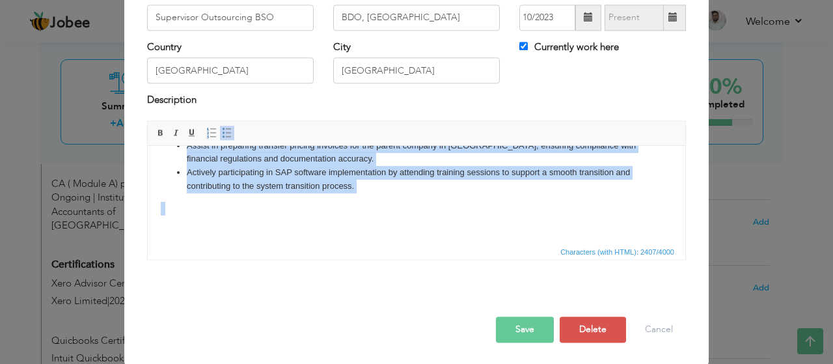
scroll to position [372, 0]
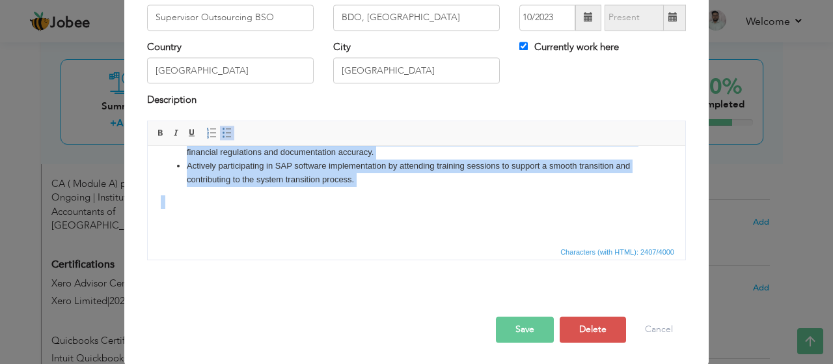
drag, startPoint x: 187, startPoint y: 172, endPoint x: 392, endPoint y: 245, distance: 218.2
click at [392, 243] on html "At BDO Pakistan, I manage key financial operations for multiple international a…" at bounding box center [417, 16] width 538 height 456
click at [208, 132] on span at bounding box center [211, 133] width 10 height 10
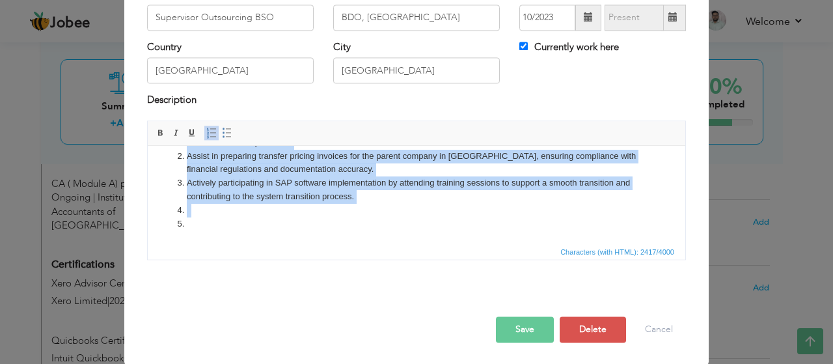
click at [208, 132] on span at bounding box center [211, 133] width 10 height 10
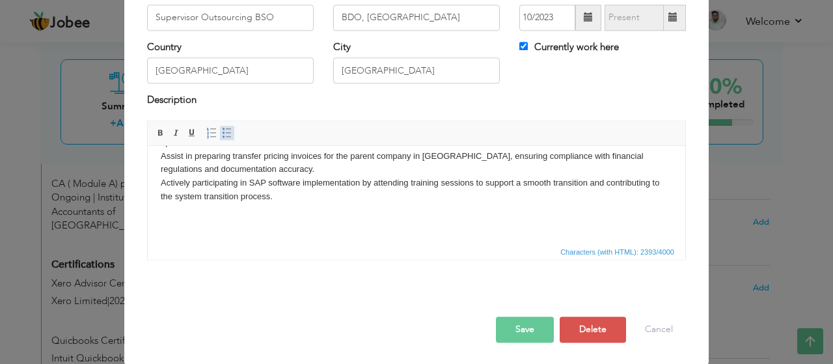
click at [223, 131] on span at bounding box center [227, 133] width 10 height 10
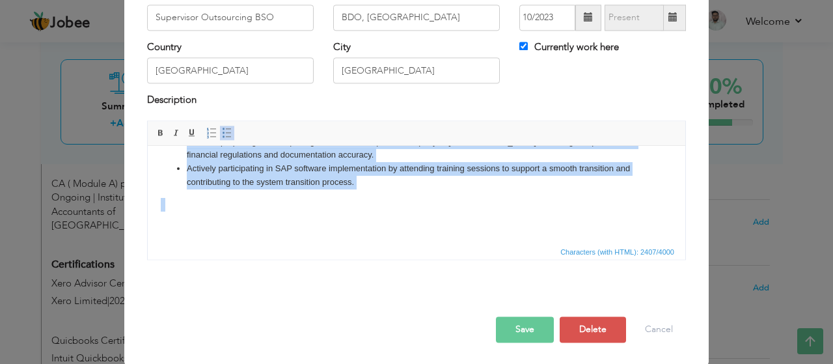
scroll to position [359, 0]
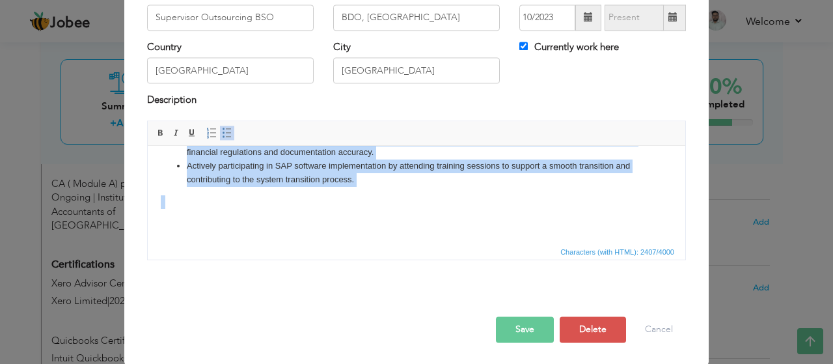
click at [372, 187] on li "Actively participating in SAP software implementation by attending training ses…" at bounding box center [416, 172] width 459 height 27
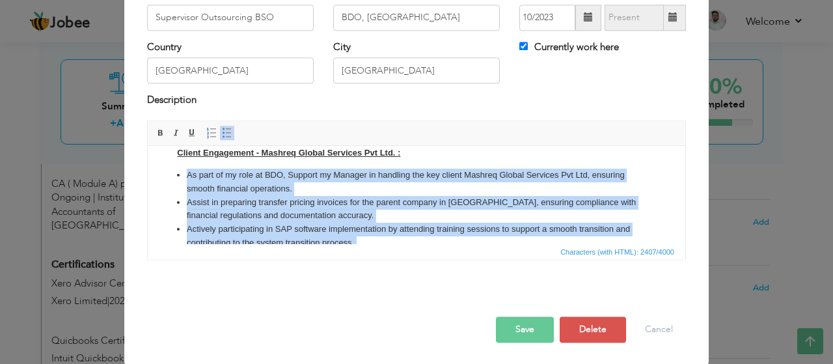
scroll to position [294, 0]
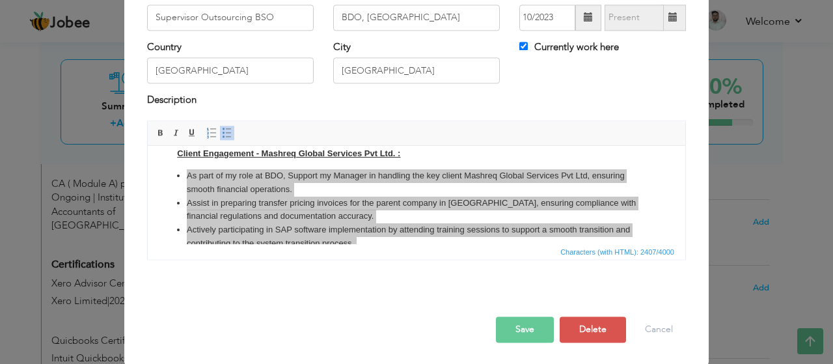
click at [608, 101] on div "Description" at bounding box center [416, 102] width 539 height 17
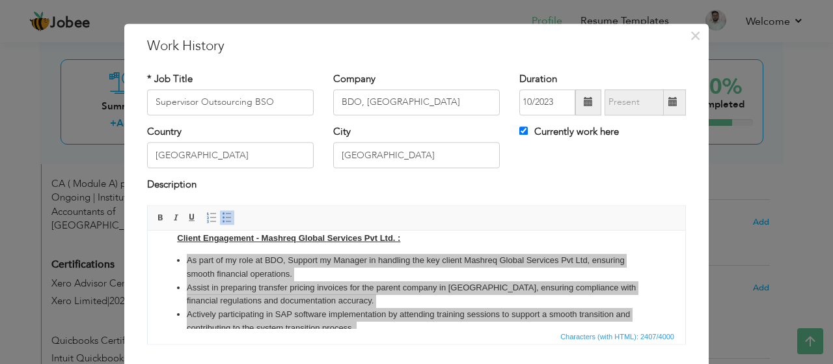
scroll to position [0, 0]
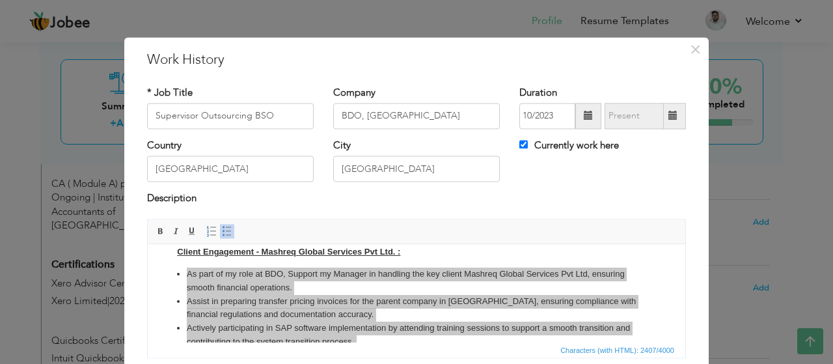
click at [668, 118] on span at bounding box center [672, 115] width 9 height 9
click at [668, 116] on span at bounding box center [672, 115] width 9 height 9
click at [527, 140] on label "Currently work here" at bounding box center [569, 146] width 100 height 14
click at [527, 140] on input "Currently work here" at bounding box center [523, 144] width 8 height 8
checkbox input "false"
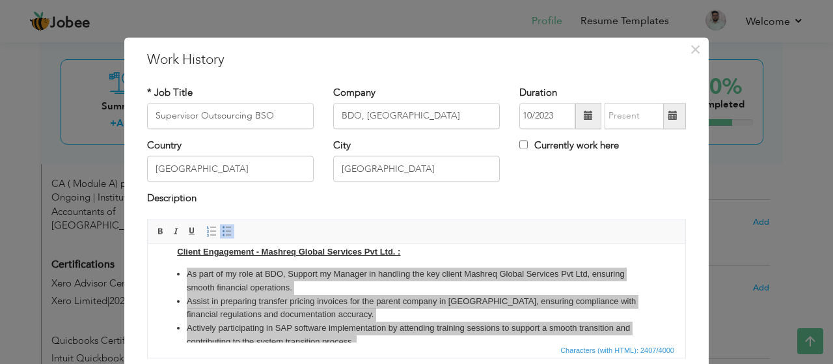
click at [661, 118] on span at bounding box center [673, 116] width 25 height 26
click at [669, 113] on span at bounding box center [672, 115] width 9 height 9
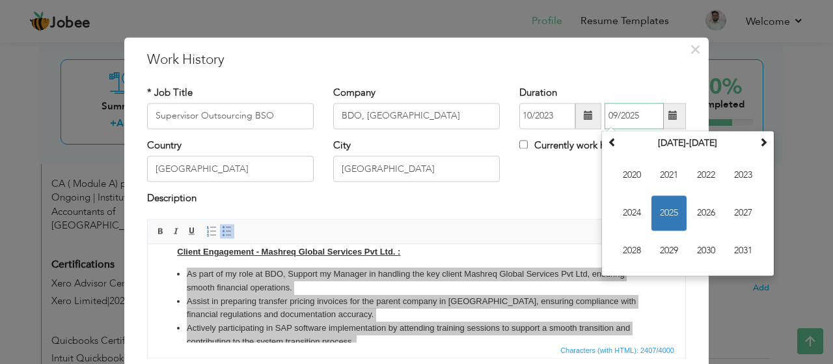
click at [669, 210] on span "2025" at bounding box center [668, 212] width 35 height 35
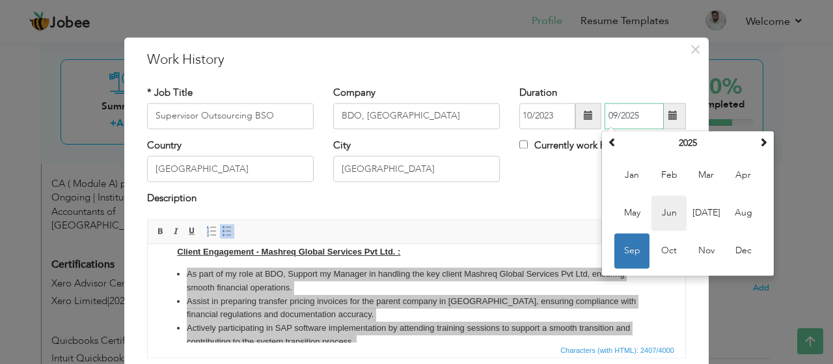
click at [670, 212] on span "Jun" at bounding box center [668, 212] width 35 height 35
type input "06/2025"
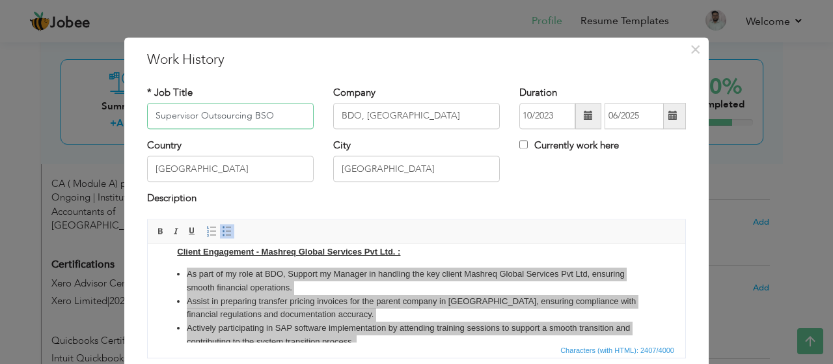
click at [290, 113] on input "Supervisor Outsourcing BSO" at bounding box center [230, 116] width 167 height 26
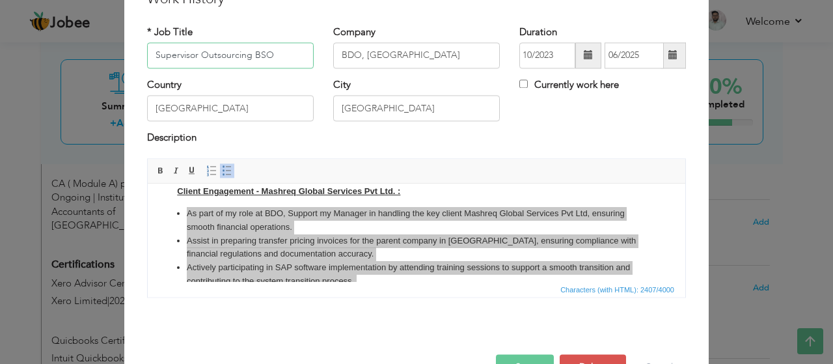
scroll to position [98, 0]
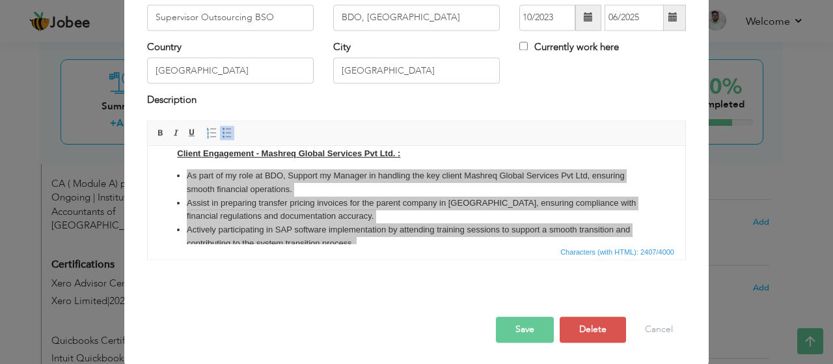
click at [533, 327] on button "Save" at bounding box center [525, 329] width 58 height 26
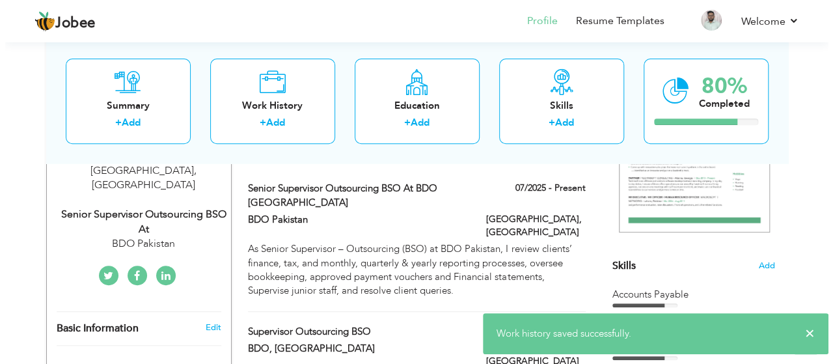
scroll to position [241, 0]
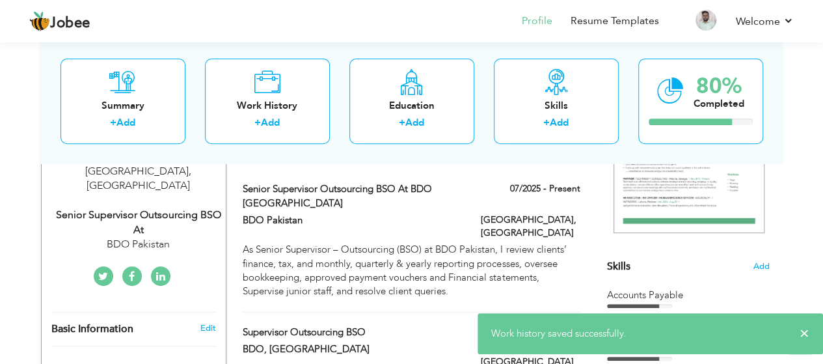
click at [135, 212] on div "Senior Supervisor Outsourcing BSO at" at bounding box center [138, 223] width 174 height 30
select select "number:166"
select select "number:6"
type input "BDO Pakistan"
type input "Senior Supervisor Outsourcing BSO at"
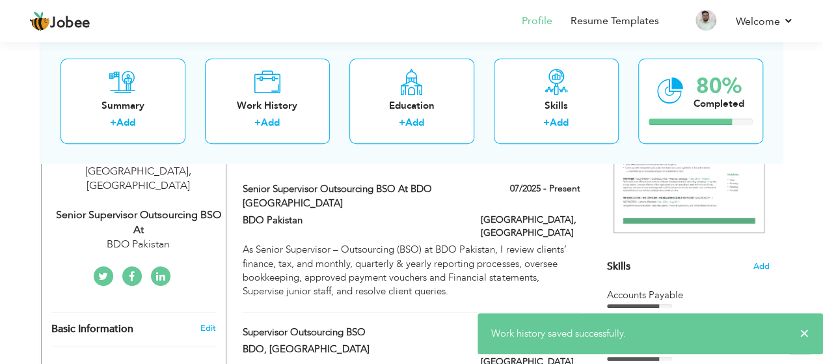
type input "[PERSON_NAME]-738b3b199"
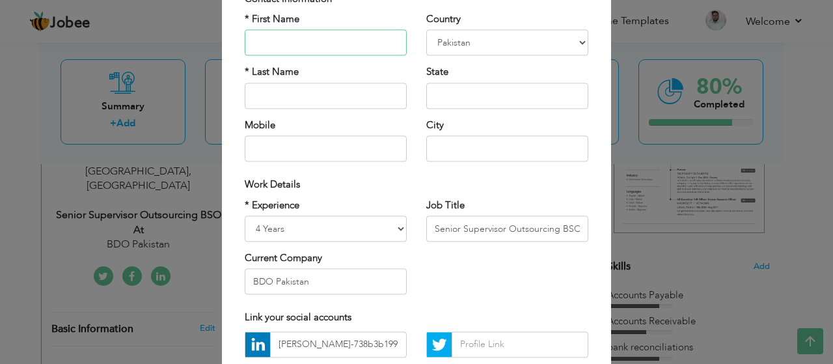
scroll to position [104, 0]
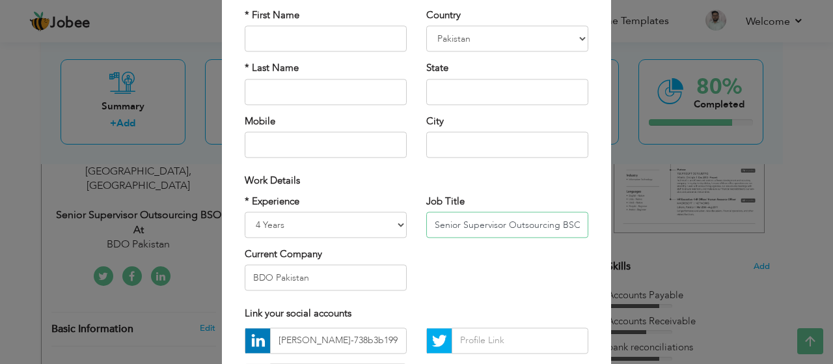
click at [571, 226] on input "Senior Supervisor Outsourcing BSO at" at bounding box center [507, 225] width 162 height 26
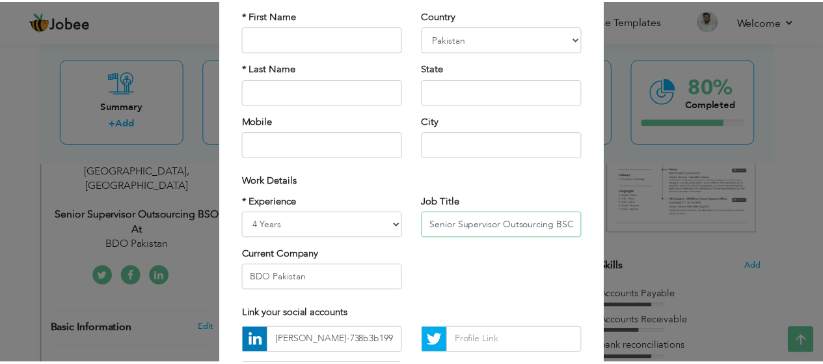
scroll to position [217, 0]
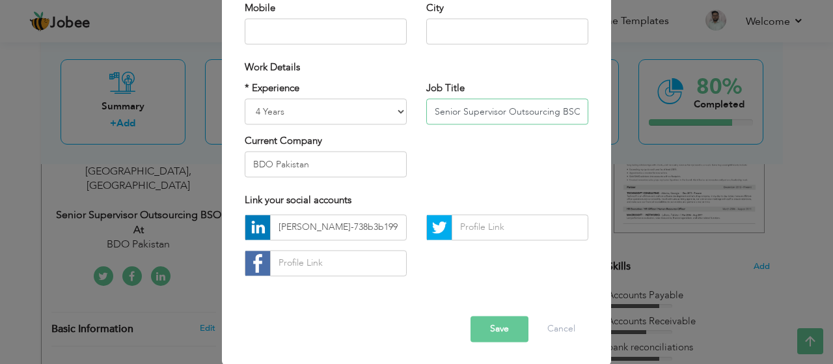
type input "Senior Supervisor Outsourcing BSO"
click at [471, 322] on button "Save" at bounding box center [500, 329] width 58 height 26
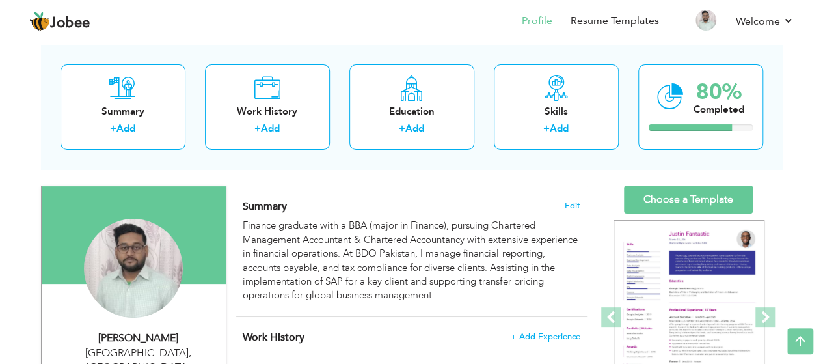
scroll to position [0, 0]
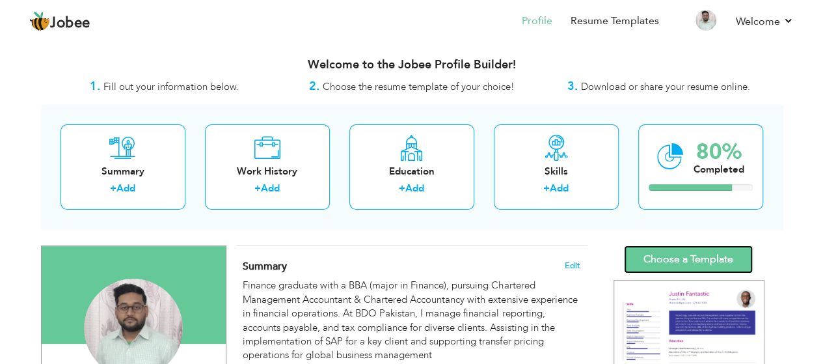
click at [683, 258] on link "Choose a Template" at bounding box center [688, 259] width 129 height 28
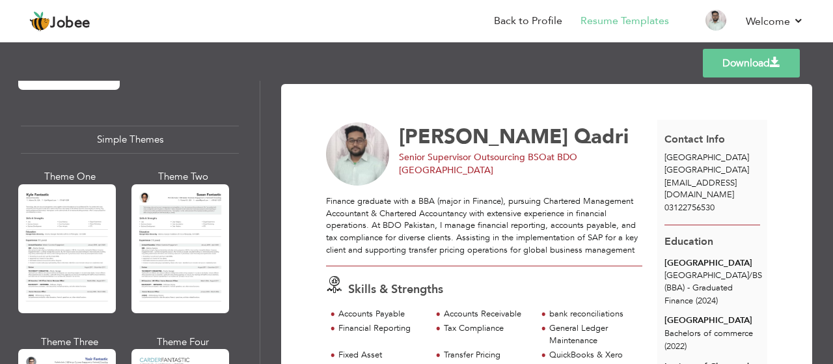
scroll to position [2261, 0]
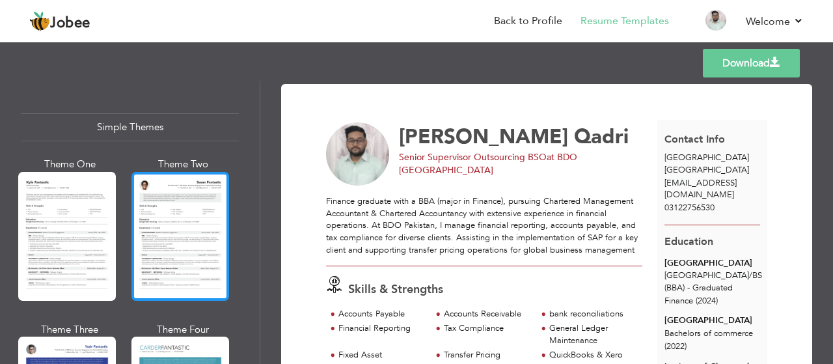
click at [208, 239] on div at bounding box center [180, 236] width 98 height 129
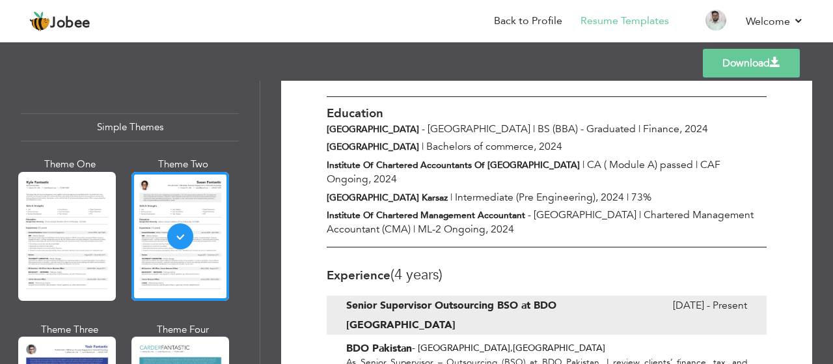
scroll to position [377, 0]
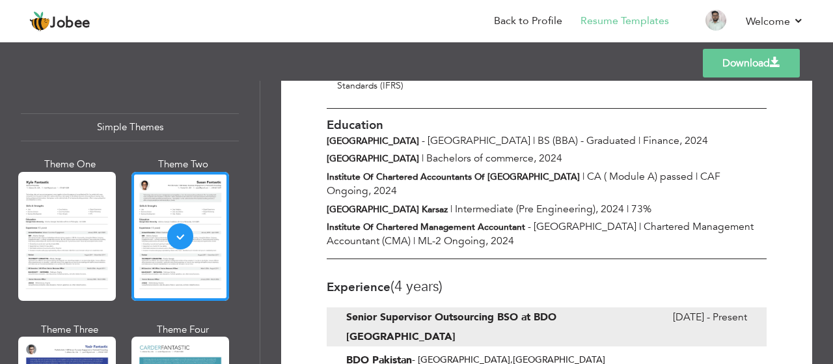
drag, startPoint x: 828, startPoint y: 138, endPoint x: 832, endPoint y: 120, distance: 18.2
click at [832, 120] on div "Download Abdullah Qadri Senior Supervisor Outsourcing BSO at BDO Pakistan Karac…" at bounding box center [546, 222] width 573 height 283
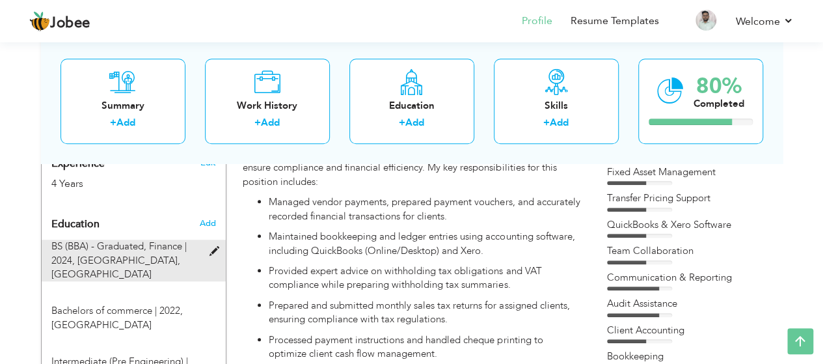
scroll to position [521, 0]
click at [178, 255] on span "[GEOGRAPHIC_DATA], [GEOGRAPHIC_DATA]" at bounding box center [115, 268] width 129 height 27
type input "BS (BBA) - Graduated"
type input "Finance"
type input "2024"
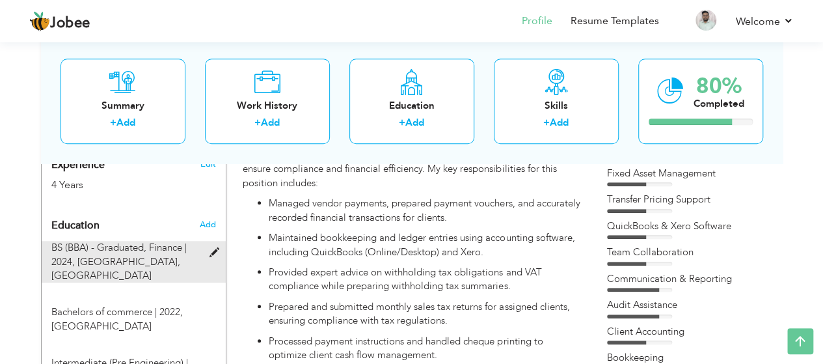
type input "[GEOGRAPHIC_DATA]"
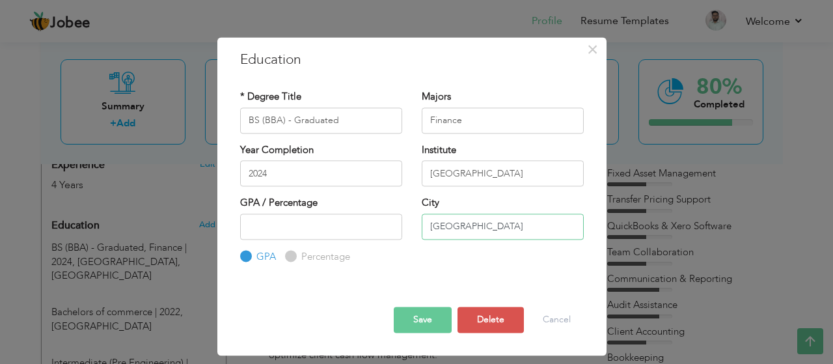
drag, startPoint x: 492, startPoint y: 232, endPoint x: 385, endPoint y: 230, distance: 106.7
click at [385, 231] on div "GPA / Percentage GPA Percentage City" at bounding box center [411, 230] width 363 height 68
click at [318, 177] on input "2024" at bounding box center [321, 173] width 162 height 26
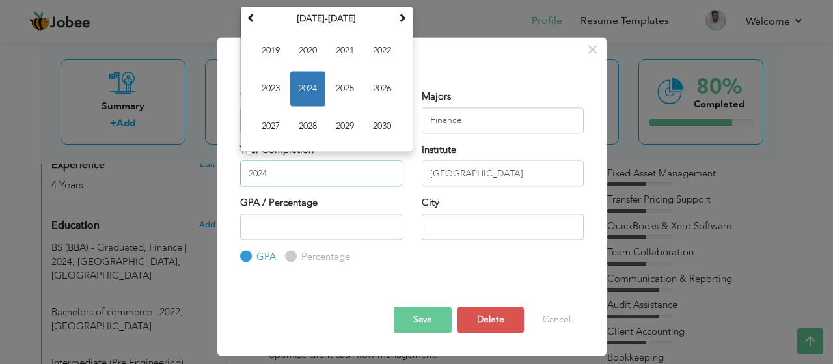
click at [307, 92] on span "2024" at bounding box center [307, 88] width 35 height 35
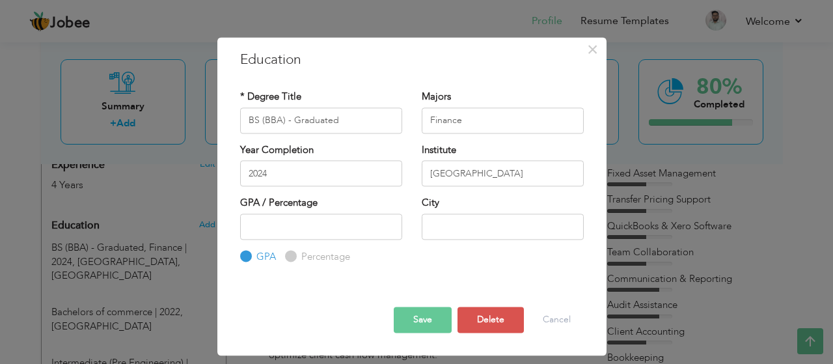
click at [423, 324] on button "Save" at bounding box center [423, 320] width 58 height 26
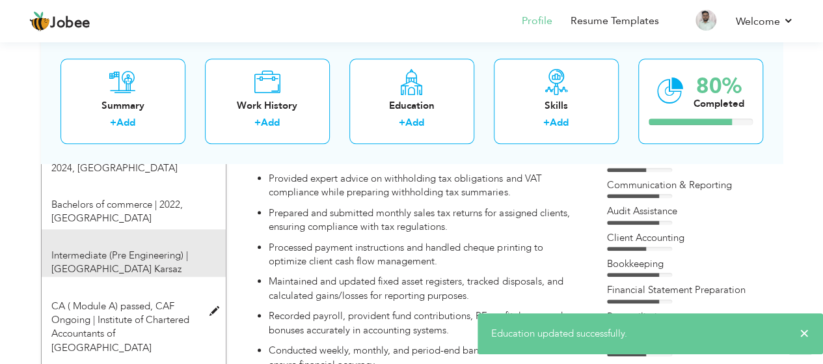
scroll to position [616, 0]
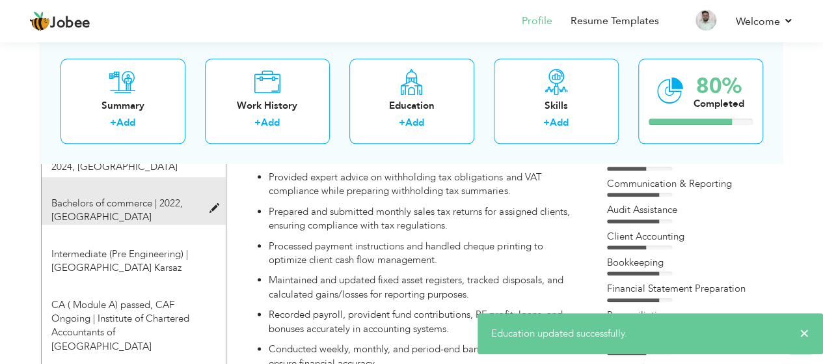
click at [185, 204] on div "Bachelors of commerce | 2022, [GEOGRAPHIC_DATA]" at bounding box center [126, 211] width 169 height 28
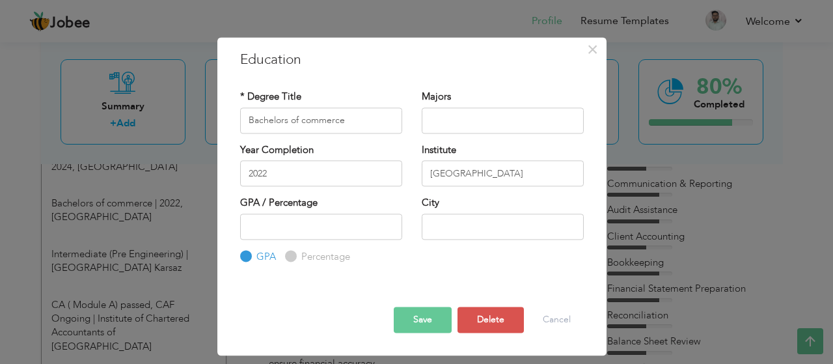
click at [426, 324] on button "Save" at bounding box center [423, 320] width 58 height 26
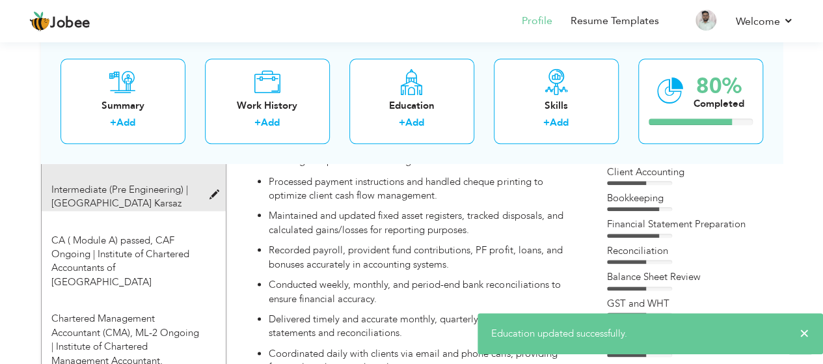
scroll to position [681, 0]
click at [209, 189] on div "Intermediate (Pre Engineering) | [GEOGRAPHIC_DATA] [GEOGRAPHIC_DATA]" at bounding box center [134, 187] width 184 height 48
type input "Intermediate (Pre Engineering)"
type input "[GEOGRAPHIC_DATA] Karsaz"
type input "73"
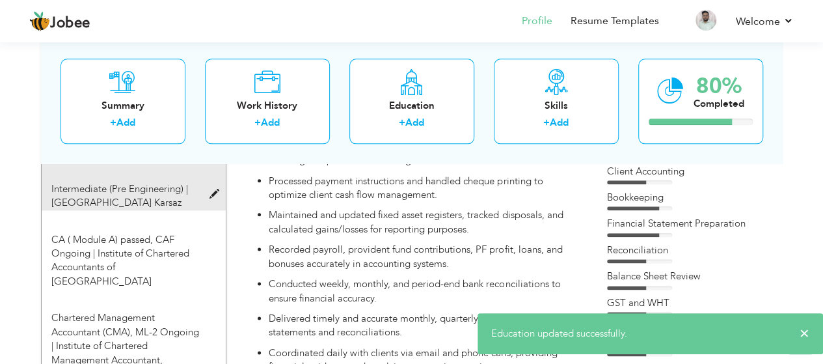
radio input "false"
radio input "true"
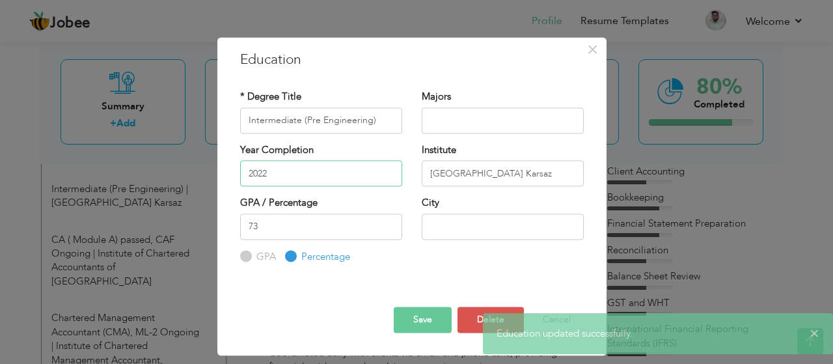
click at [297, 178] on input "2022" at bounding box center [321, 173] width 162 height 26
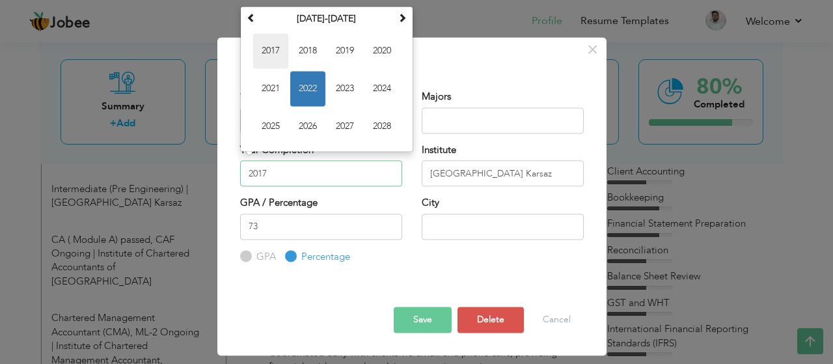
click at [281, 51] on span "2017" at bounding box center [270, 50] width 35 height 35
type input "2017"
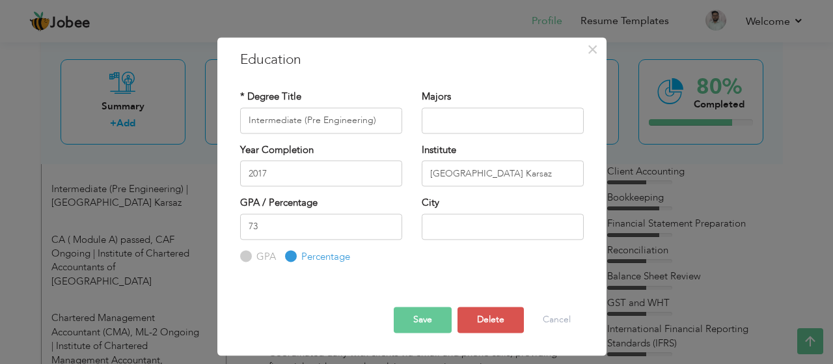
click at [437, 313] on button "Save" at bounding box center [423, 320] width 58 height 26
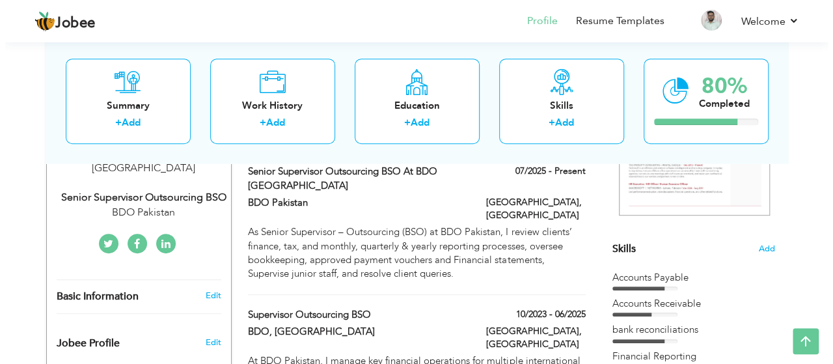
scroll to position [256, 0]
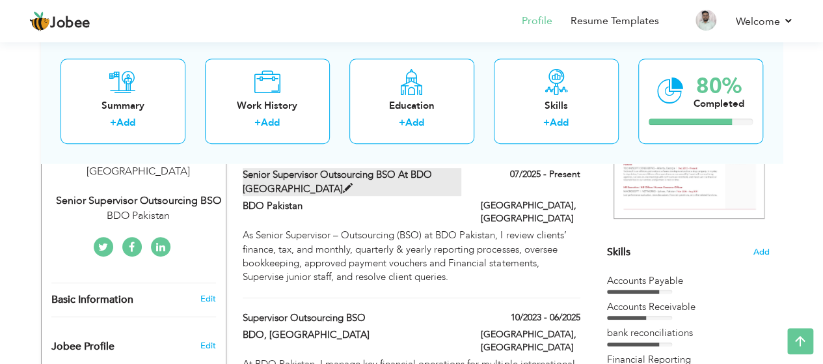
click at [385, 176] on label "Senior Supervisor Outsourcing BSO at BDO [GEOGRAPHIC_DATA]" at bounding box center [352, 182] width 219 height 28
type input "Senior Supervisor Outsourcing BSO at BDO [GEOGRAPHIC_DATA]"
type input "BDO Pakistan"
type input "07/2025"
type input "[GEOGRAPHIC_DATA]"
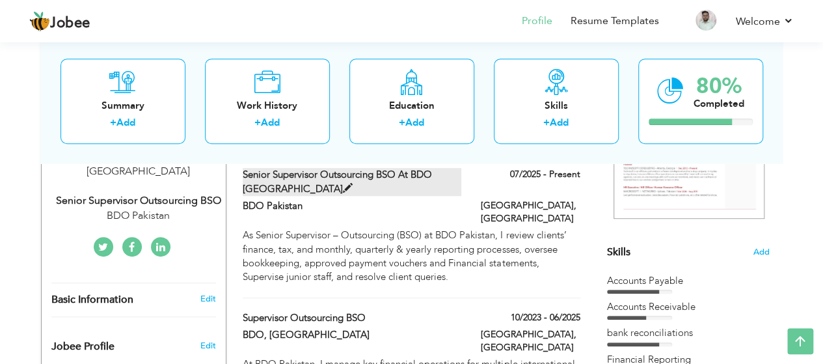
type input "[GEOGRAPHIC_DATA]"
checkbox input "true"
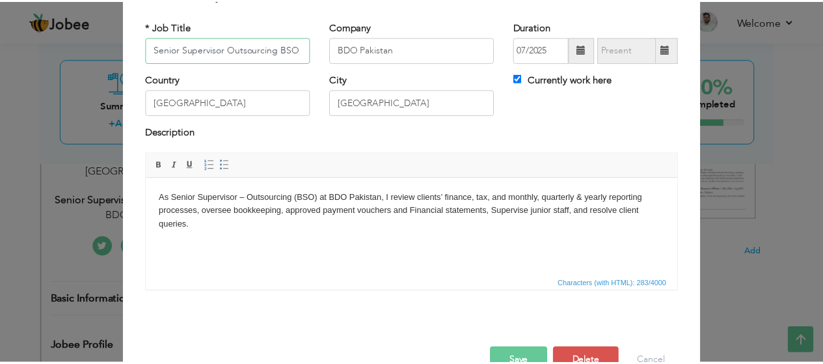
scroll to position [64, 0]
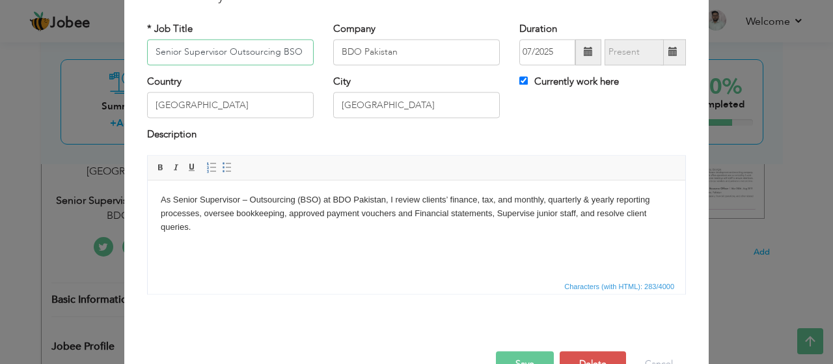
type input "Senior Supervisor Outsourcing BSO"
click at [541, 351] on button "Save" at bounding box center [525, 364] width 58 height 26
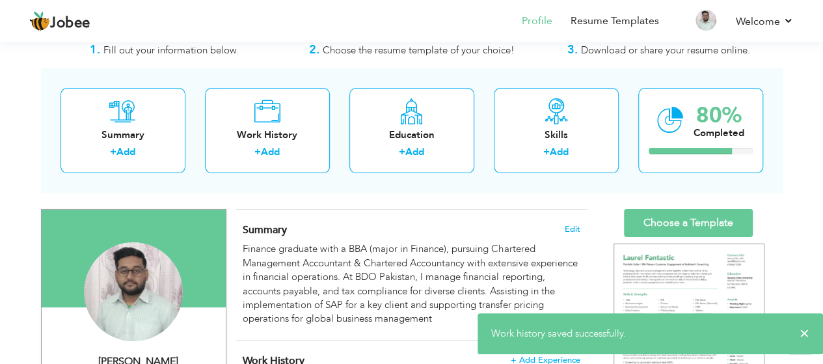
scroll to position [0, 0]
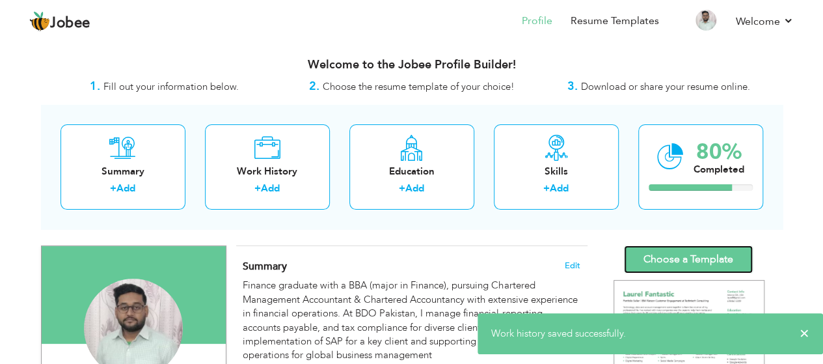
click at [694, 254] on link "Choose a Template" at bounding box center [688, 259] width 129 height 28
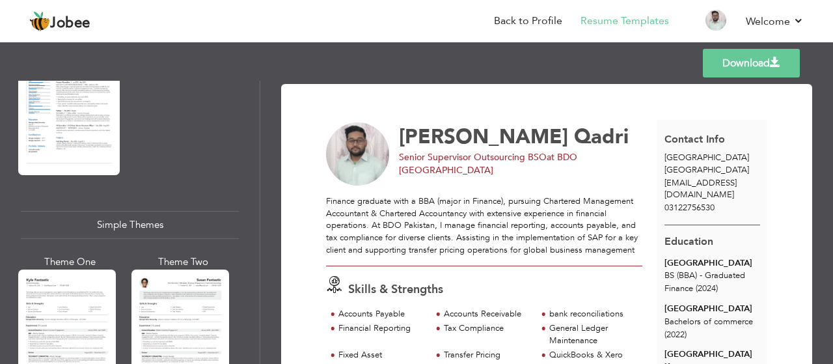
scroll to position [2207, 0]
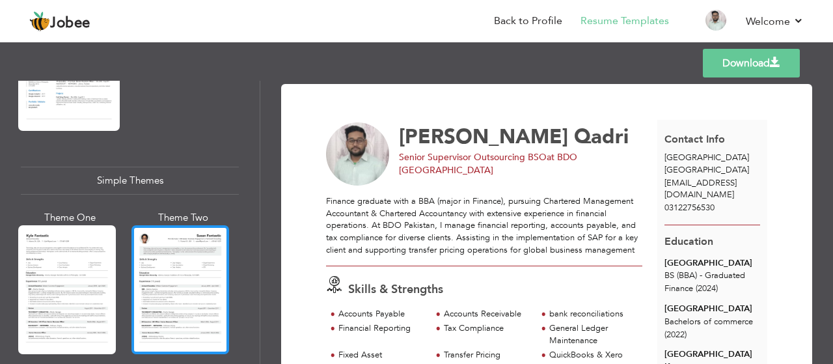
click at [197, 263] on div at bounding box center [180, 289] width 98 height 129
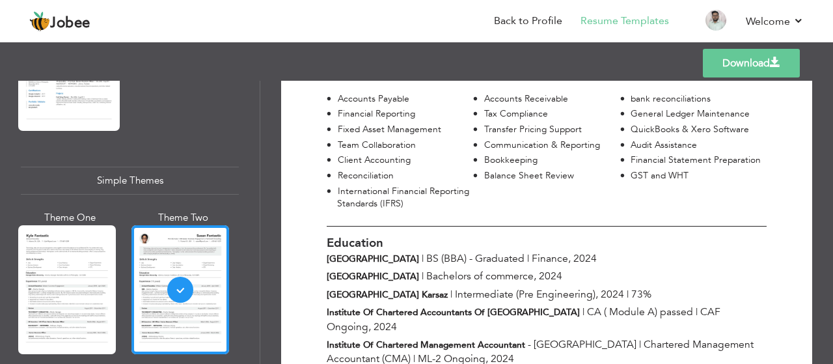
scroll to position [269, 0]
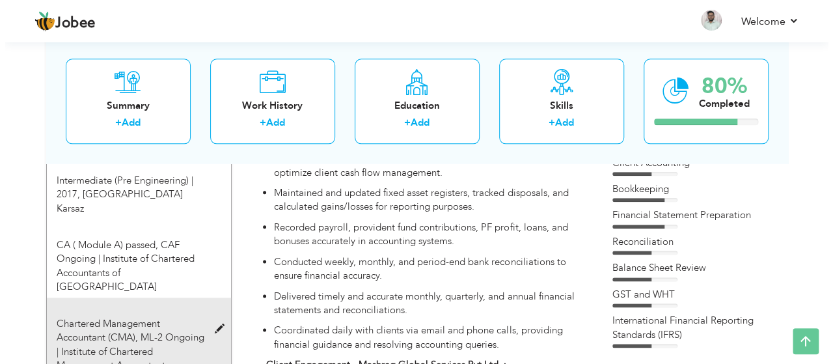
scroll to position [716, 0]
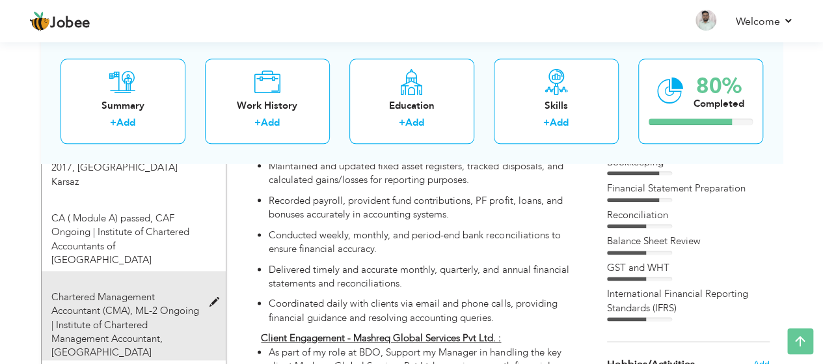
click at [144, 318] on span "Institute of Chartered Management Accountant, [GEOGRAPHIC_DATA]" at bounding box center [106, 338] width 111 height 41
type input "Chartered Management Accountant (CMA)"
type input "ML-2 Ongoing"
type input "Institute of Chartered Management Accountant"
radio input "true"
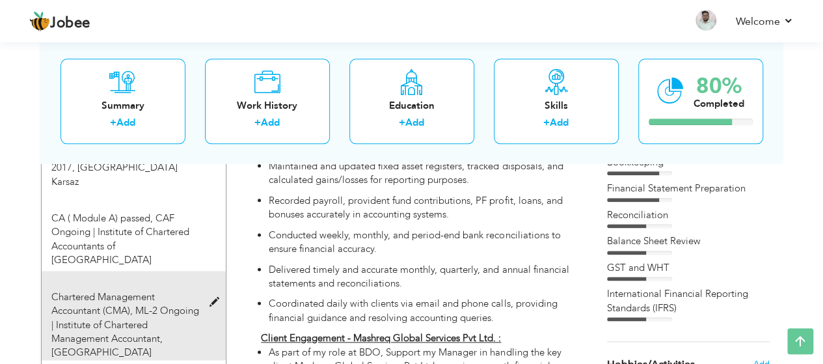
type input "[GEOGRAPHIC_DATA]"
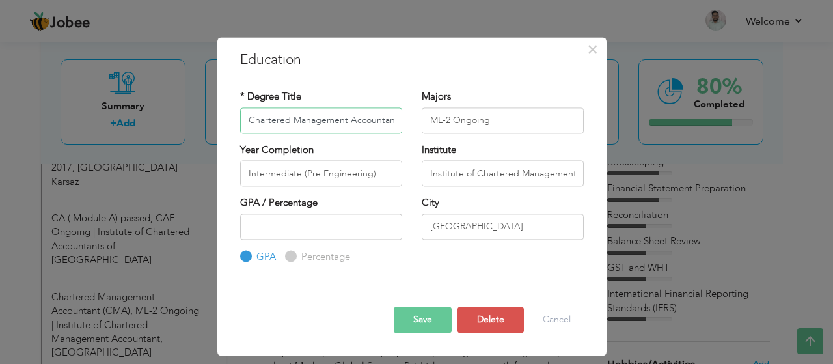
scroll to position [0, 28]
click at [260, 122] on input "Chartered Management Accountant (CMA)" at bounding box center [321, 120] width 162 height 26
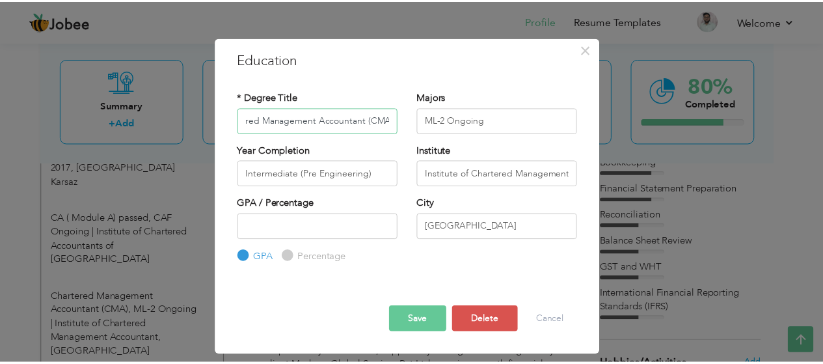
scroll to position [0, 0]
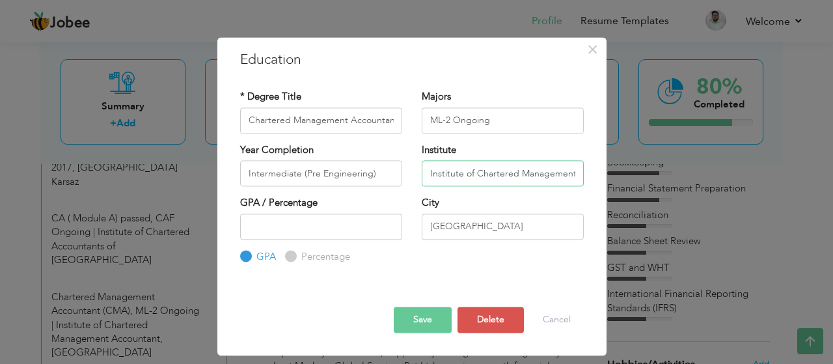
click at [470, 170] on input "Institute of Chartered Management Accountant" at bounding box center [503, 173] width 162 height 26
drag, startPoint x: 474, startPoint y: 224, endPoint x: 377, endPoint y: 223, distance: 96.3
click at [377, 223] on div "GPA / Percentage GPA Percentage City" at bounding box center [411, 230] width 363 height 68
click at [417, 321] on button "Save" at bounding box center [423, 320] width 58 height 26
type input "Intermediate (Pre Engineering)"
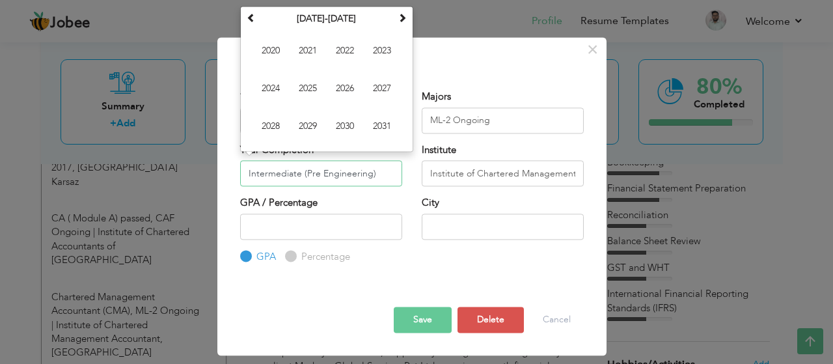
drag, startPoint x: 380, startPoint y: 173, endPoint x: 188, endPoint y: 154, distance: 193.0
click at [189, 156] on div "× Education * Degree Title Chartered Management Accountant (CMA) Majors ML-2 On…" at bounding box center [416, 182] width 833 height 364
click at [306, 90] on span "2025" at bounding box center [307, 88] width 35 height 35
type input "2025"
drag, startPoint x: 292, startPoint y: 174, endPoint x: 185, endPoint y: 172, distance: 106.7
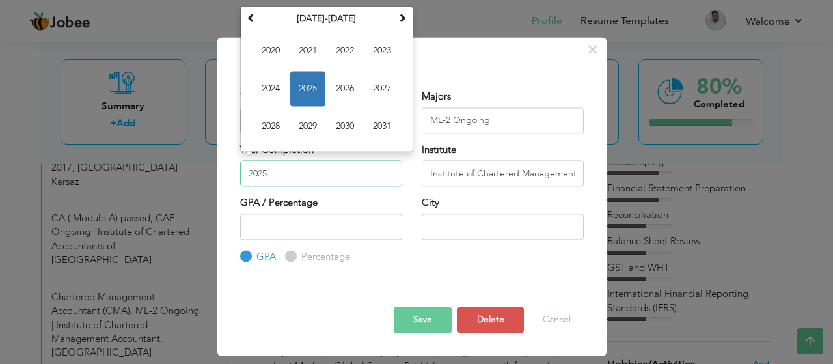
click at [185, 172] on div "× Education * Degree Title Chartered Management Accountant (CMA) Majors ML-2 On…" at bounding box center [416, 182] width 833 height 364
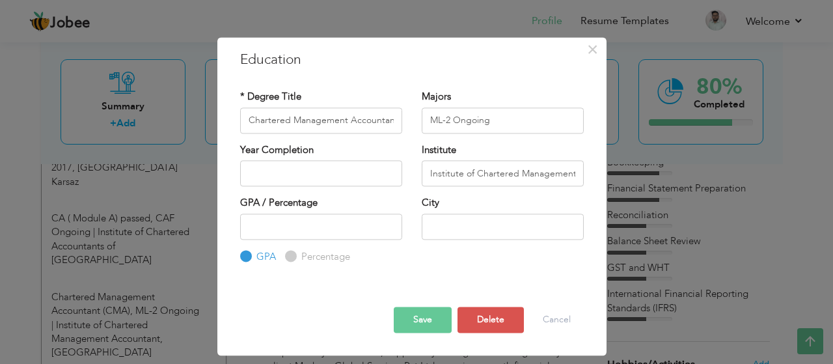
click at [442, 324] on button "Save" at bounding box center [423, 320] width 58 height 26
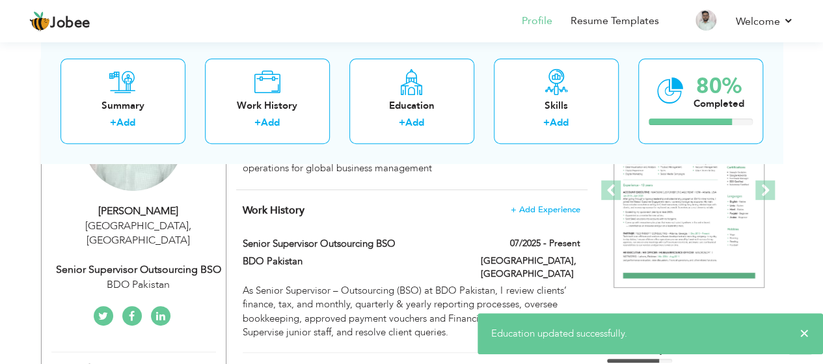
scroll to position [182, 0]
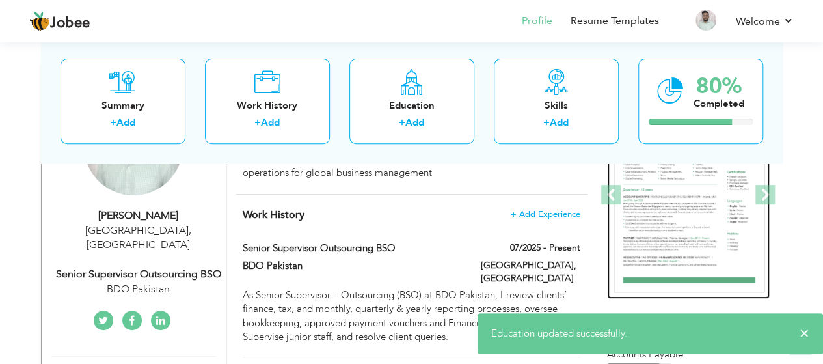
click at [689, 217] on img at bounding box center [689, 195] width 151 height 195
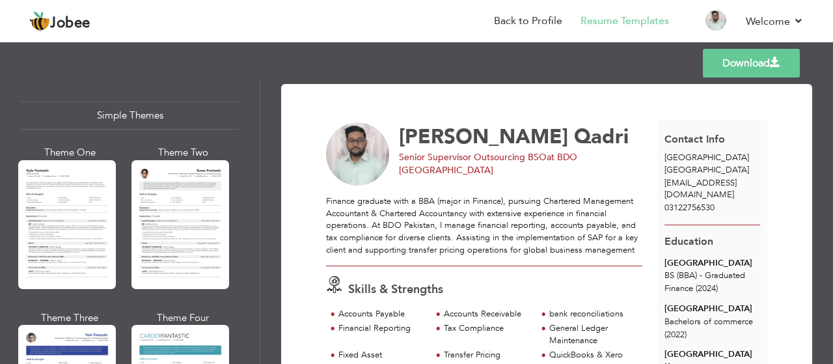
scroll to position [2285, 0]
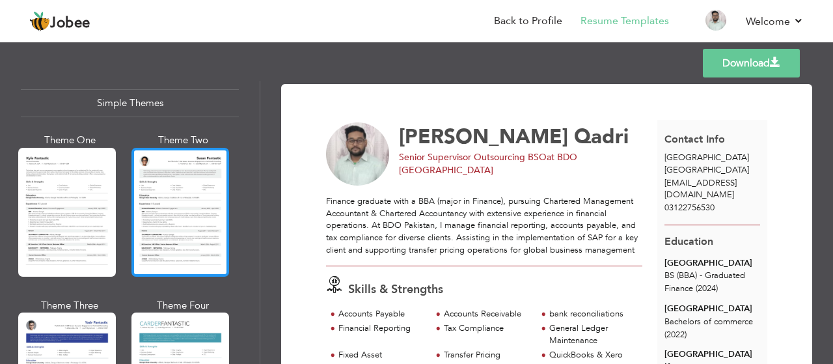
click at [204, 206] on div at bounding box center [180, 212] width 98 height 129
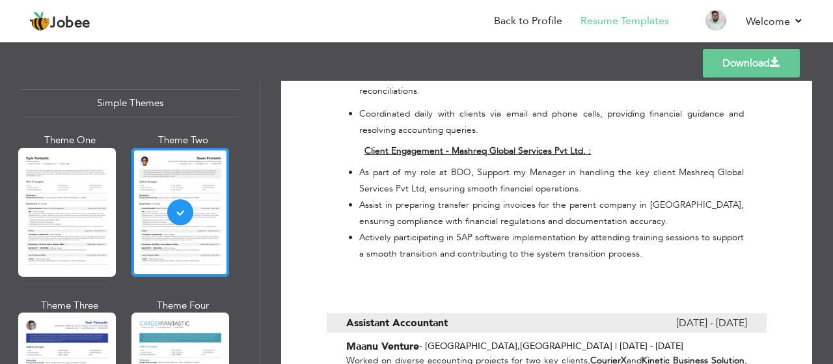
scroll to position [1082, 0]
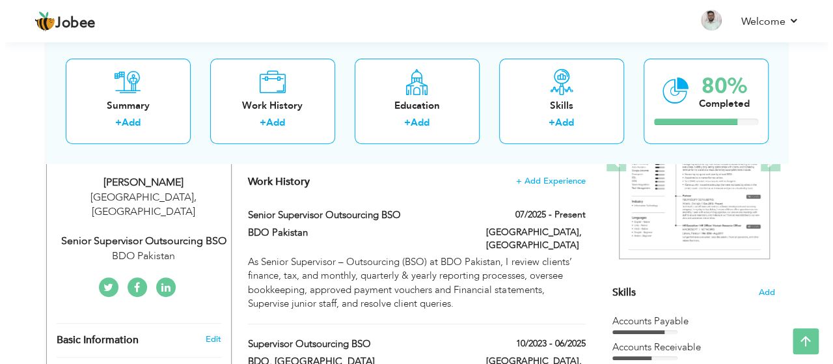
scroll to position [194, 0]
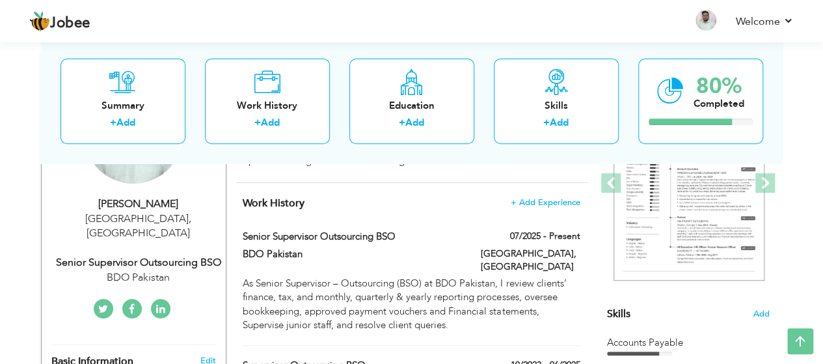
type input "Supervisor Outsourcing BSO"
type input "BDO, [GEOGRAPHIC_DATA]"
type input "10/2023"
type input "06/2025"
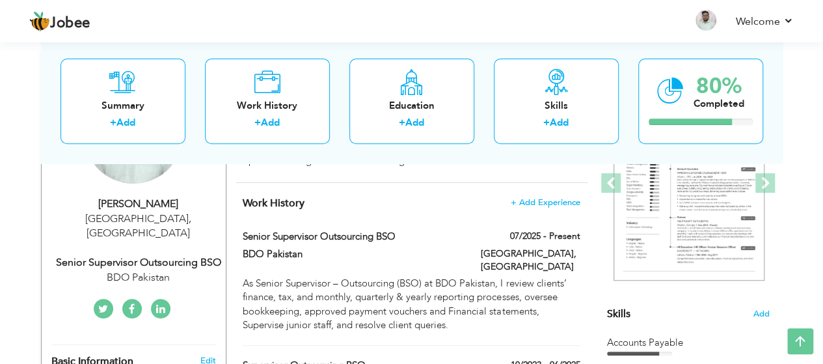
type input "[GEOGRAPHIC_DATA]"
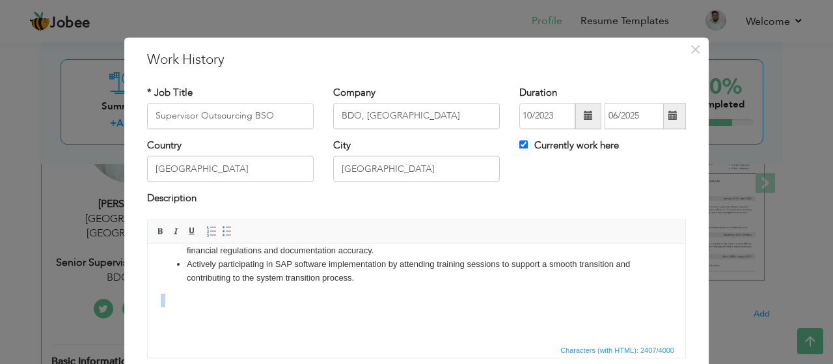
scroll to position [98, 0]
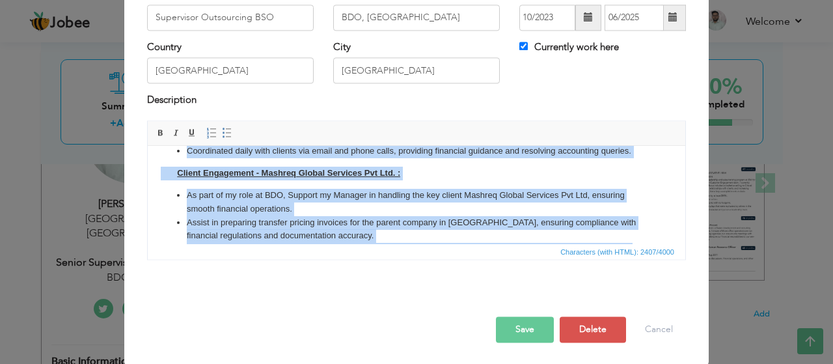
drag, startPoint x: 304, startPoint y: 176, endPoint x: 180, endPoint y: 146, distance: 127.4
click at [180, 146] on body "At BDO Pakistan, I manage key financial operations for multiple international a…" at bounding box center [417, 99] width 512 height 430
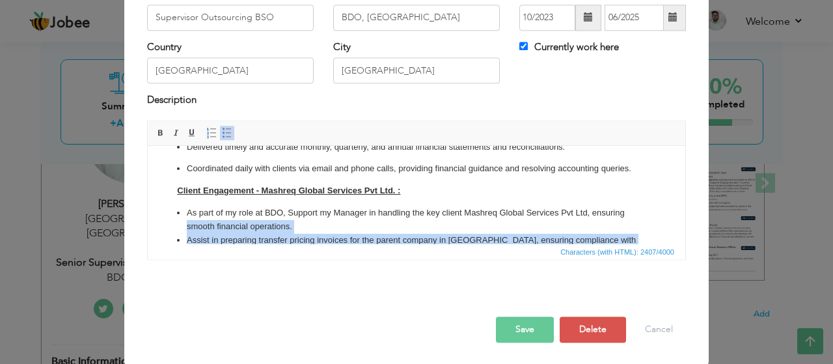
scroll to position [259, 0]
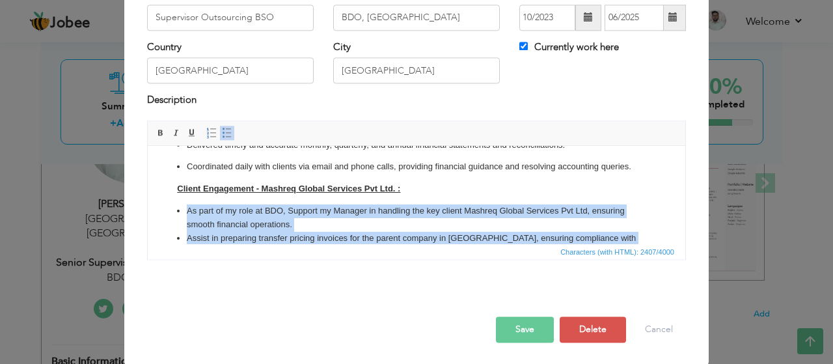
click at [224, 131] on span at bounding box center [227, 133] width 10 height 10
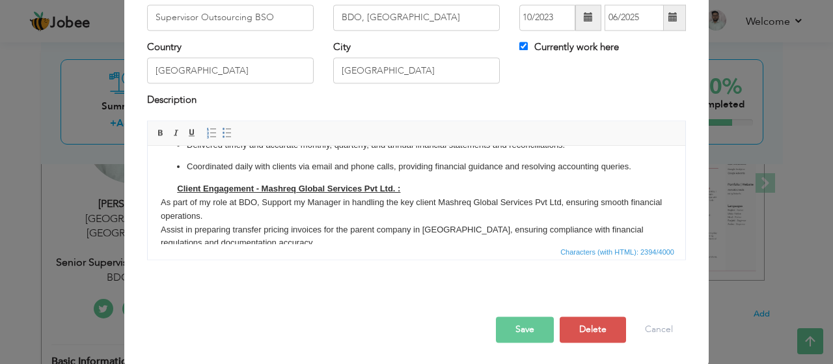
click at [208, 228] on body "At BDO Pakistan, I manage key financial operations for multiple international a…" at bounding box center [417, 106] width 512 height 413
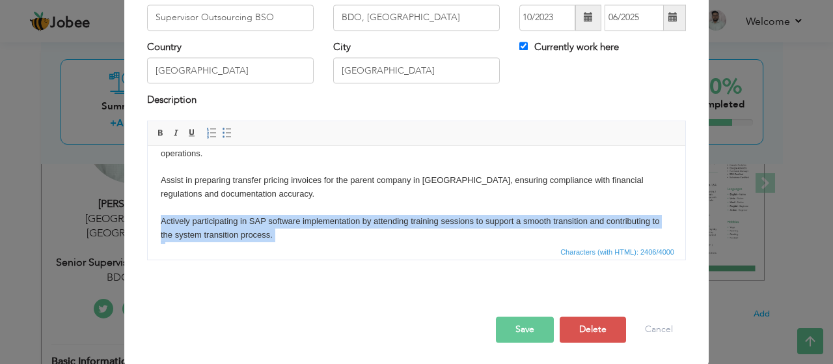
scroll to position [382, 0]
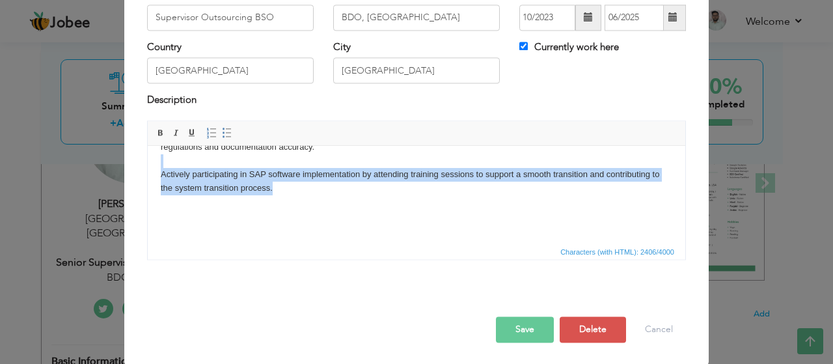
drag, startPoint x: 287, startPoint y: 191, endPoint x: 170, endPoint y: 159, distance: 121.4
click at [170, 159] on body "At BDO Pakistan, I manage key financial operations for multiple international a…" at bounding box center [417, 10] width 512 height 440
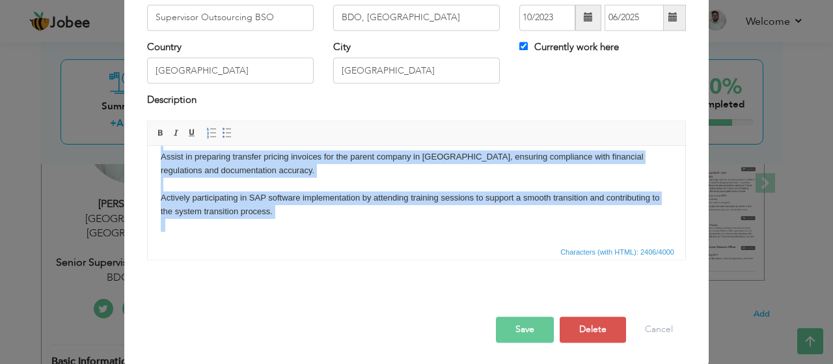
scroll to position [367, 0]
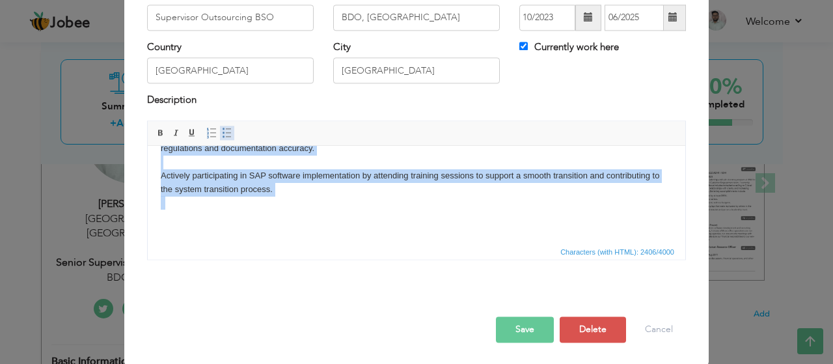
click at [224, 134] on span at bounding box center [227, 133] width 10 height 10
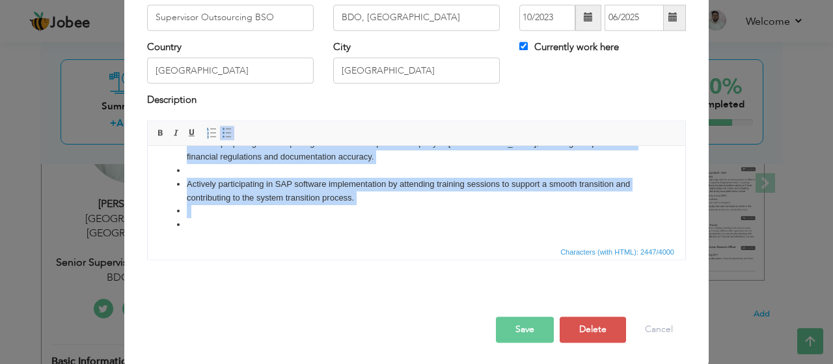
click at [197, 232] on li at bounding box center [416, 225] width 459 height 14
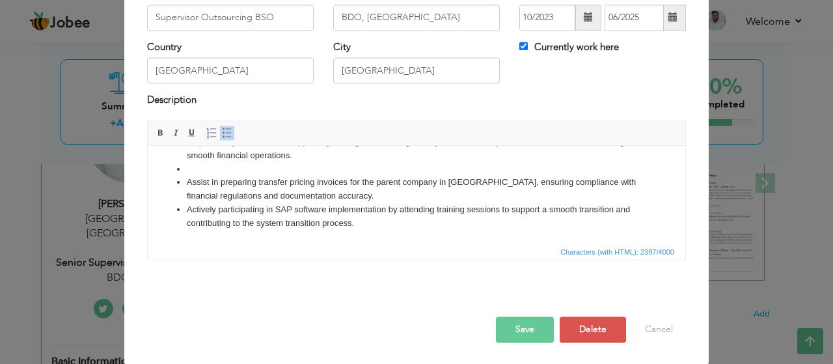
scroll to position [341, 0]
click at [223, 141] on span "Paragraph Insert/Remove Numbered List Insert/Remove Bulleted List" at bounding box center [221, 134] width 35 height 19
click at [223, 132] on span at bounding box center [227, 133] width 10 height 10
click at [202, 174] on li at bounding box center [416, 170] width 459 height 14
click at [356, 198] on li "Assist in preparing transfer pricing invoices for the parent company in [GEOGRA…" at bounding box center [416, 189] width 459 height 27
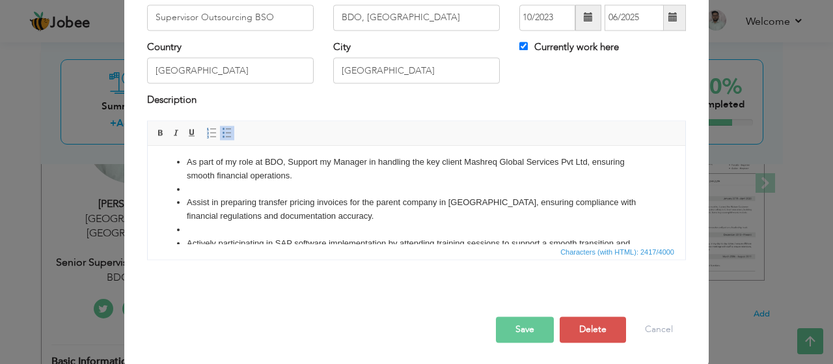
scroll to position [307, 0]
click at [187, 197] on li at bounding box center [416, 191] width 459 height 14
drag, startPoint x: 180, startPoint y: 203, endPoint x: 173, endPoint y: 202, distance: 6.6
click at [173, 202] on ul "As part of my role at BDO, Support my Manager in handling the key client Mashre…" at bounding box center [417, 210] width 512 height 108
click at [174, 202] on ul "As part of my role at BDO, Support my Manager in handling the key client Mashre…" at bounding box center [417, 210] width 512 height 108
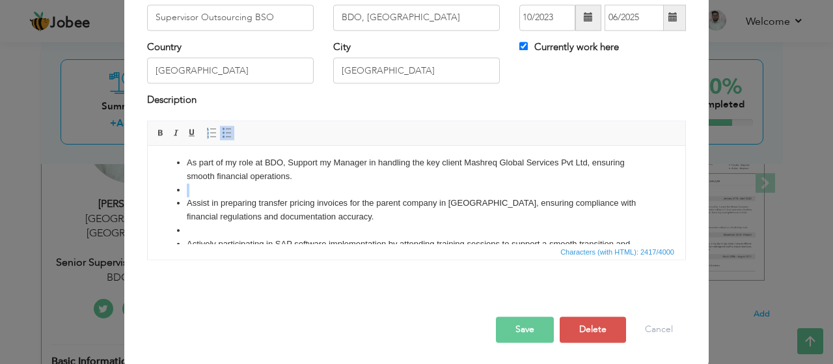
click at [174, 202] on ul "As part of my role at BDO, Support my Manager in handling the key client Mashre…" at bounding box center [417, 210] width 512 height 108
click at [222, 128] on span at bounding box center [227, 133] width 10 height 10
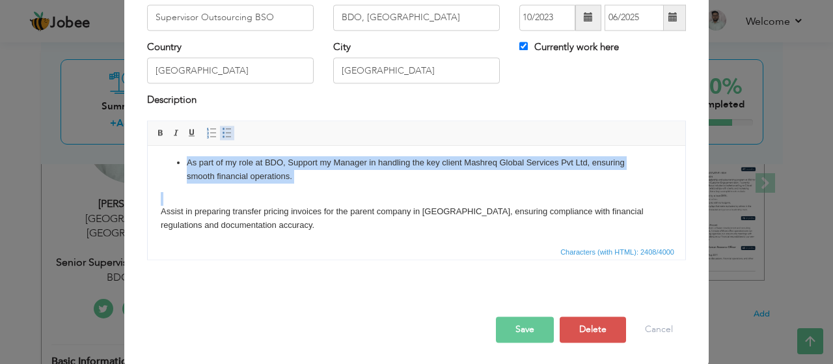
click at [222, 128] on span at bounding box center [227, 133] width 10 height 10
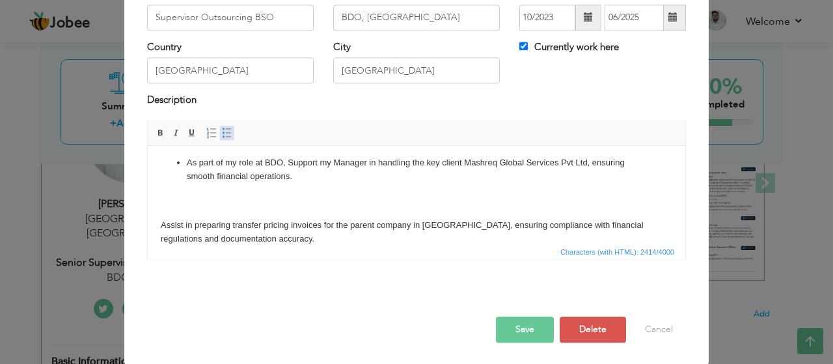
click at [222, 128] on span at bounding box center [227, 133] width 10 height 10
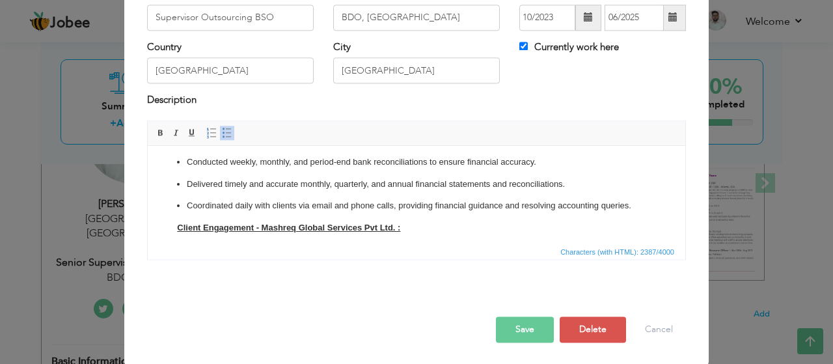
scroll to position [216, 0]
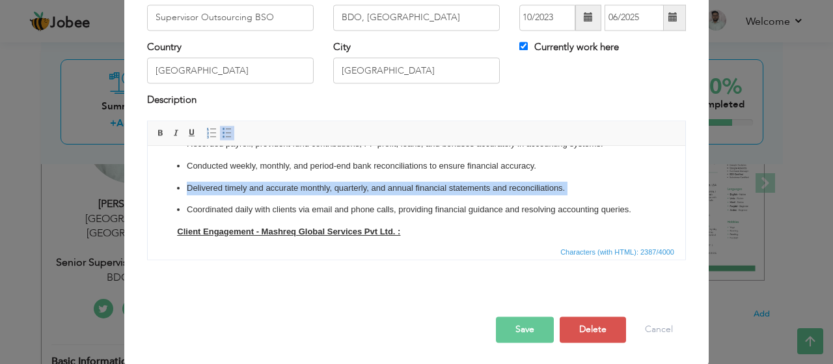
drag, startPoint x: 575, startPoint y: 223, endPoint x: 179, endPoint y: 199, distance: 396.4
click at [179, 199] on ul "Managed vendor payments, prepared payment vouchers, and accurately recorded fin…" at bounding box center [417, 111] width 512 height 212
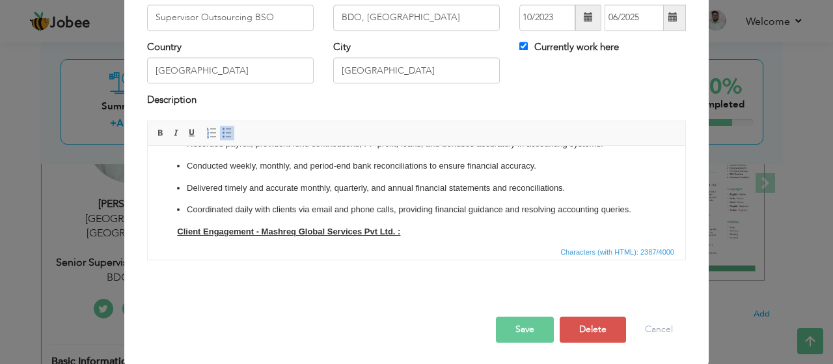
click at [185, 200] on ul "Managed vendor payments, prepared payment vouchers, and accurately recorded fin…" at bounding box center [417, 111] width 512 height 212
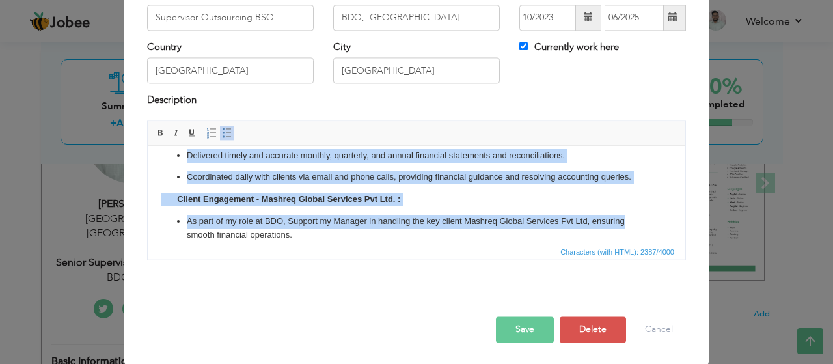
scroll to position [251, 0]
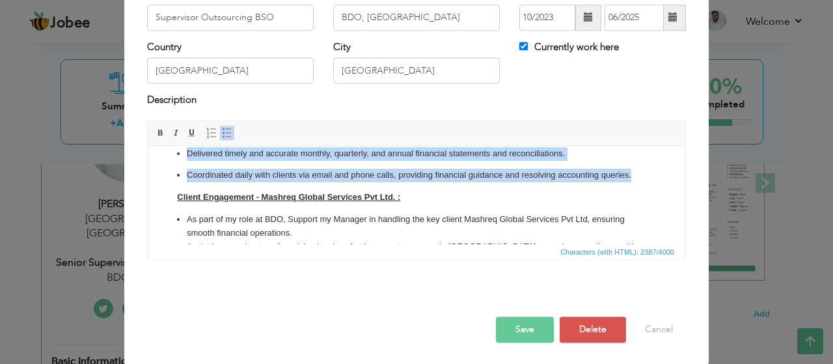
drag, startPoint x: 185, startPoint y: 198, endPoint x: 635, endPoint y: 193, distance: 449.7
click at [635, 182] on ul "Managed vendor payments, prepared payment vouchers, and accurately recorded fin…" at bounding box center [417, 77] width 512 height 212
copy ul "Delivered timely and accurate monthly, quarterly, and annual financial statemen…"
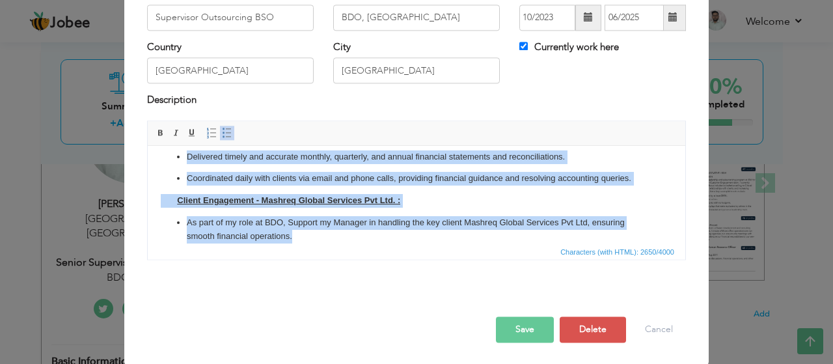
scroll to position [212, 0]
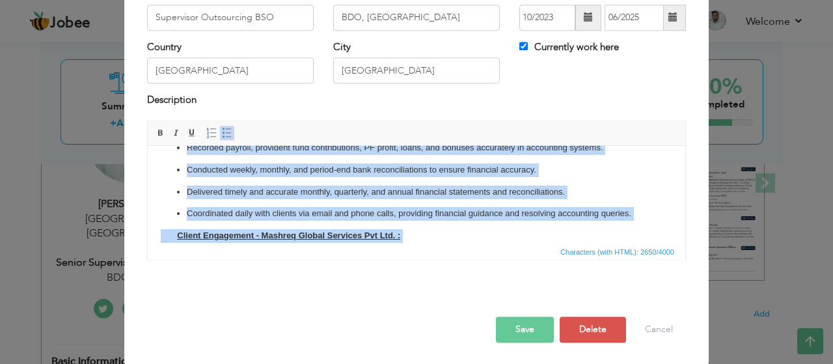
drag, startPoint x: 295, startPoint y: 166, endPoint x: 188, endPoint y: 147, distance: 108.4
click at [188, 147] on body "At BDO Pakistan, I manage key financial operations for multiple international a…" at bounding box center [417, 162] width 512 height 430
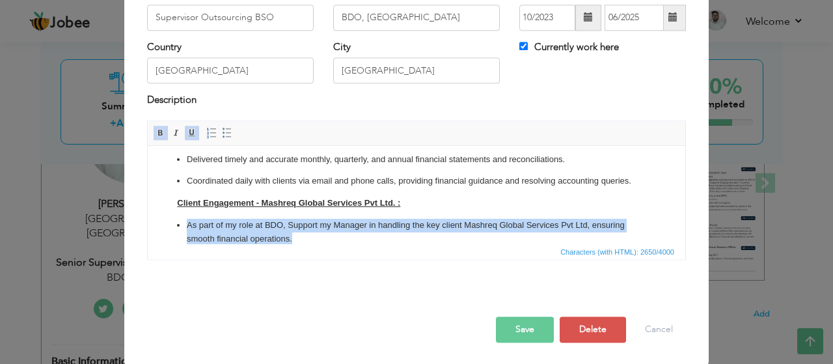
scroll to position [259, 0]
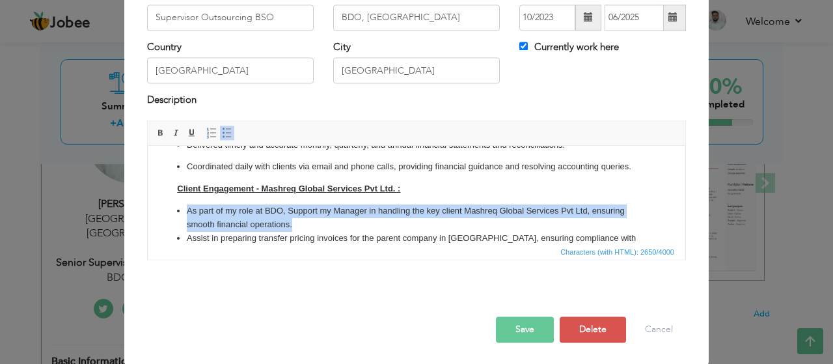
copy li "As part of my role at BDO, Support my Manager in handling the key client Mashre…"
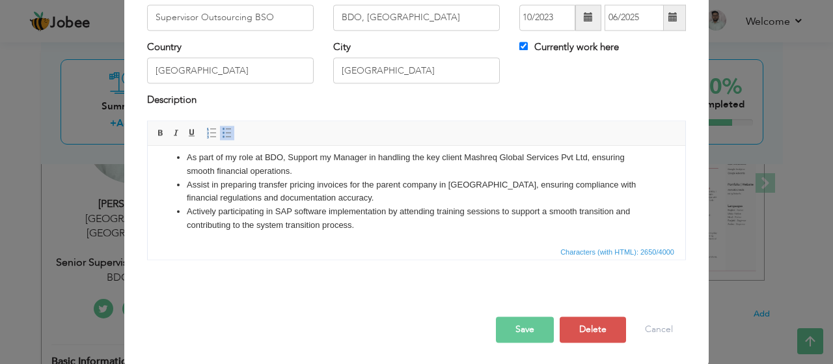
scroll to position [357, 0]
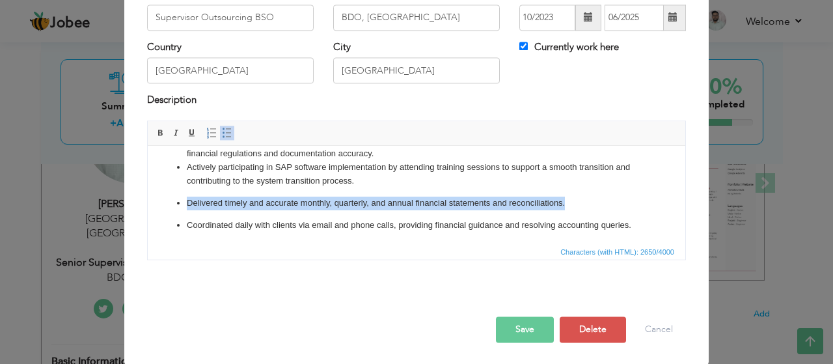
copy p "Delivered timely and accurate monthly, quarterly, and annual financial statemen…"
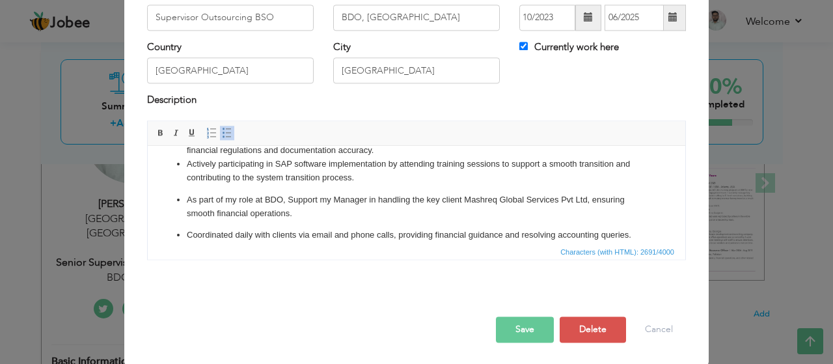
scroll to position [346, 0]
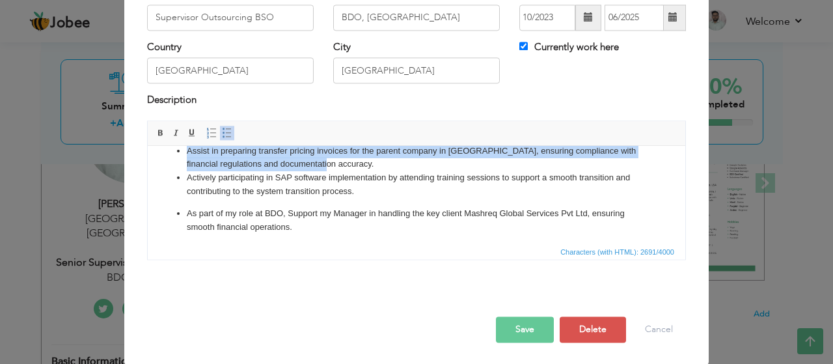
copy ul "Assist in preparing transfer pricing invoices for the parent company in [GEOGRA…"
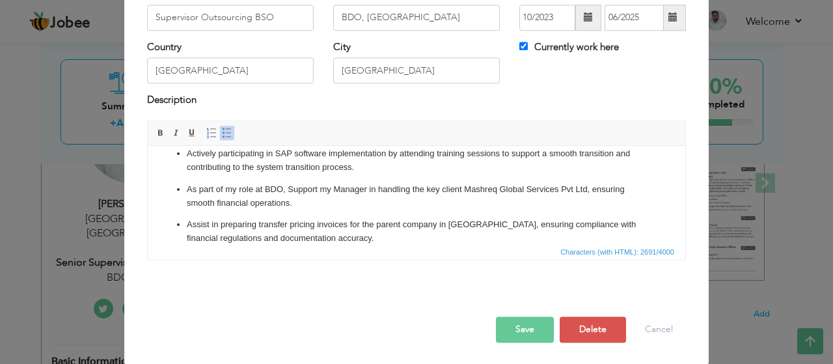
scroll to position [384, 0]
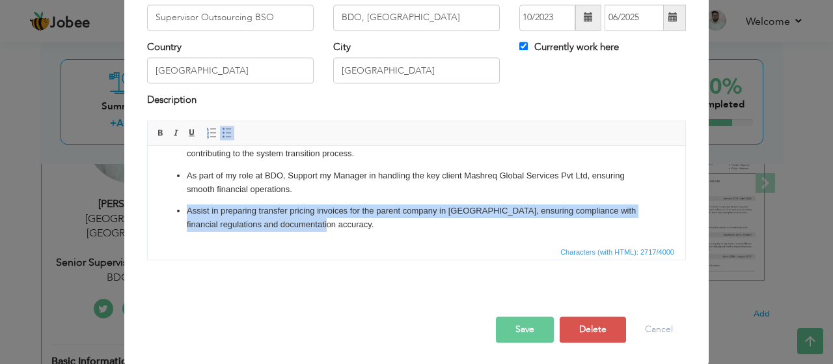
copy ul "Assist in preparing transfer pricing invoices for the parent company in [GEOGRA…"
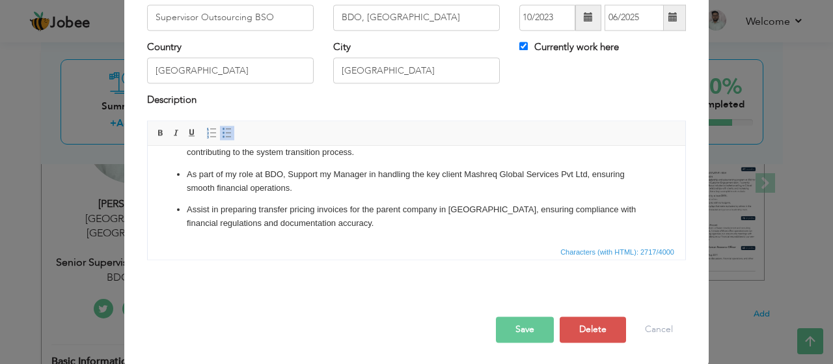
scroll to position [424, 0]
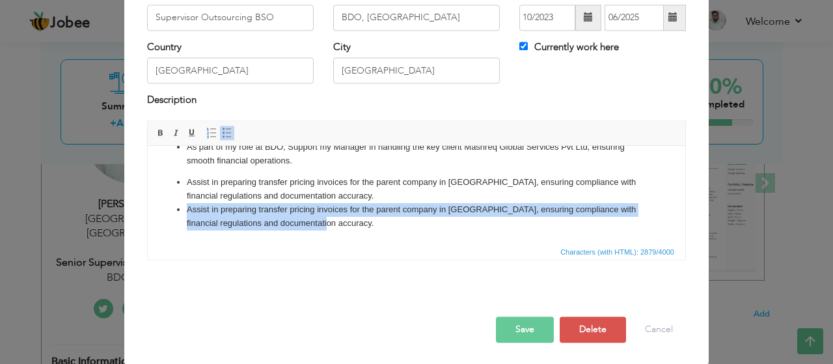
drag, startPoint x: 364, startPoint y: 224, endPoint x: 182, endPoint y: 206, distance: 183.1
click at [182, 206] on ul "As part of my role at BDO, Support my Manager in handling the key client Mashre…" at bounding box center [417, 186] width 512 height 90
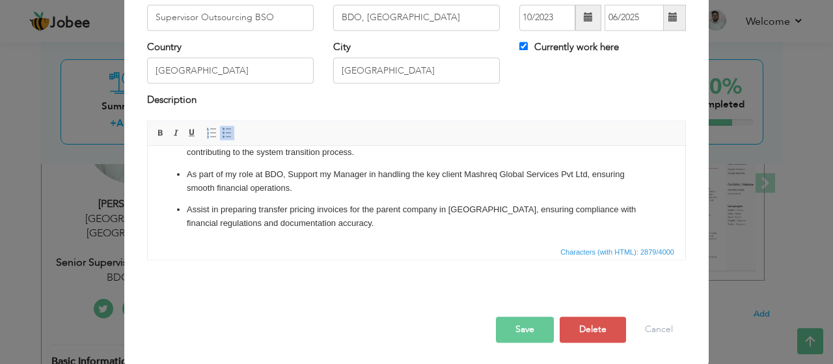
scroll to position [399, 0]
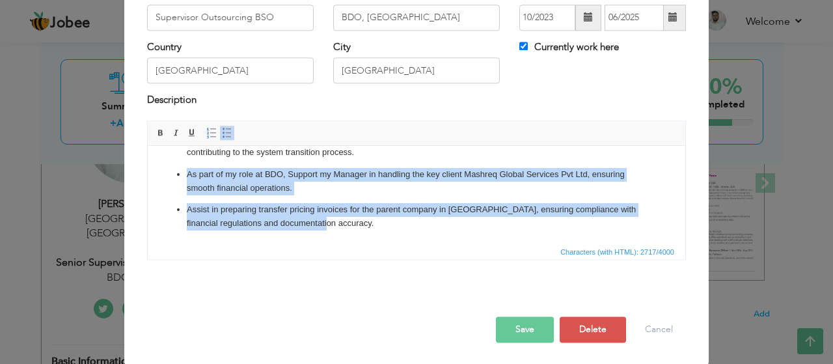
copy ul "As part of my role at BDO, Support my Manager in handling the key client Mashre…"
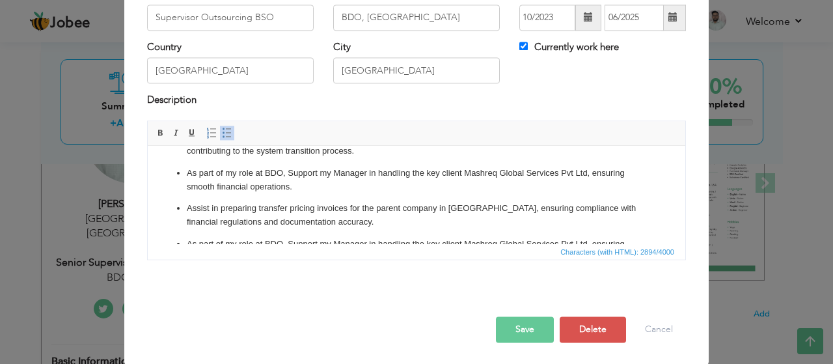
scroll to position [374, 0]
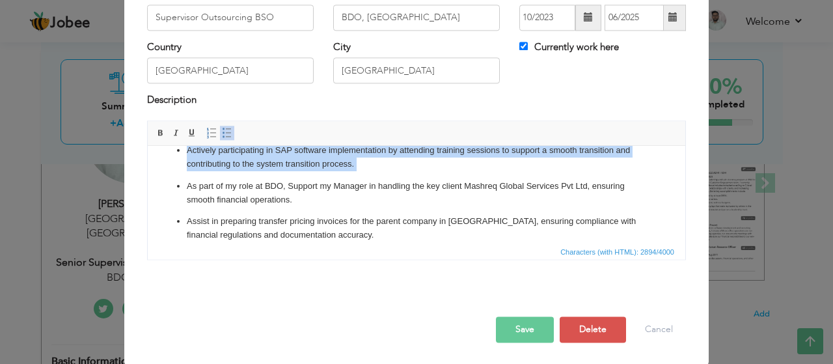
copy body "Actively participating in SAP software implementation by attending training ses…"
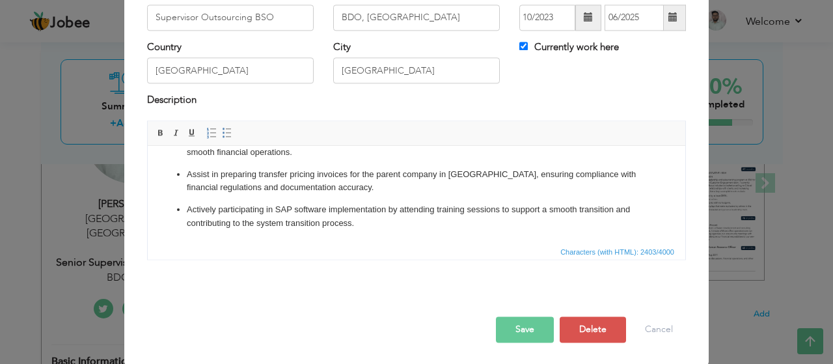
scroll to position [345, 0]
click at [538, 322] on button "Save" at bounding box center [525, 329] width 58 height 26
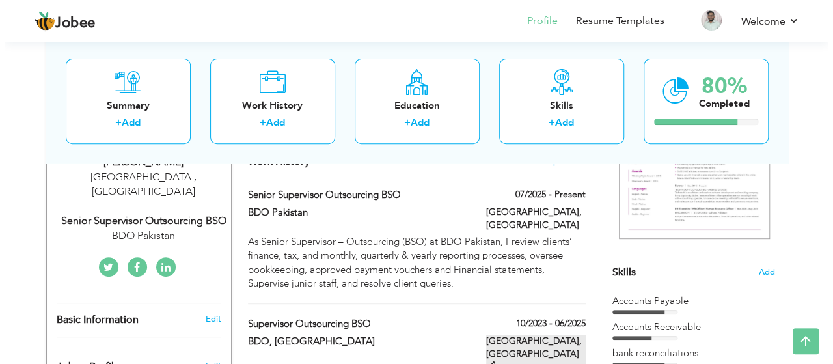
scroll to position [233, 0]
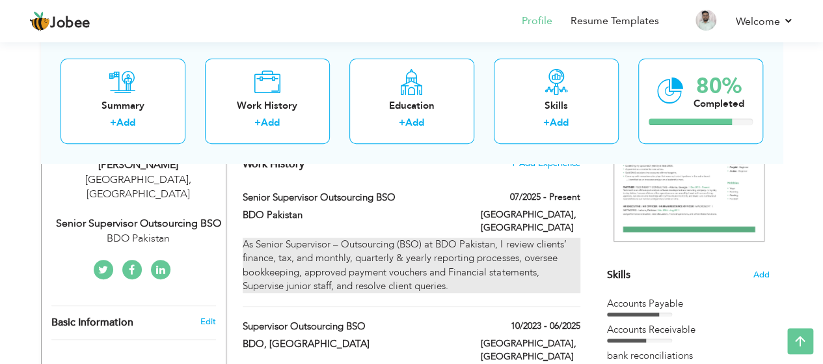
click at [557, 255] on div "As Senior Supervisor – Outsourcing (BSO) at BDO Pakistan, I review clients’ fin…" at bounding box center [411, 266] width 337 height 56
type input "Senior Supervisor Outsourcing BSO"
type input "BDO Pakistan"
type input "07/2025"
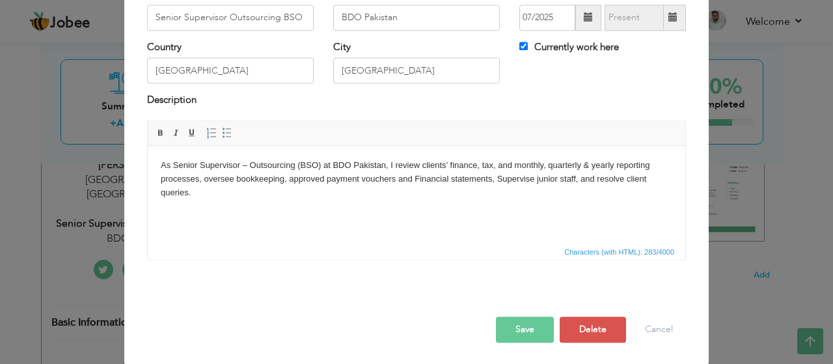
scroll to position [0, 0]
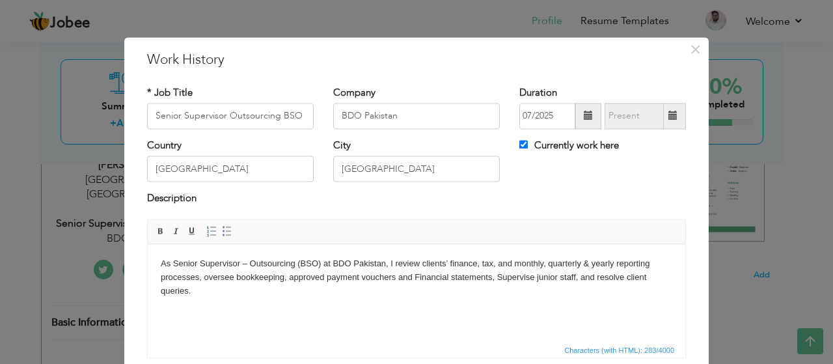
click at [454, 261] on body "As Senior Supervisor – Outsourcing (BSO) at BDO Pakistan, I review clients’ fin…" at bounding box center [417, 277] width 512 height 40
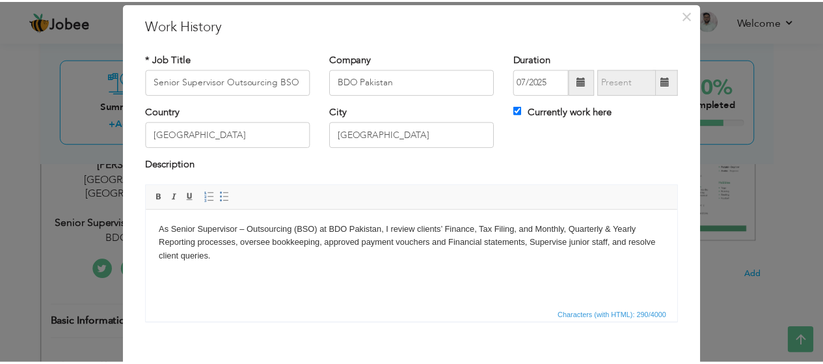
scroll to position [98, 0]
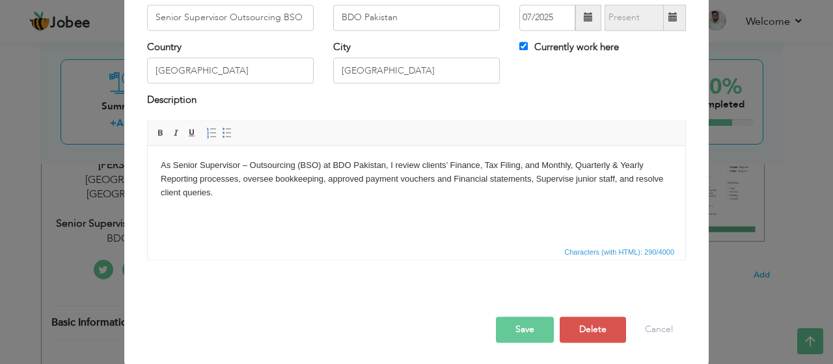
click at [512, 332] on button "Save" at bounding box center [525, 329] width 58 height 26
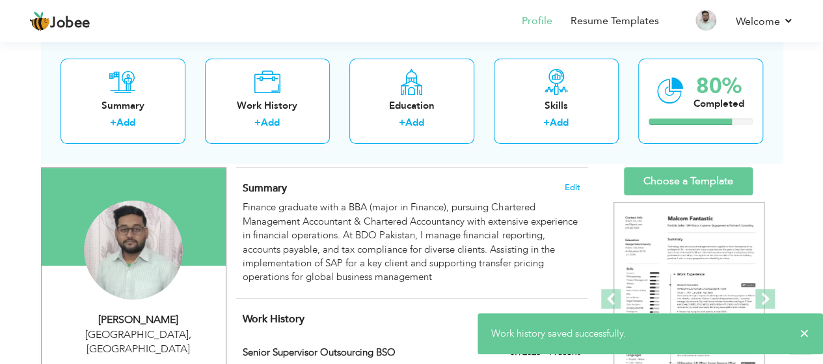
scroll to position [69, 0]
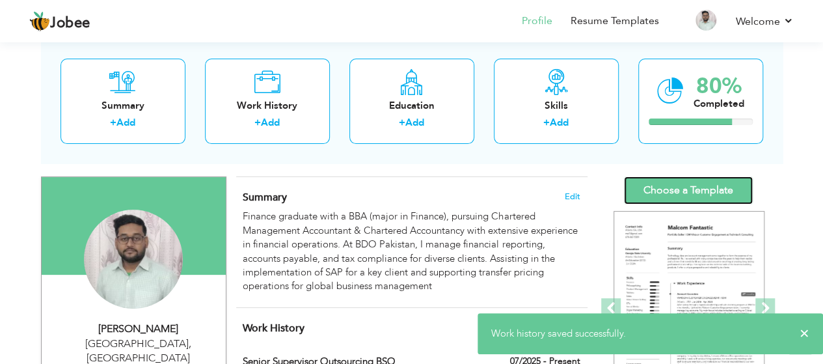
click at [691, 188] on link "Choose a Template" at bounding box center [688, 190] width 129 height 28
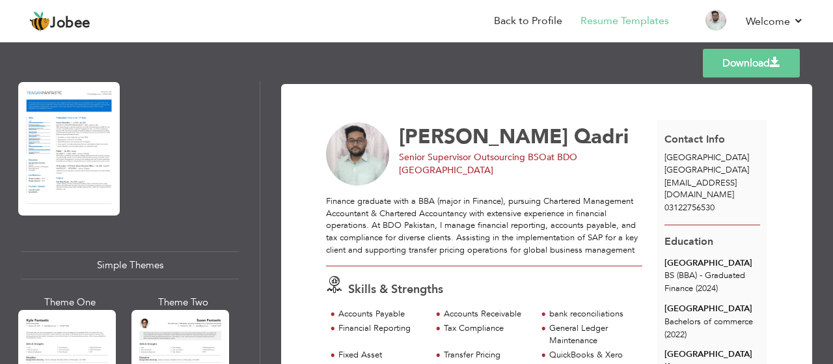
scroll to position [2171, 0]
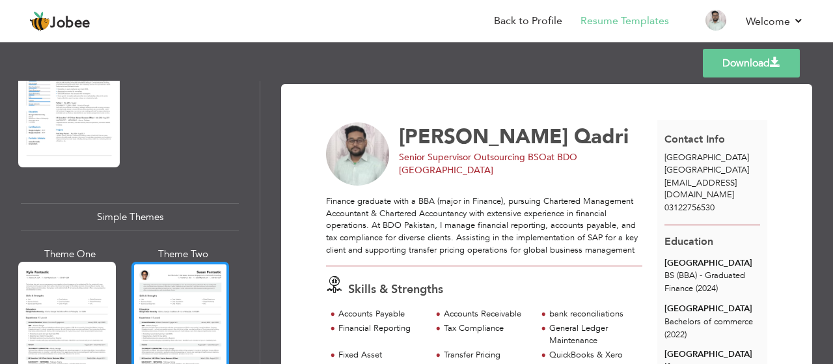
click at [197, 303] on div at bounding box center [180, 326] width 98 height 129
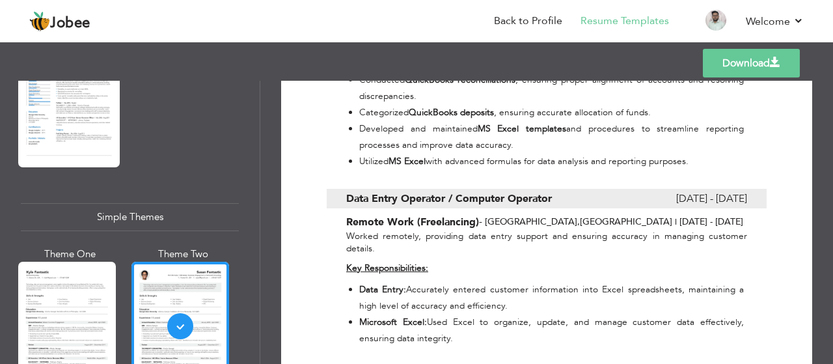
scroll to position [1877, 0]
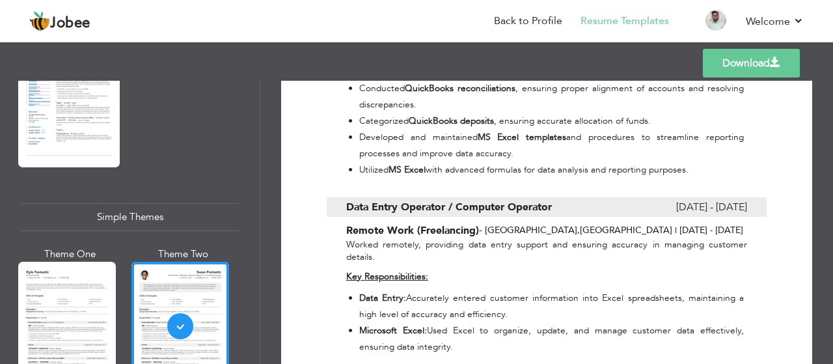
click at [679, 197] on span "August 2021 - December 2021" at bounding box center [711, 207] width 71 height 20
click at [676, 197] on span "August 2021 - December 2021" at bounding box center [711, 207] width 71 height 20
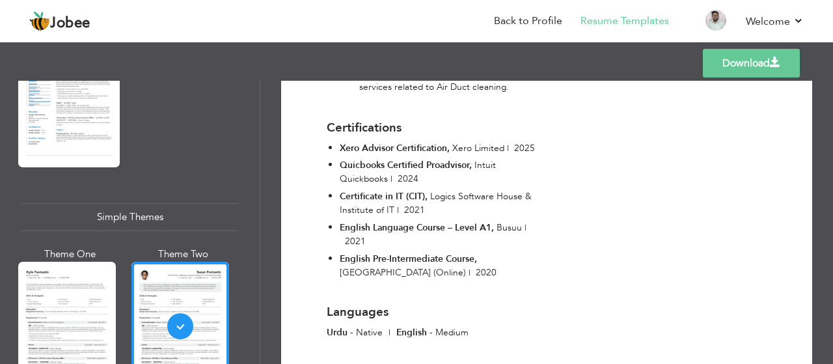
scroll to position [2241, 0]
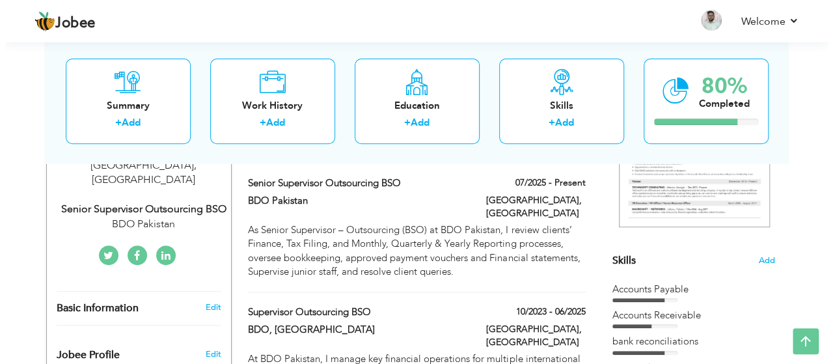
scroll to position [247, 0]
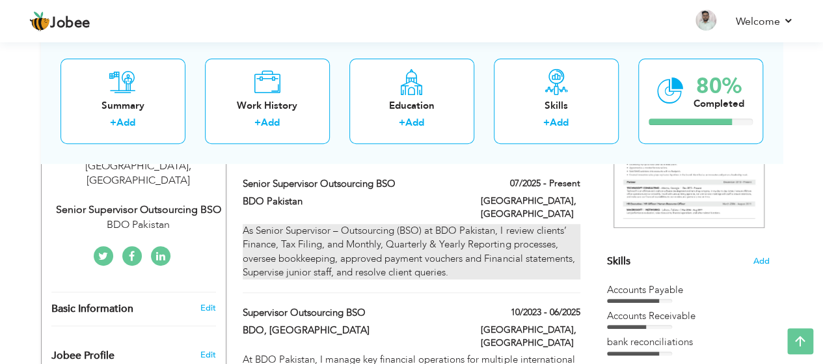
click at [320, 224] on div "As Senior Supervisor – Outsourcing (BSO) at BDO Pakistan, I review clients’ Fin…" at bounding box center [411, 252] width 337 height 56
type input "Senior Supervisor Outsourcing BSO"
type input "BDO Pakistan"
type input "07/2025"
type input "[GEOGRAPHIC_DATA]"
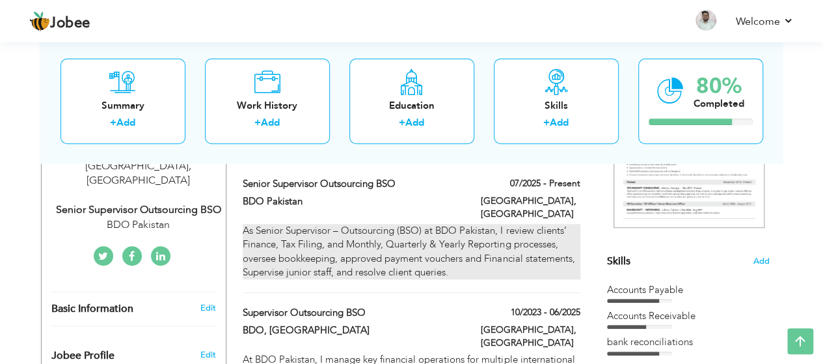
type input "[GEOGRAPHIC_DATA]"
checkbox input "true"
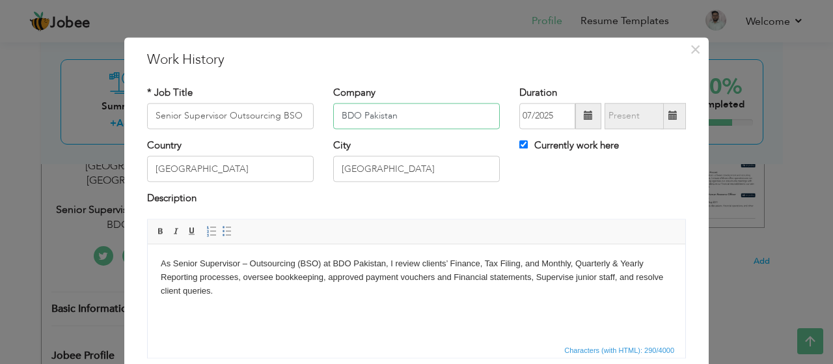
click at [358, 115] on input "BDO Pakistan" at bounding box center [416, 116] width 167 height 26
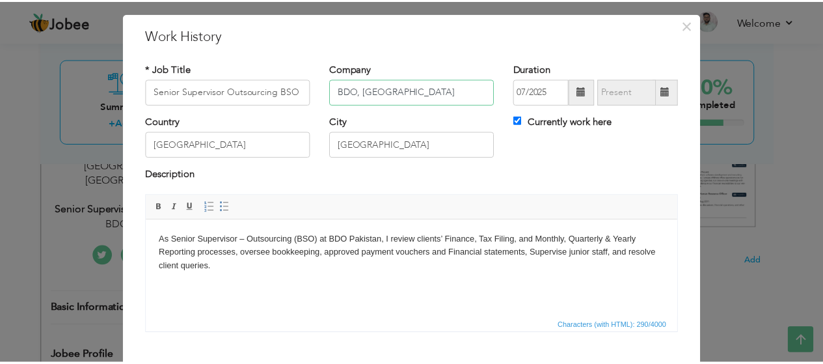
scroll to position [78, 0]
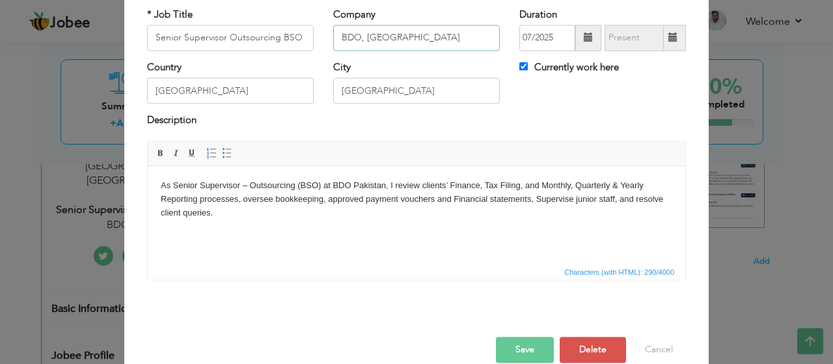
type input "BDO, [GEOGRAPHIC_DATA]"
click at [541, 349] on button "Save" at bounding box center [525, 349] width 58 height 26
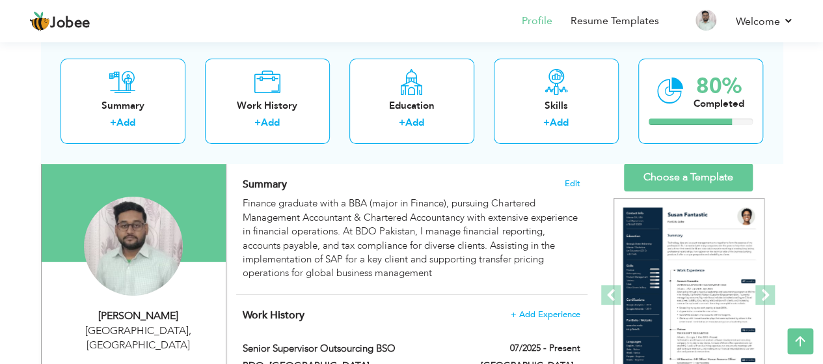
scroll to position [82, 0]
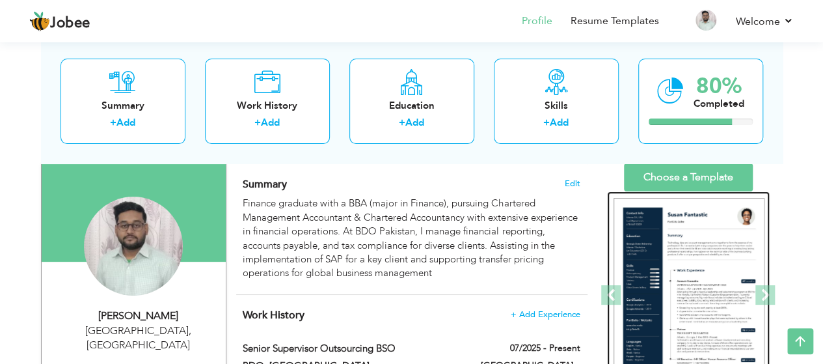
click at [684, 247] on img at bounding box center [689, 295] width 151 height 195
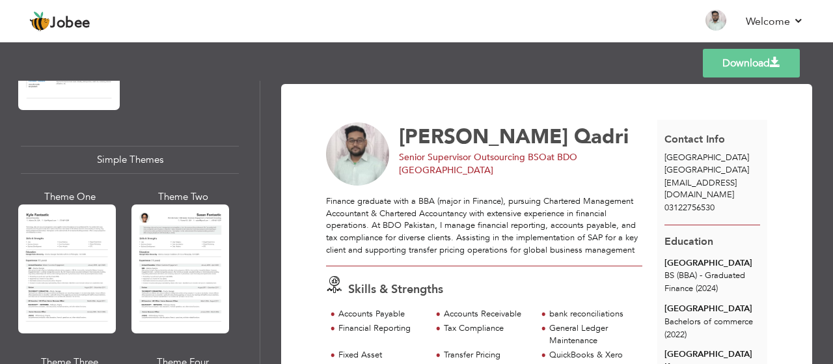
scroll to position [2240, 0]
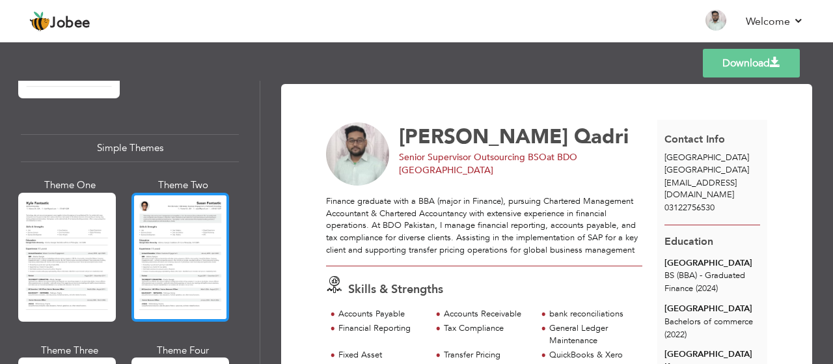
click at [218, 228] on div at bounding box center [180, 257] width 98 height 129
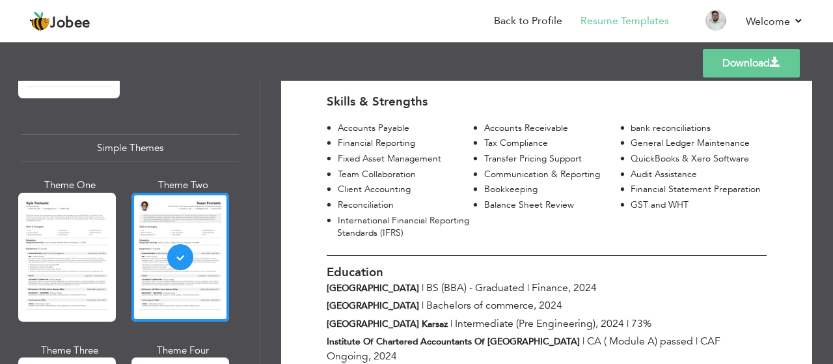
scroll to position [277, 0]
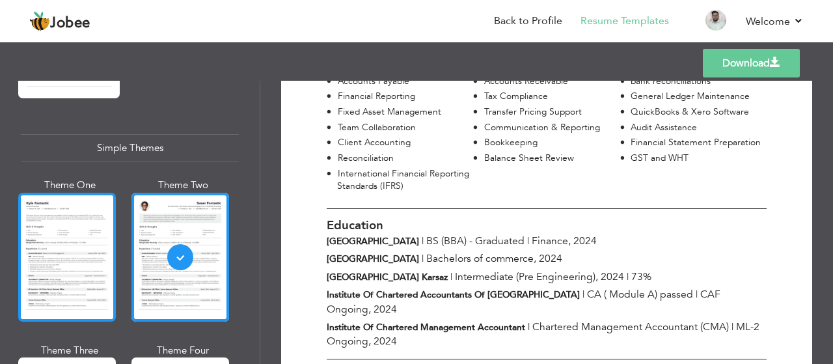
click at [90, 224] on div at bounding box center [67, 257] width 98 height 129
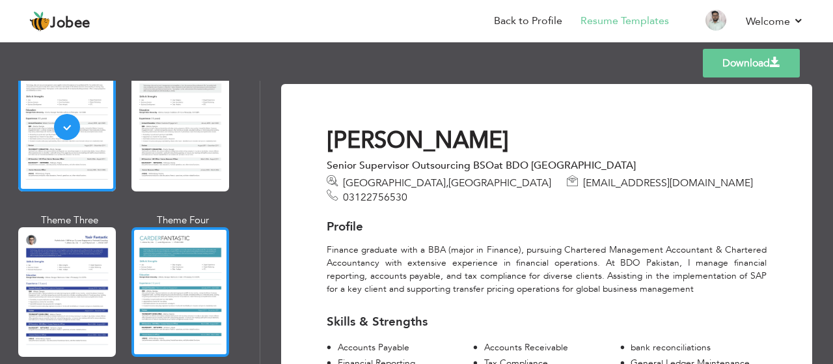
scroll to position [2370, 0]
click at [177, 275] on div at bounding box center [180, 291] width 98 height 129
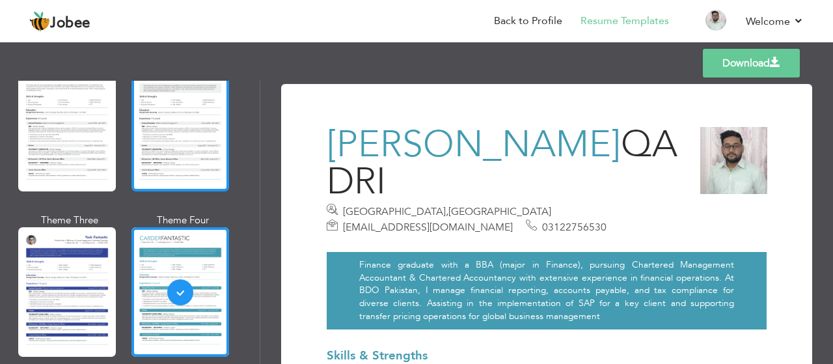
click at [171, 144] on div at bounding box center [180, 126] width 98 height 129
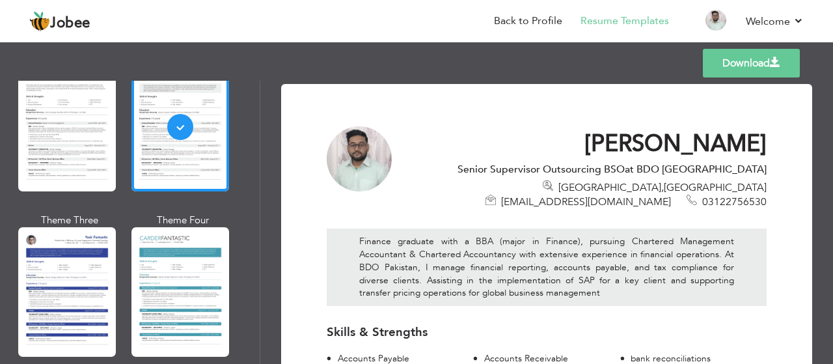
click at [657, 68] on div "Templates Download" at bounding box center [416, 63] width 833 height 42
click at [730, 63] on link "Download" at bounding box center [751, 63] width 97 height 29
click at [661, 67] on div "Templates Download" at bounding box center [416, 63] width 833 height 42
click at [741, 59] on link "Download" at bounding box center [751, 63] width 97 height 29
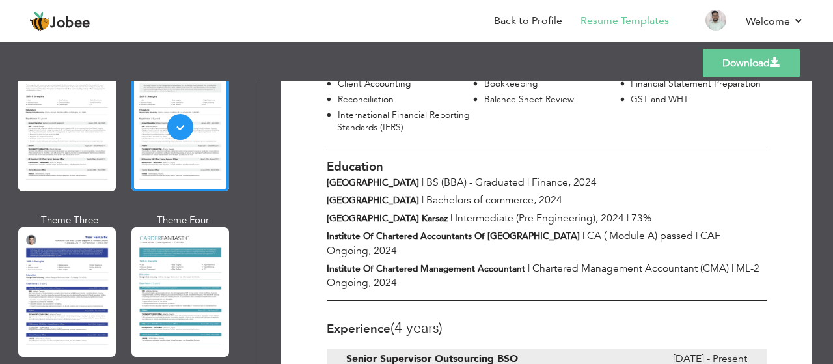
scroll to position [359, 0]
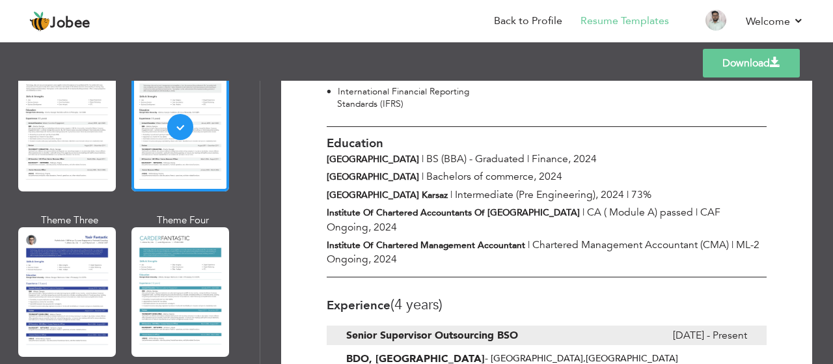
click at [387, 153] on b "[GEOGRAPHIC_DATA]" at bounding box center [373, 159] width 92 height 12
click at [380, 189] on div at bounding box center [547, 202] width 440 height 150
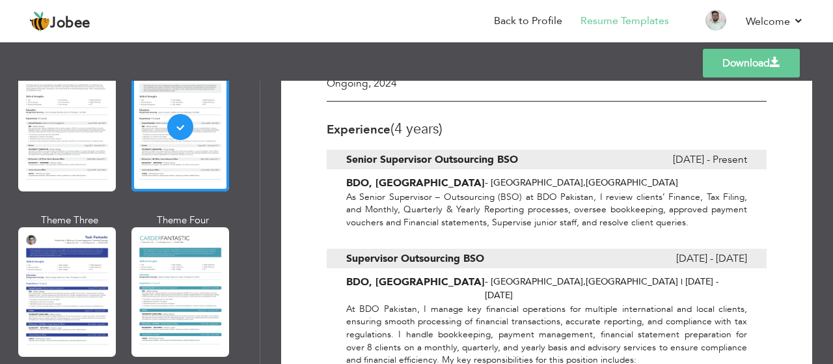
scroll to position [538, 0]
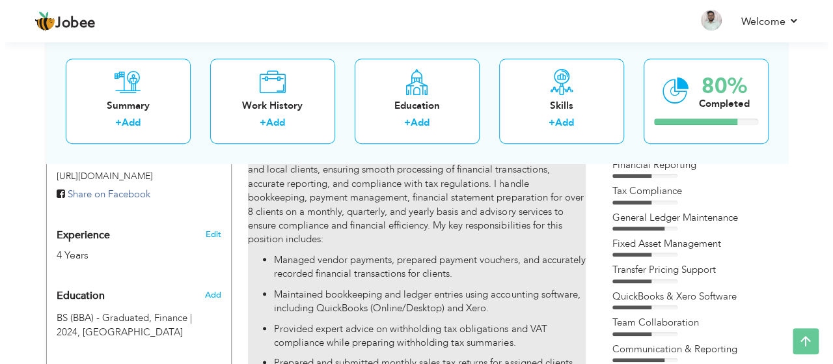
scroll to position [450, 0]
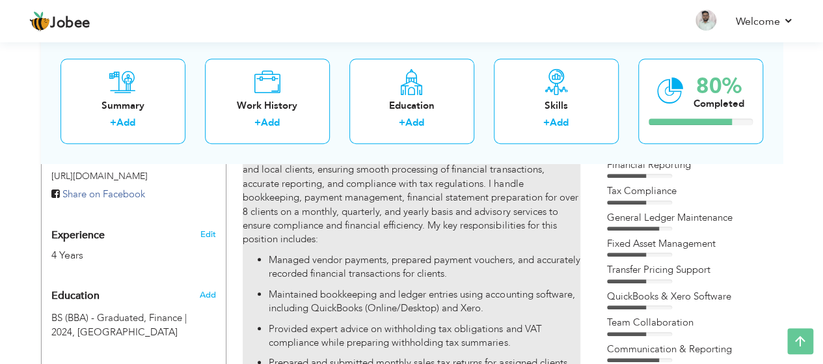
click at [359, 288] on p "Maintained bookkeeping and ledger entries using accounting software, including …" at bounding box center [424, 302] width 311 height 28
type input "Supervisor Outsourcing BSO"
type input "BDO, [GEOGRAPHIC_DATA]"
type input "10/2023"
type input "06/2025"
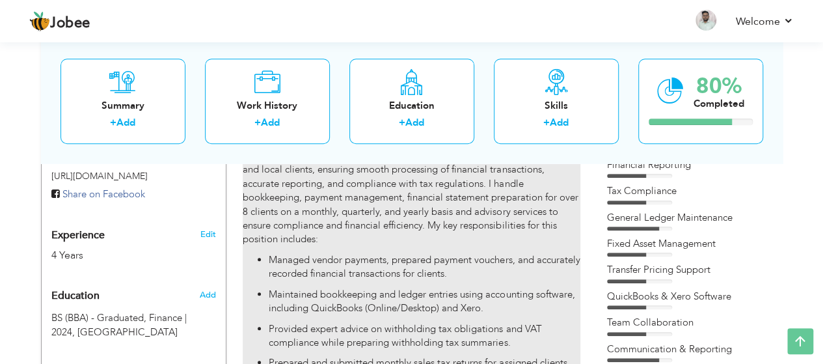
type input "Pakistan"
type input "Karachi"
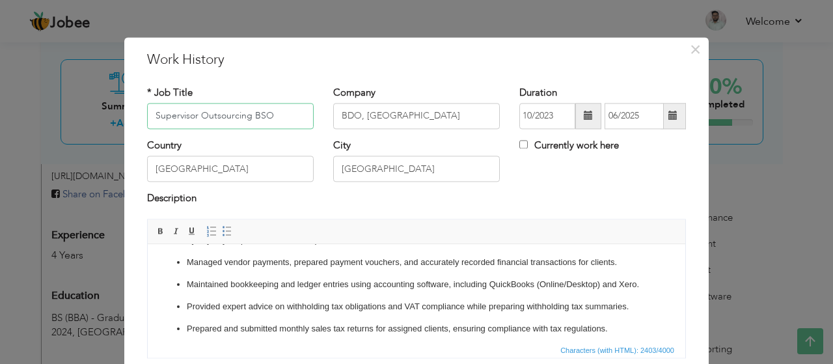
scroll to position [69, 0]
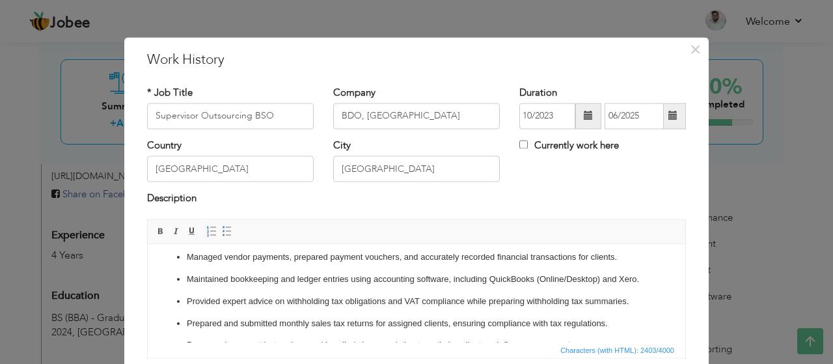
click at [203, 268] on ul "Managed vendor payments, prepared payment vouchers, and accurately recorded fin…" at bounding box center [417, 357] width 512 height 212
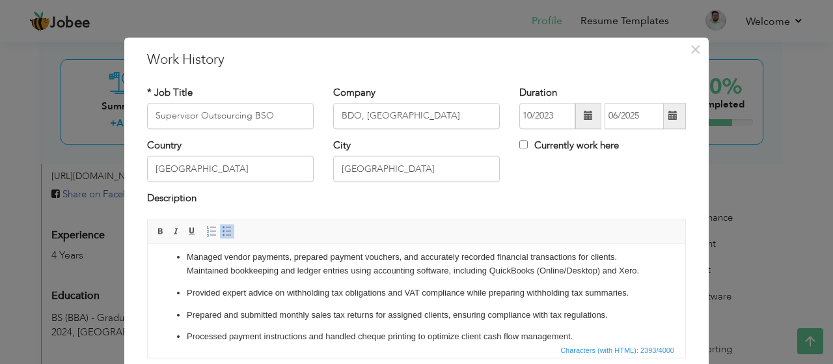
click at [187, 300] on p "Provided expert advice on withholding tax obligations and VAT compliance while …" at bounding box center [416, 293] width 459 height 14
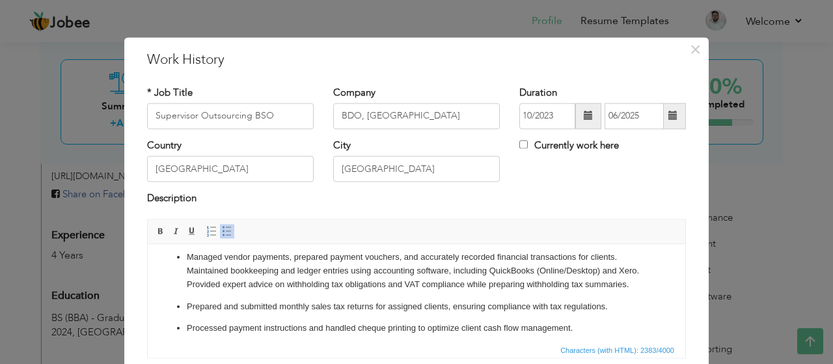
click at [184, 321] on ul "Managed vendor payments, prepared payment vouchers, and accurately recorded fin…" at bounding box center [417, 348] width 512 height 195
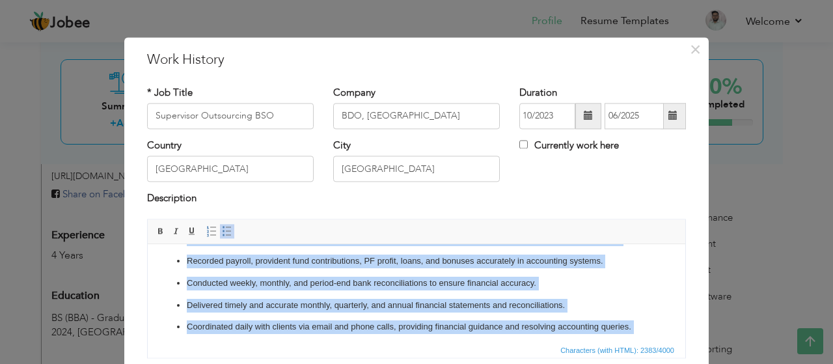
scroll to position [0, 0]
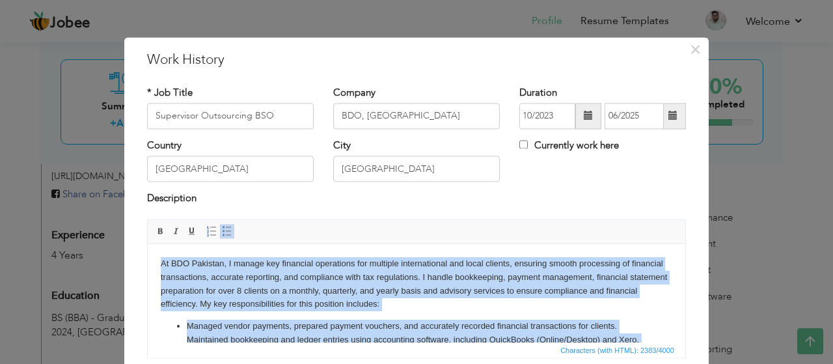
drag, startPoint x: 362, startPoint y: 322, endPoint x: 103, endPoint y: 256, distance: 266.7
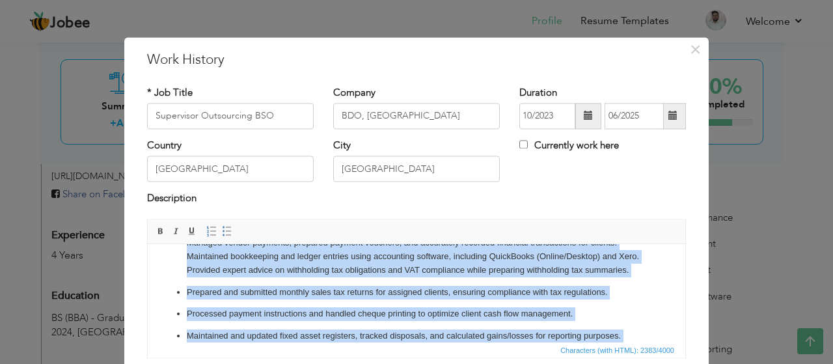
scroll to position [78, 0]
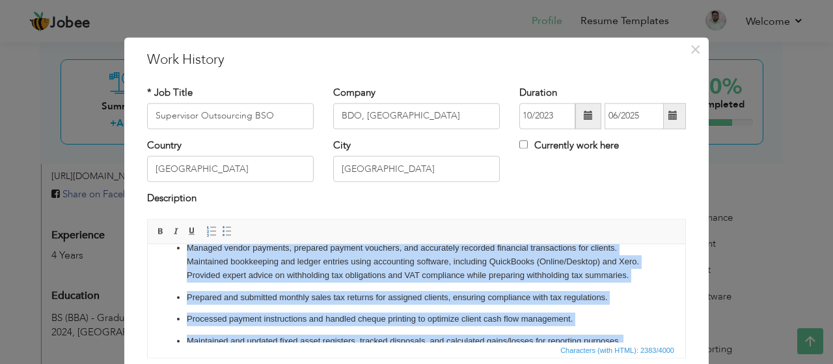
drag, startPoint x: 682, startPoint y: 264, endPoint x: 832, endPoint y: 520, distance: 297.2
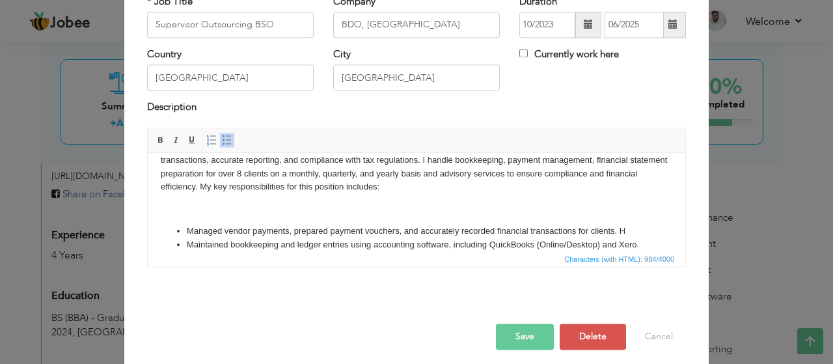
scroll to position [35, 0]
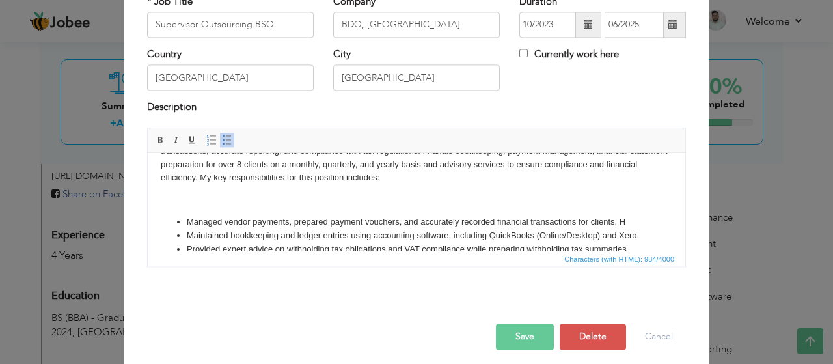
drag, startPoint x: 681, startPoint y: 208, endPoint x: 831, endPoint y: 348, distance: 205.4
click at [630, 221] on li "Managed vendor payments, prepared payment vouchers, and accurately recorded fin…" at bounding box center [416, 222] width 459 height 14
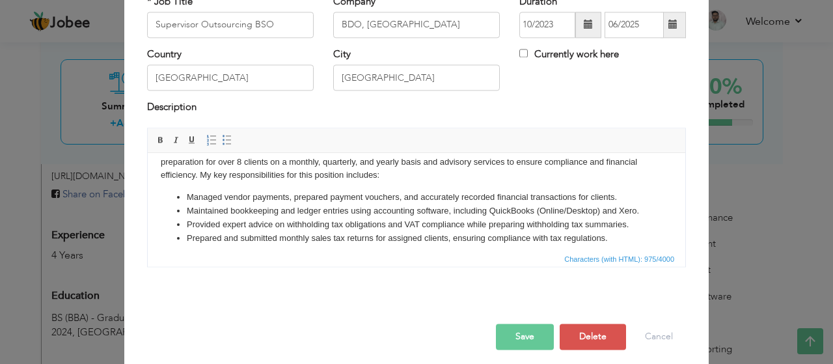
scroll to position [59, 0]
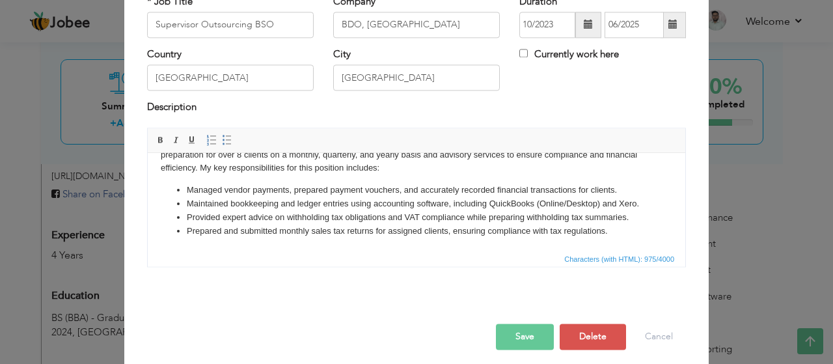
click at [612, 231] on li "Prepared and submitted monthly sales tax returns for assigned clients, ensuring…" at bounding box center [416, 232] width 459 height 14
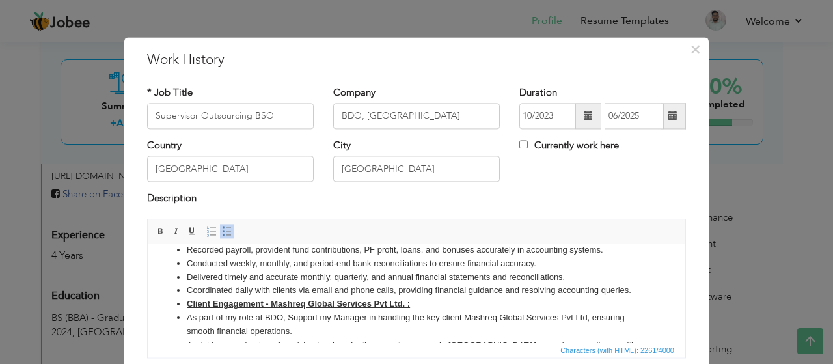
scroll to position [157, 0]
click at [644, 303] on ul "Managed vendor payments, prepared payment vouchers, and accurately recorded fin…" at bounding box center [417, 278] width 512 height 230
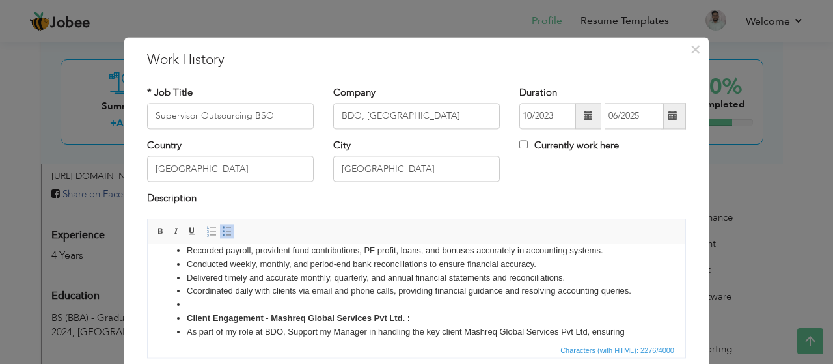
click at [187, 312] on li at bounding box center [416, 305] width 459 height 14
click at [222, 226] on span at bounding box center [227, 231] width 10 height 10
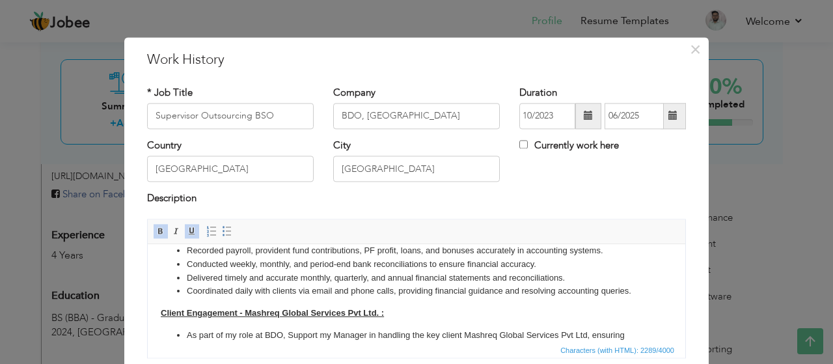
click at [187, 224] on link "Underline" at bounding box center [192, 231] width 14 height 14
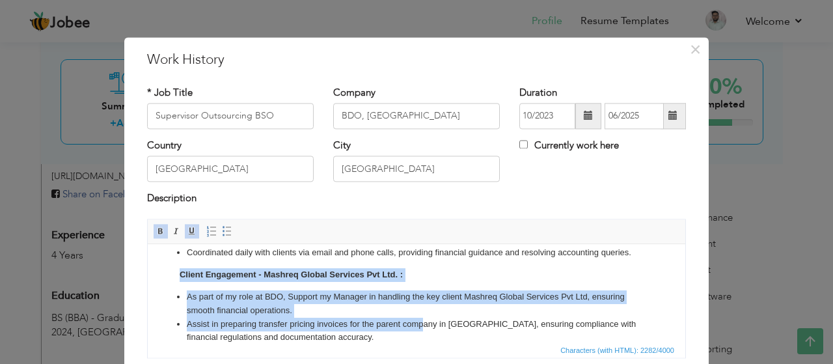
scroll to position [204, 0]
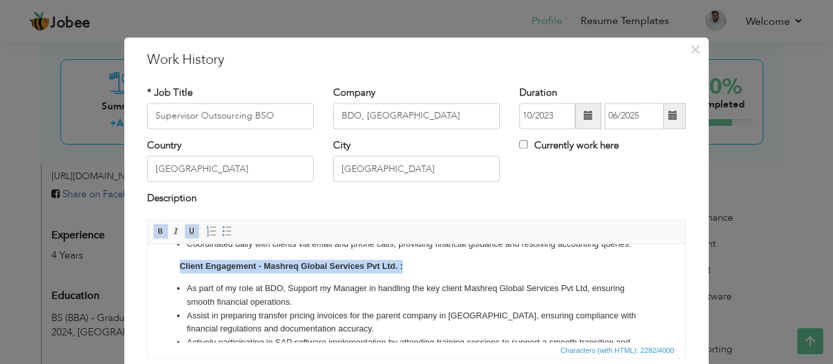
drag, startPoint x: 185, startPoint y: 326, endPoint x: 443, endPoint y: 280, distance: 261.2
click at [443, 280] on body "At BDO Pakistan, I manage key financial operations for multiple international a…" at bounding box center [417, 208] width 512 height 310
click at [187, 230] on span at bounding box center [192, 231] width 10 height 10
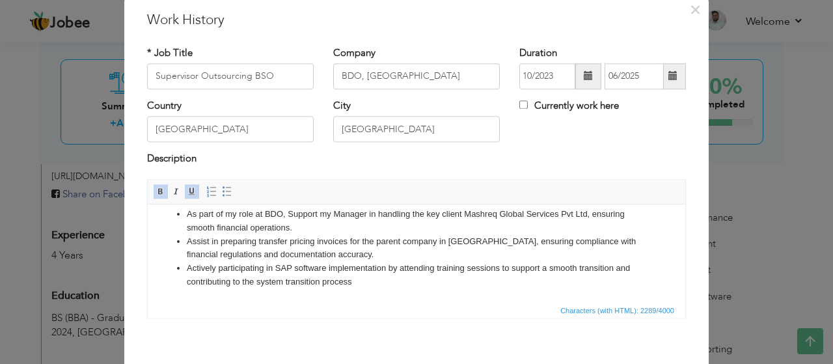
scroll to position [98, 0]
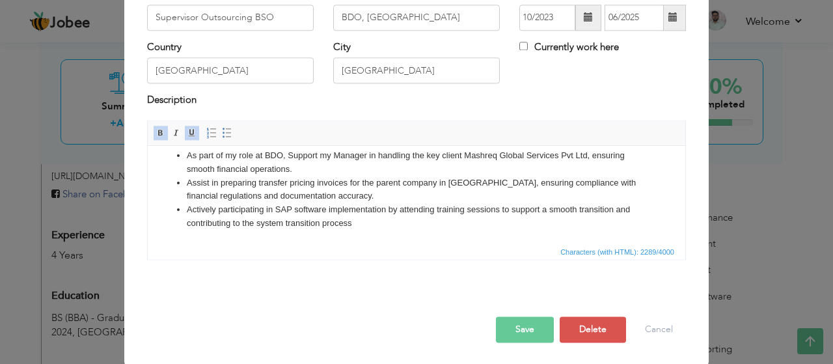
click at [534, 331] on button "Save" at bounding box center [525, 329] width 58 height 26
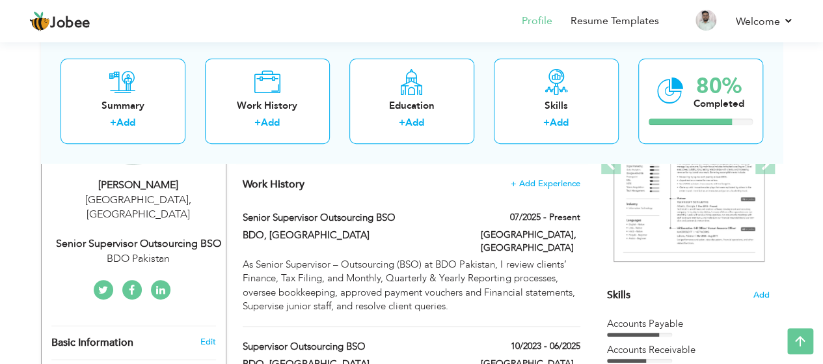
scroll to position [135, 0]
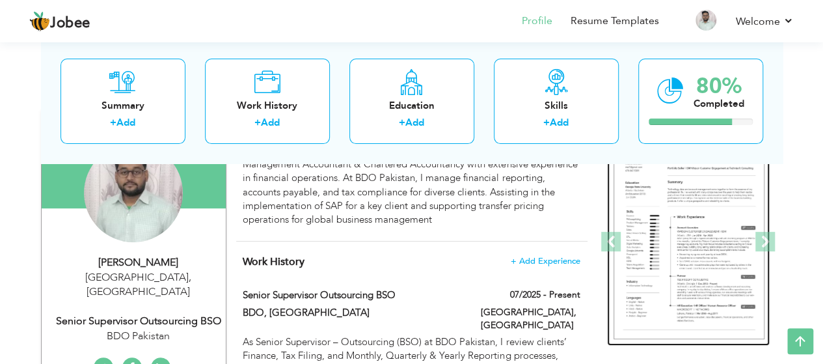
click at [676, 232] on img at bounding box center [689, 241] width 151 height 195
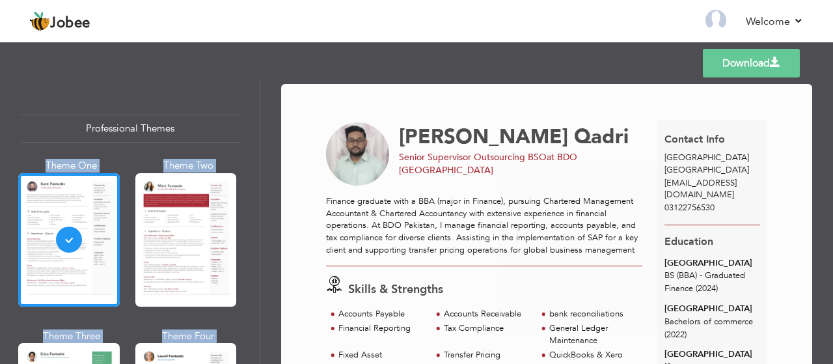
drag, startPoint x: 258, startPoint y: 93, endPoint x: 273, endPoint y: 204, distance: 111.6
click at [273, 204] on div "Professional Themes Theme One Theme Two Theme Three Theme Four" at bounding box center [416, 222] width 833 height 283
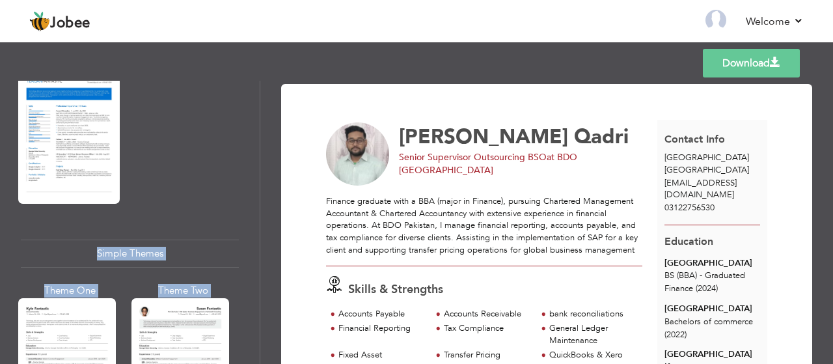
scroll to position [2175, 0]
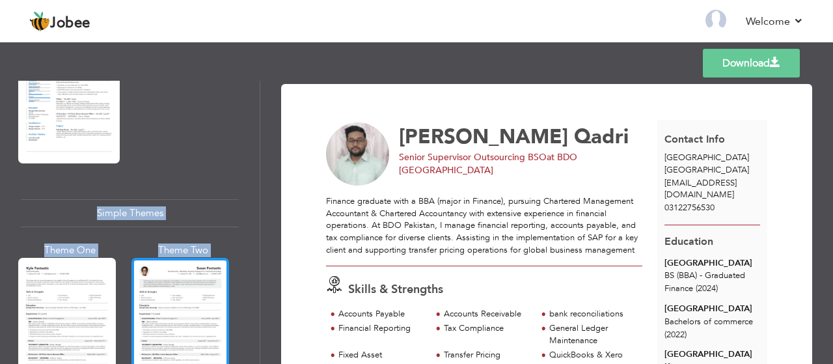
click at [204, 295] on div at bounding box center [180, 322] width 98 height 129
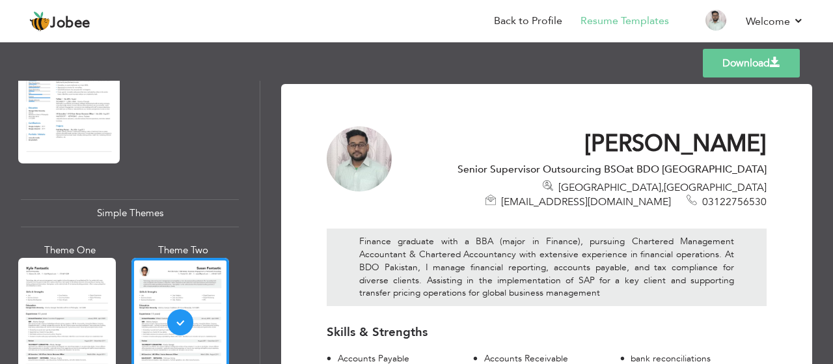
click at [765, 59] on link "Download" at bounding box center [751, 63] width 97 height 29
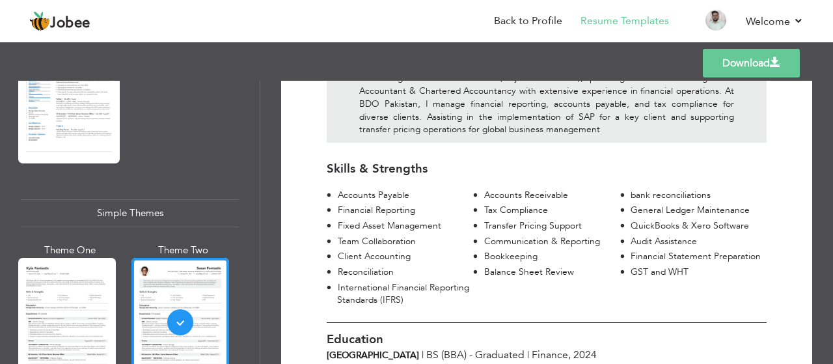
scroll to position [169, 0]
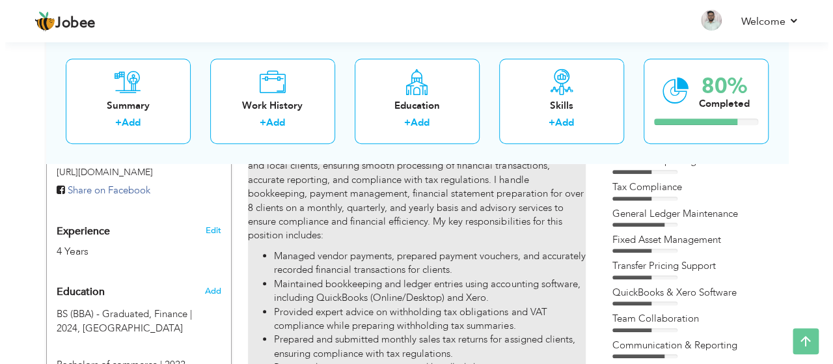
scroll to position [459, 0]
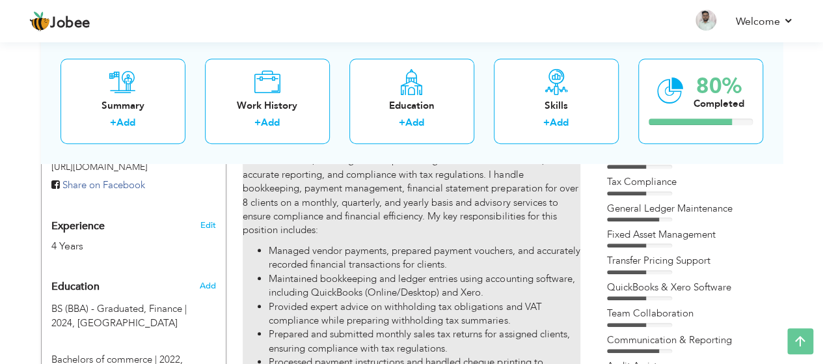
click at [413, 202] on p "At BDO Pakistan, I manage key financial operations for multiple international a…" at bounding box center [411, 189] width 337 height 98
type input "Supervisor Outsourcing BSO"
type input "BDO, [GEOGRAPHIC_DATA]"
type input "10/2023"
type input "06/2025"
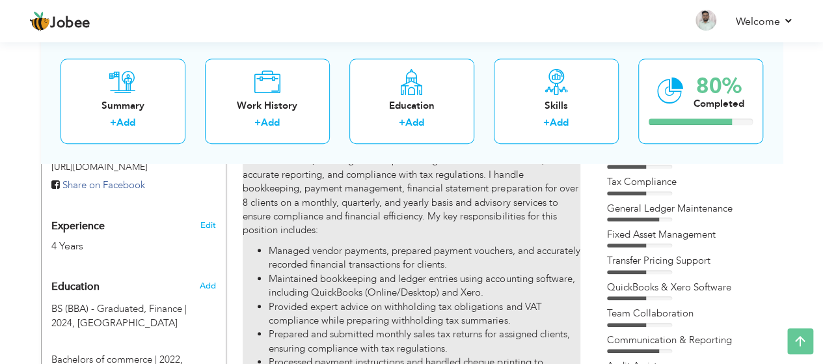
type input "[GEOGRAPHIC_DATA]"
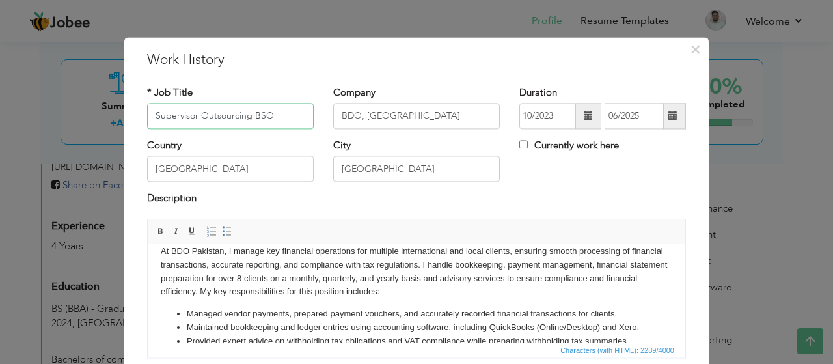
scroll to position [13, 0]
click at [416, 283] on p "At BDO Pakistan, I manage key financial operations for multiple international a…" at bounding box center [417, 271] width 512 height 54
click at [425, 292] on p "At BDO Pakistan, I manage key financial operations for multiple international a…" at bounding box center [417, 271] width 512 height 54
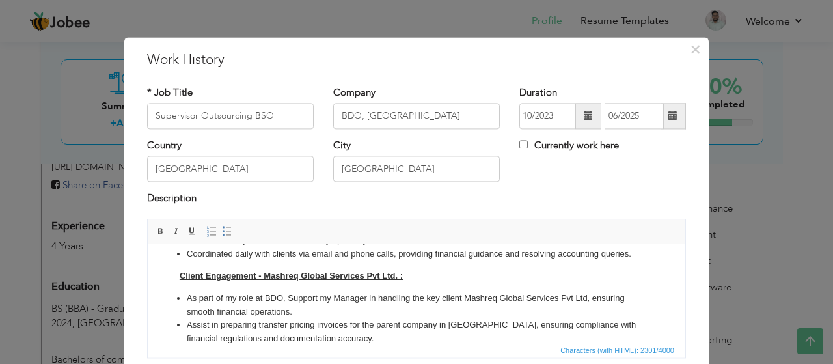
scroll to position [200, 0]
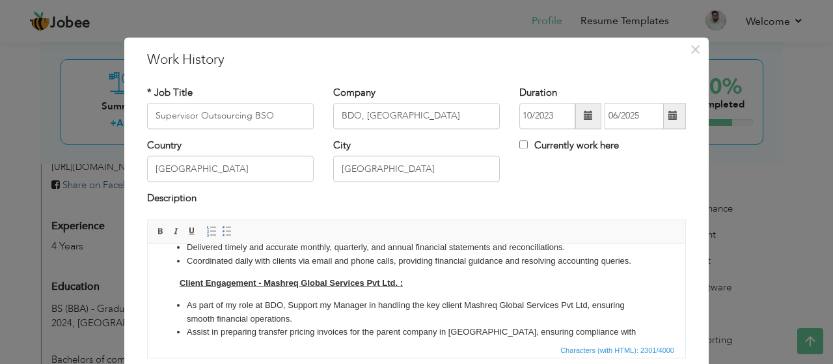
click at [179, 288] on strong "Client Engagement - Mashreq Global Services Pvt Ltd. :" at bounding box center [282, 283] width 242 height 10
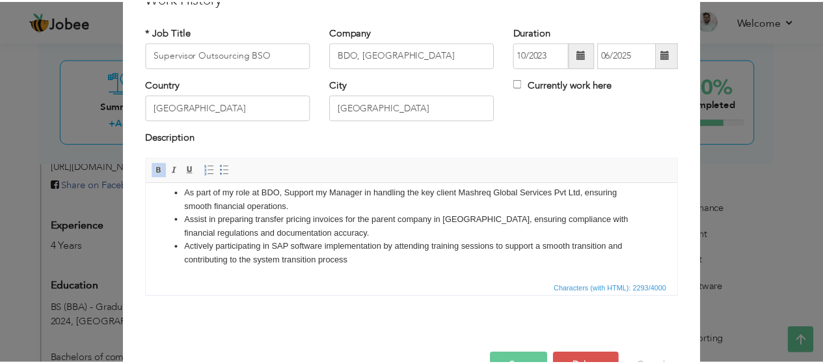
scroll to position [98, 0]
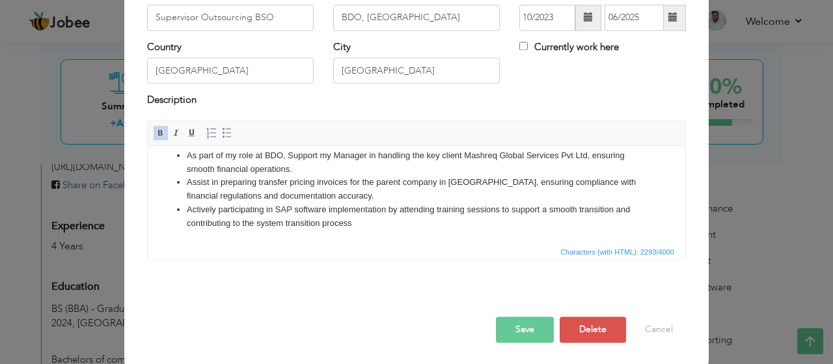
click at [537, 322] on button "Save" at bounding box center [525, 329] width 58 height 26
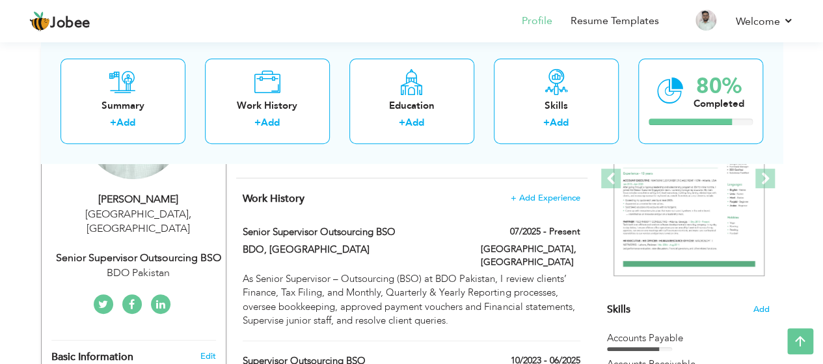
scroll to position [196, 0]
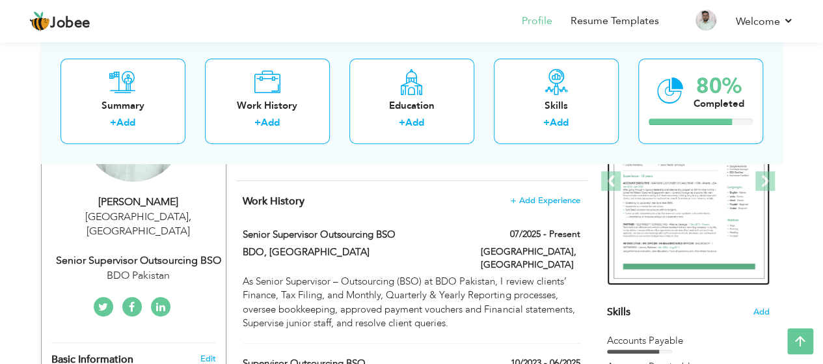
click at [665, 217] on img at bounding box center [689, 181] width 151 height 195
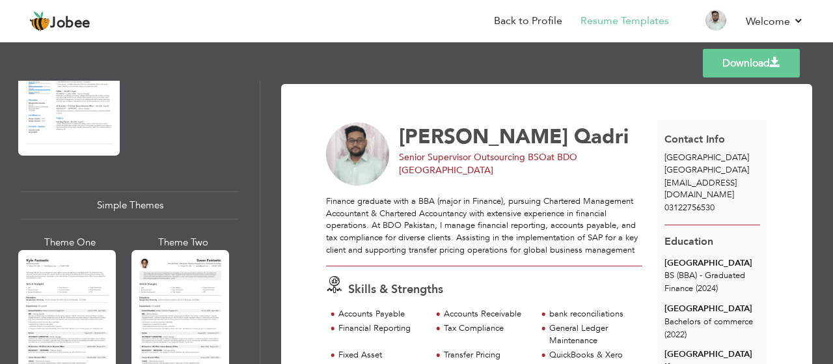
scroll to position [2196, 0]
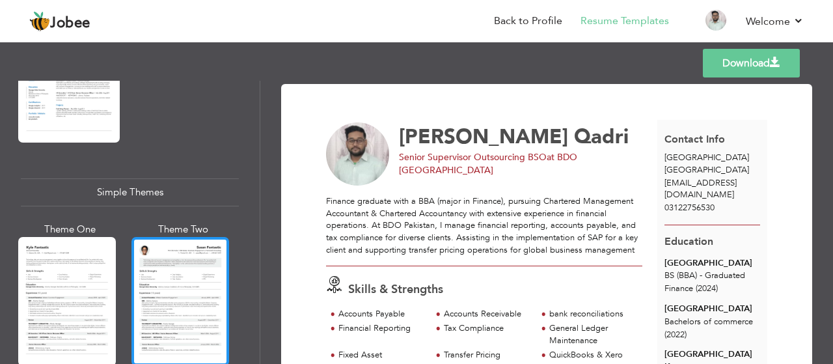
click at [204, 287] on div at bounding box center [180, 301] width 98 height 129
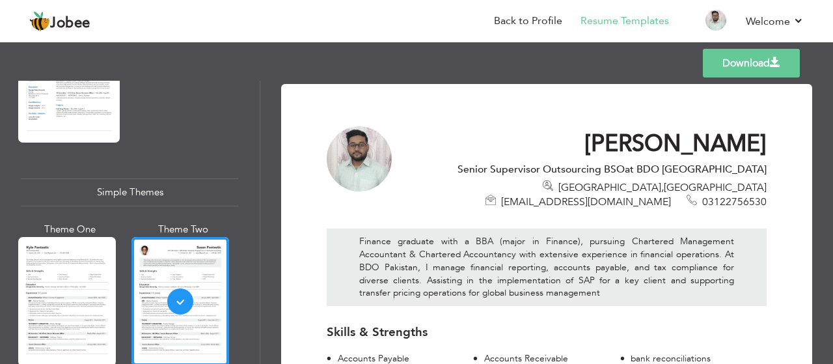
click at [625, 74] on div "Templates Download" at bounding box center [416, 63] width 833 height 42
click at [732, 62] on link "Download" at bounding box center [751, 63] width 97 height 29
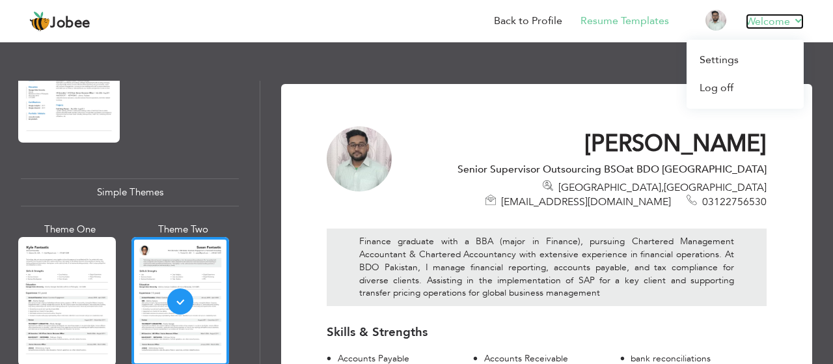
click at [761, 19] on link "Welcome" at bounding box center [775, 22] width 58 height 16
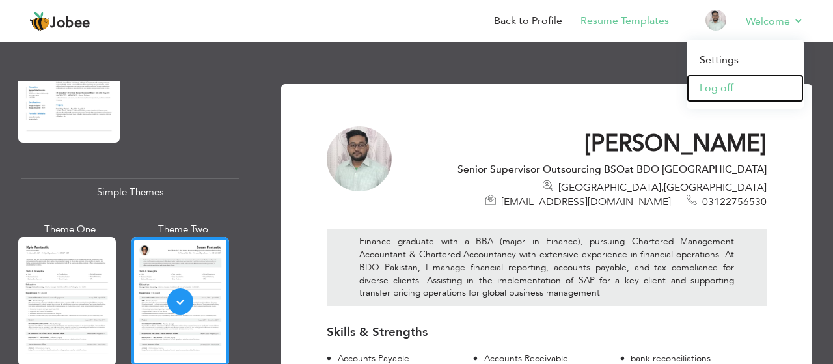
click at [739, 84] on link "Log off" at bounding box center [745, 88] width 117 height 28
